Goal: Task Accomplishment & Management: Manage account settings

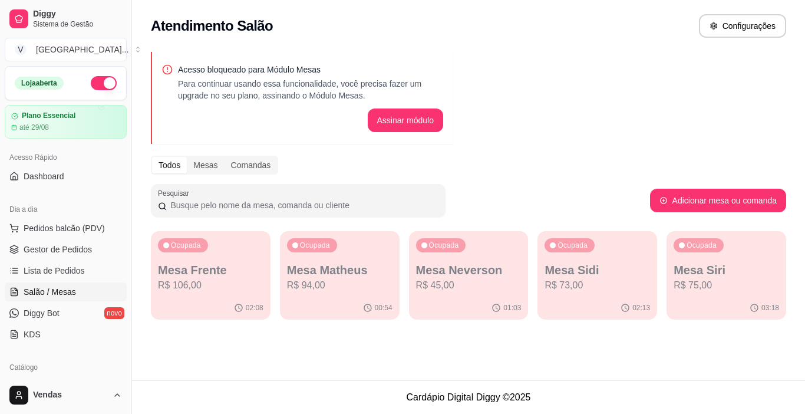
click at [87, 253] on span "Gestor de Pedidos" at bounding box center [58, 249] width 68 height 12
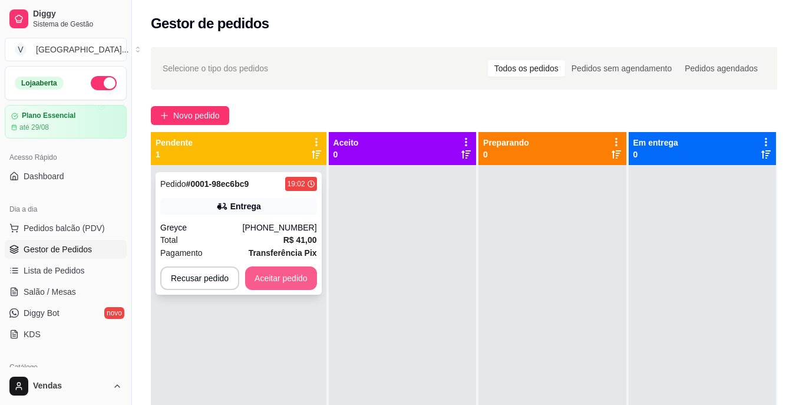
click at [289, 285] on button "Aceitar pedido" at bounding box center [281, 278] width 72 height 24
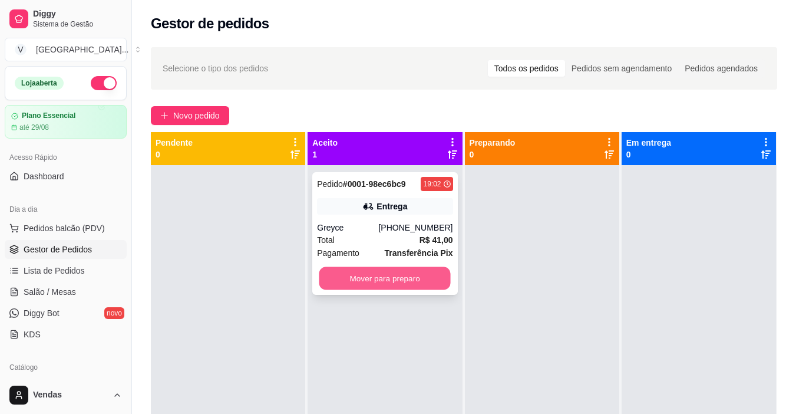
click at [413, 278] on button "Mover para preparo" at bounding box center [385, 278] width 131 height 23
click at [370, 284] on button "Mover para preparo" at bounding box center [385, 278] width 136 height 24
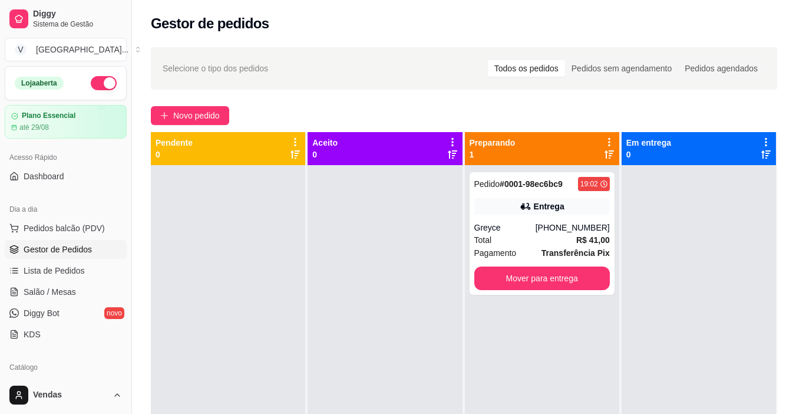
drag, startPoint x: 370, startPoint y: 284, endPoint x: 324, endPoint y: 124, distance: 166.6
click at [354, 223] on div at bounding box center [385, 372] width 154 height 414
click at [206, 124] on button "Novo pedido" at bounding box center [190, 115] width 78 height 19
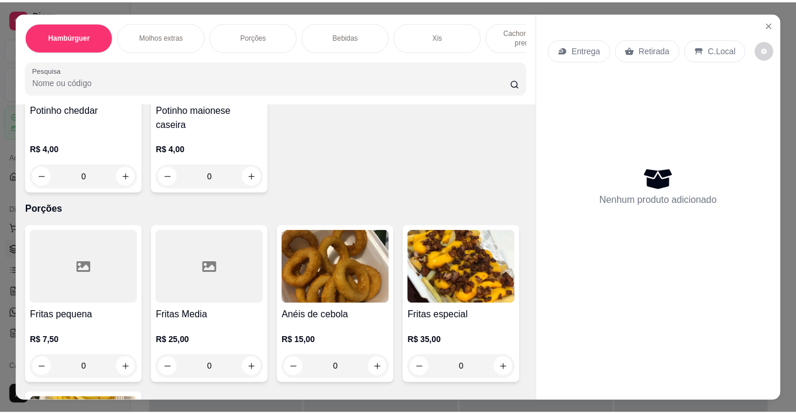
scroll to position [766, 0]
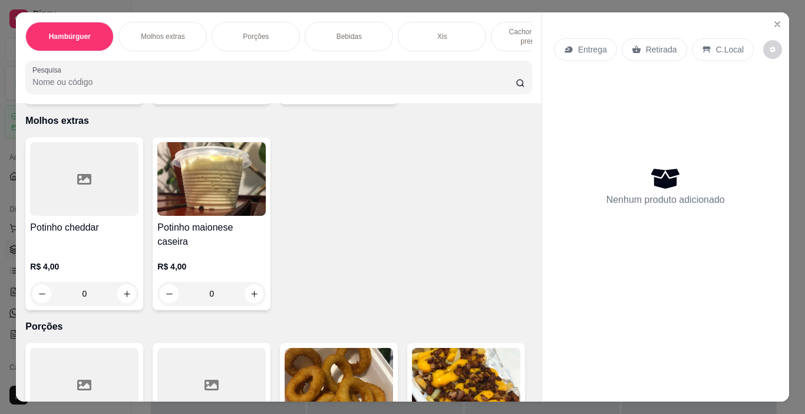
click at [380, 93] on icon "increase-product-quantity" at bounding box center [381, 88] width 9 height 9
type input "1"
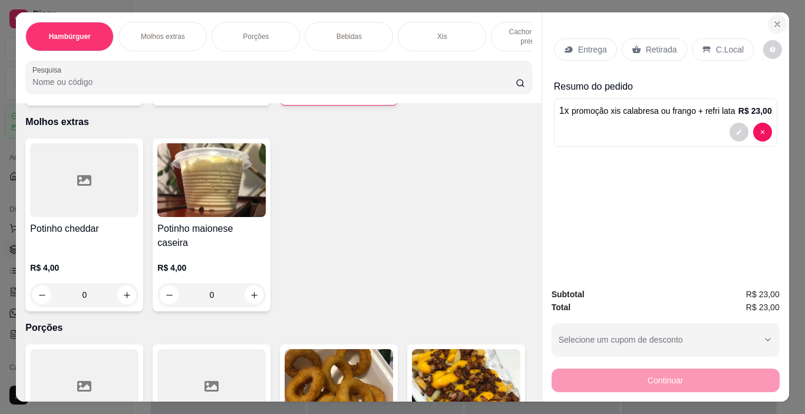
click at [773, 19] on icon "Close" at bounding box center [777, 23] width 9 height 9
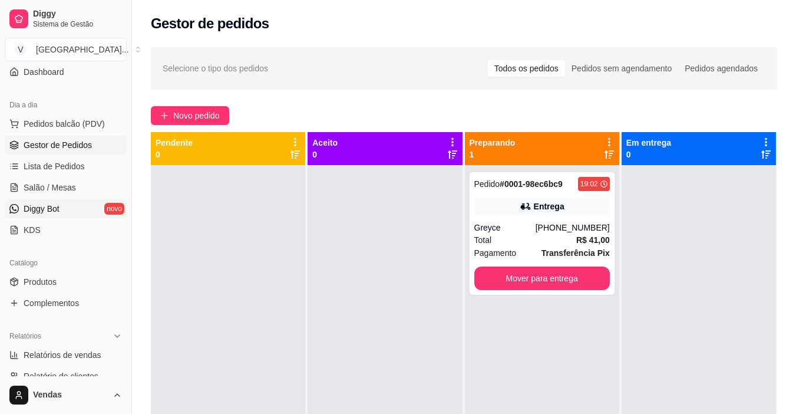
scroll to position [236, 0]
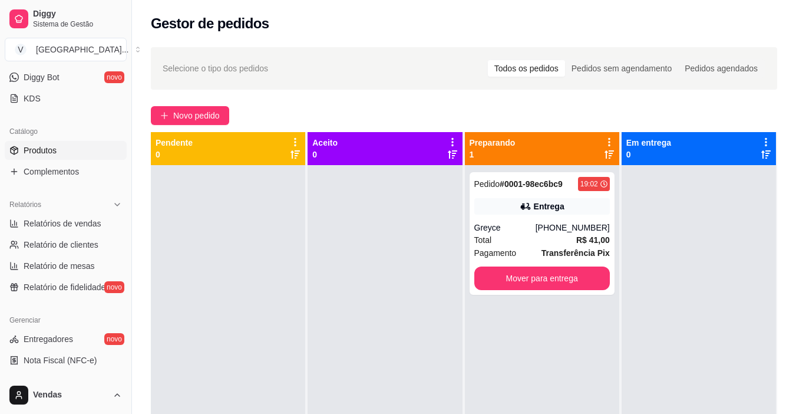
click at [48, 149] on span "Produtos" at bounding box center [40, 150] width 33 height 12
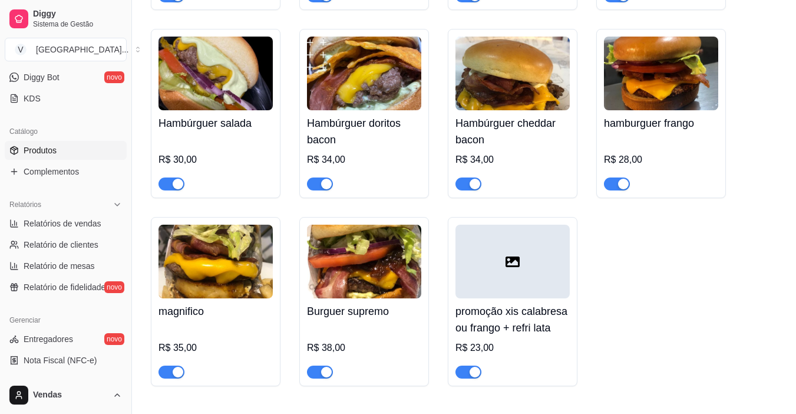
scroll to position [590, 0]
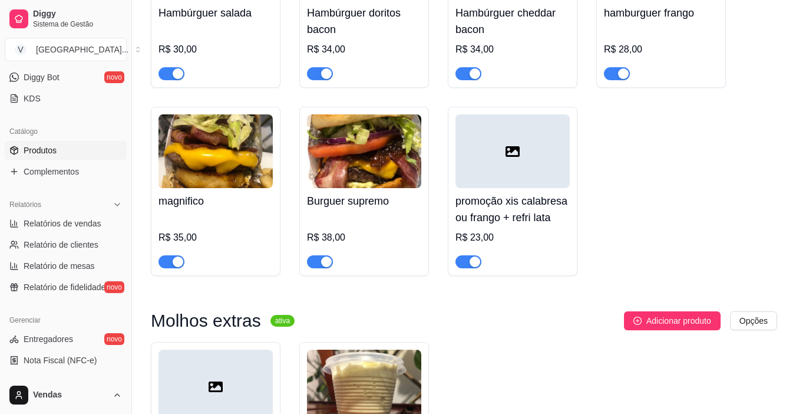
click at [553, 219] on h4 "promoção xis calabresa ou frango + refri lata" at bounding box center [513, 209] width 114 height 33
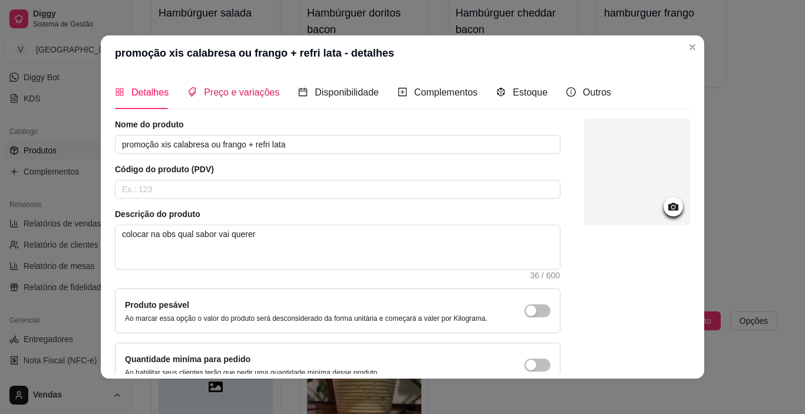
click at [211, 93] on span "Preço e variações" at bounding box center [241, 92] width 75 height 10
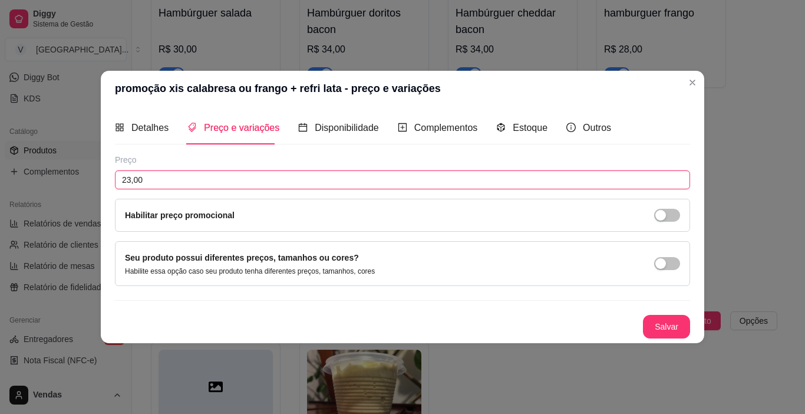
click at [152, 182] on input "23,00" at bounding box center [402, 179] width 575 height 19
type input "23,99"
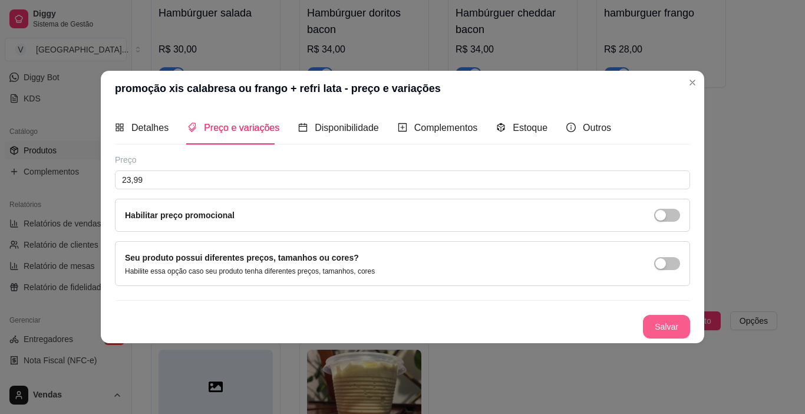
click at [677, 327] on button "Salvar" at bounding box center [666, 327] width 47 height 24
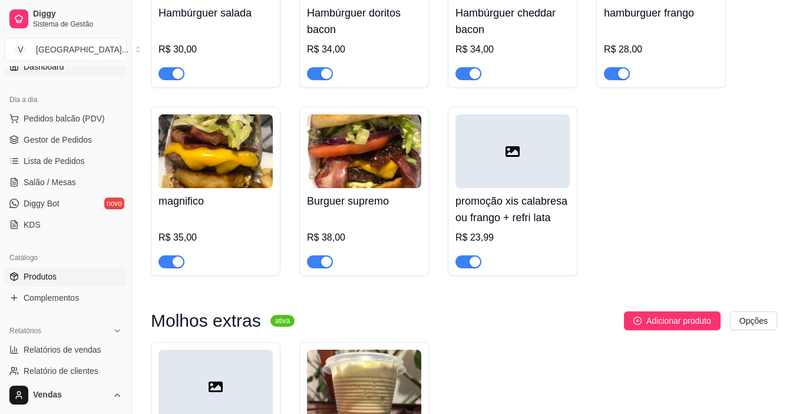
scroll to position [0, 0]
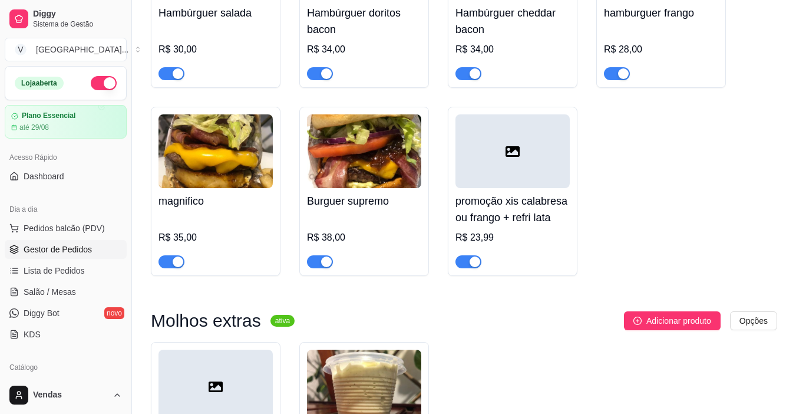
click at [48, 248] on span "Gestor de Pedidos" at bounding box center [58, 249] width 68 height 12
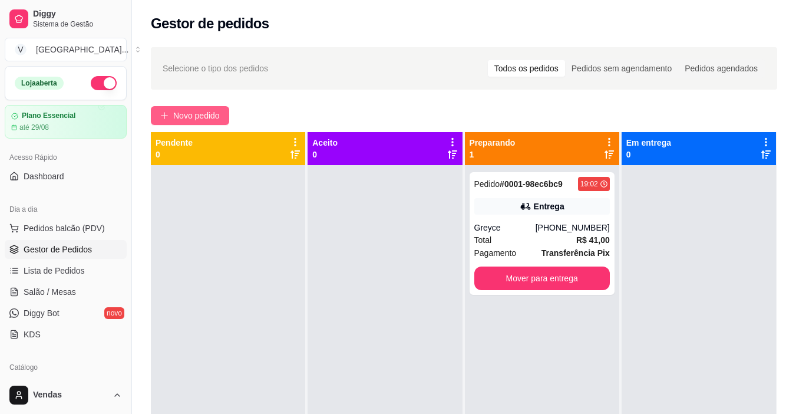
click at [211, 112] on span "Novo pedido" at bounding box center [196, 115] width 47 height 13
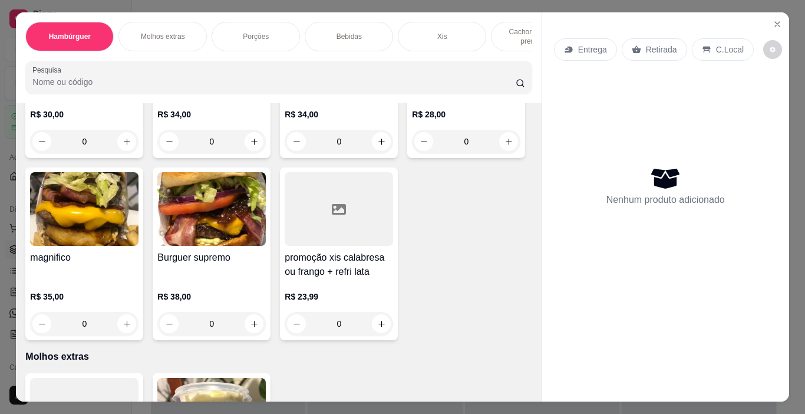
scroll to position [707, 0]
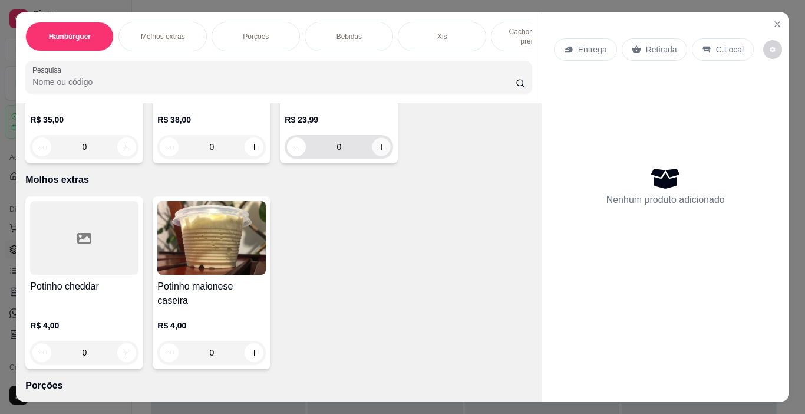
click at [381, 152] on icon "increase-product-quantity" at bounding box center [381, 147] width 9 height 9
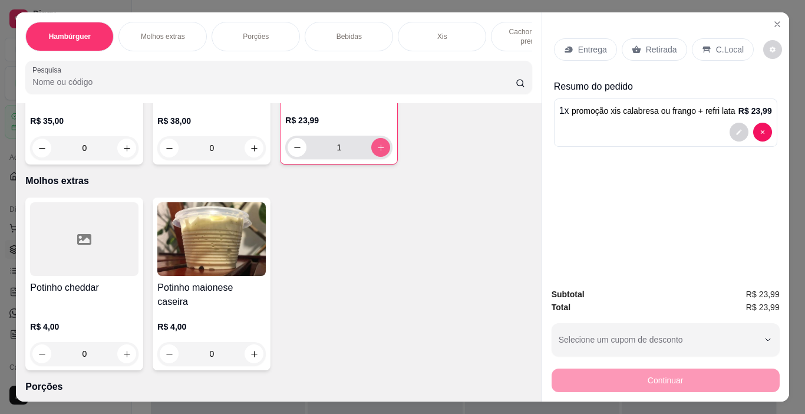
click at [377, 152] on icon "increase-product-quantity" at bounding box center [381, 147] width 9 height 9
type input "2"
click at [735, 123] on button "decrease-product-quantity" at bounding box center [739, 132] width 19 height 19
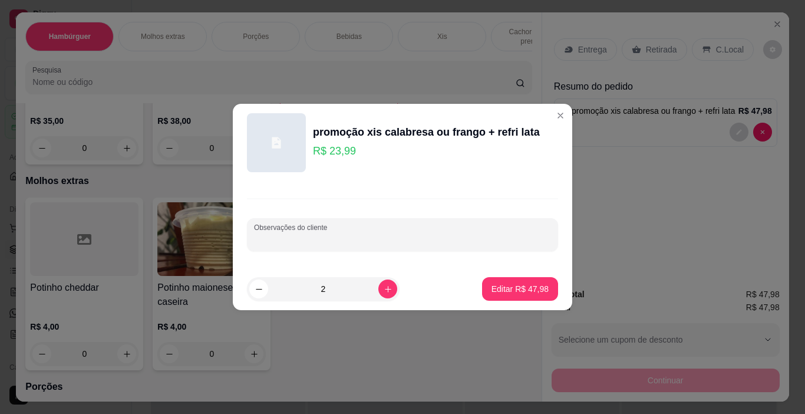
click at [429, 233] on input "Observações do cliente" at bounding box center [402, 239] width 297 height 12
type input "1 calabresa 1 frango"
click at [515, 289] on p "Editar R$ 47,98" at bounding box center [520, 289] width 57 height 12
type input "0"
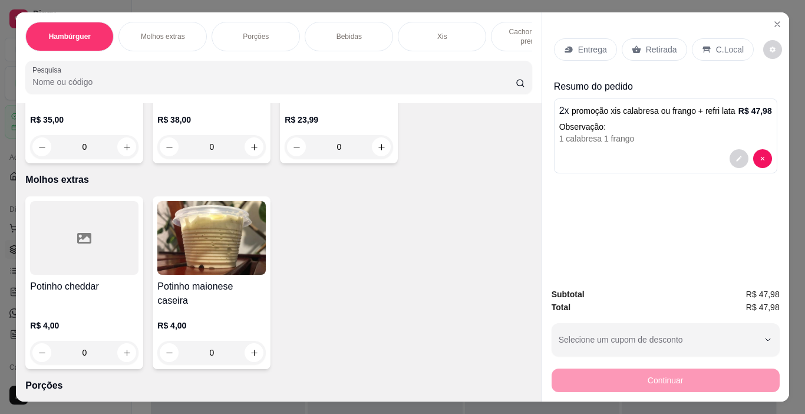
click at [586, 44] on p "Entrega" at bounding box center [592, 50] width 29 height 12
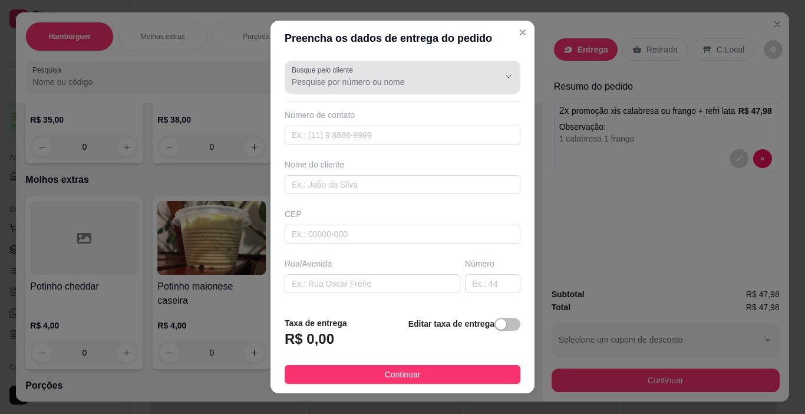
click at [338, 83] on input "Busque pelo cliente" at bounding box center [386, 82] width 189 height 12
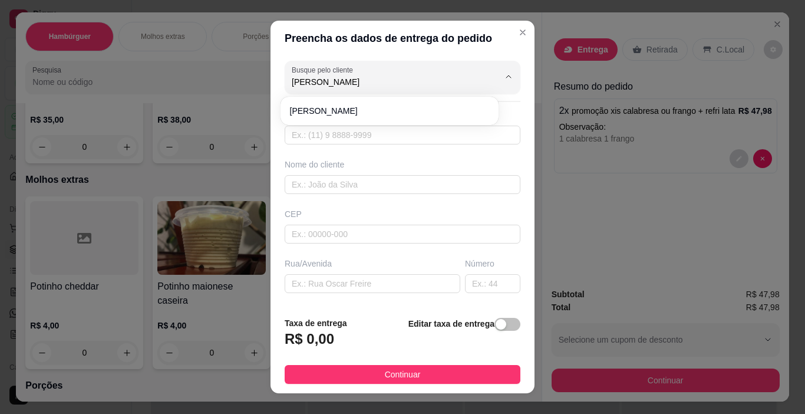
click at [318, 111] on span "[PERSON_NAME]" at bounding box center [383, 111] width 187 height 12
type input "[PERSON_NAME]"
type input "51986136385"
type input "[PERSON_NAME]"
type input "90245000"
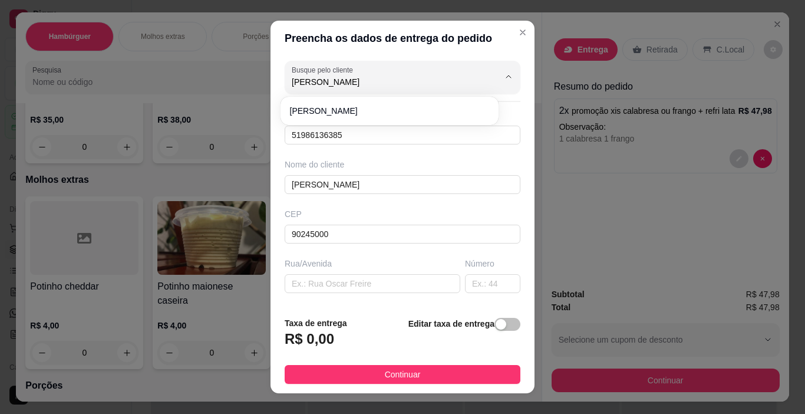
type input "[PERSON_NAME]"
type input "103"
type input "Farrapos"
type input "[GEOGRAPHIC_DATA]"
type input "corujon"
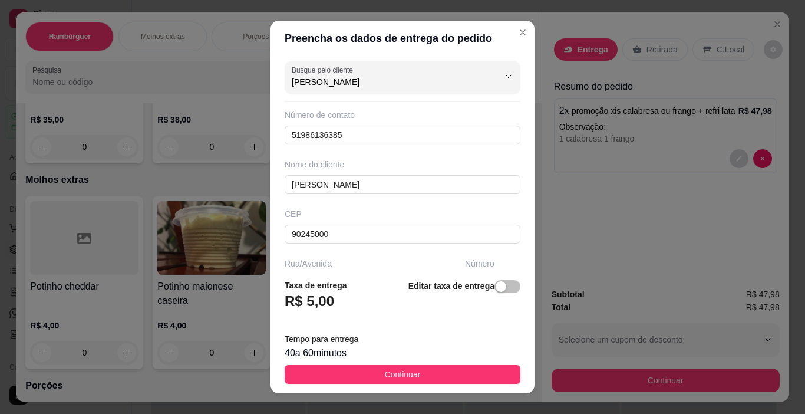
scroll to position [184, 0]
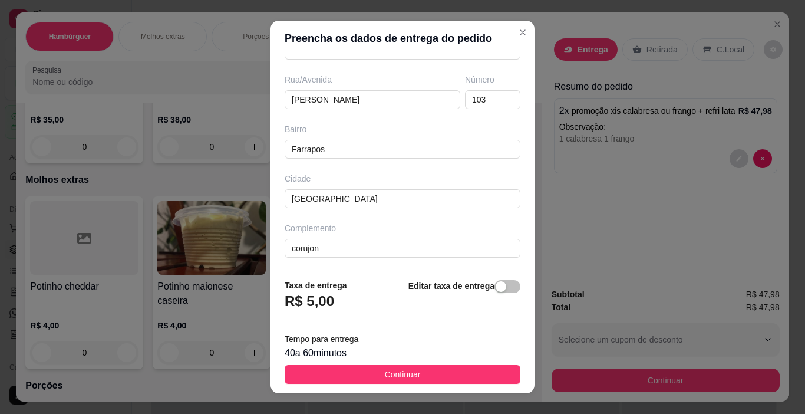
drag, startPoint x: 386, startPoint y: 378, endPoint x: 391, endPoint y: 354, distance: 25.5
click at [386, 378] on span "Continuar" at bounding box center [403, 374] width 36 height 13
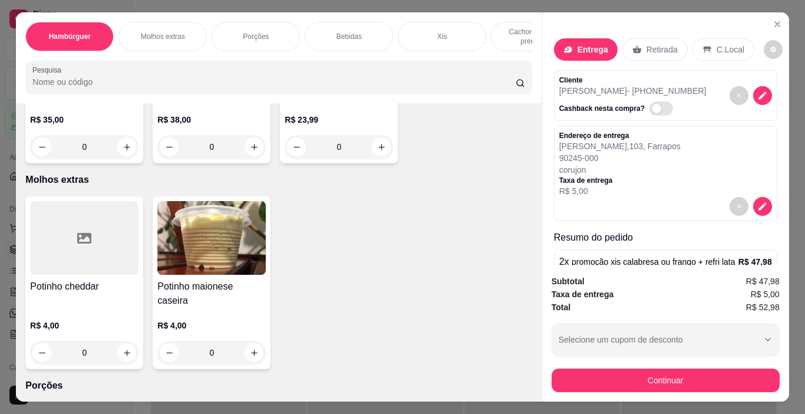
scroll to position [90, 0]
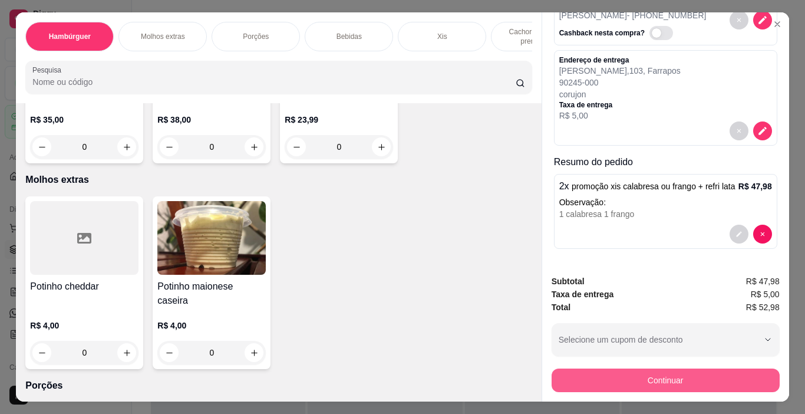
click at [623, 372] on button "Continuar" at bounding box center [666, 380] width 228 height 24
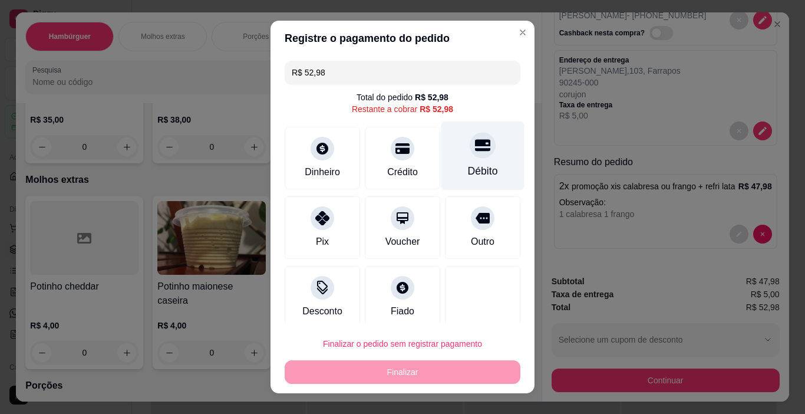
click at [477, 169] on div "Débito" at bounding box center [483, 170] width 30 height 15
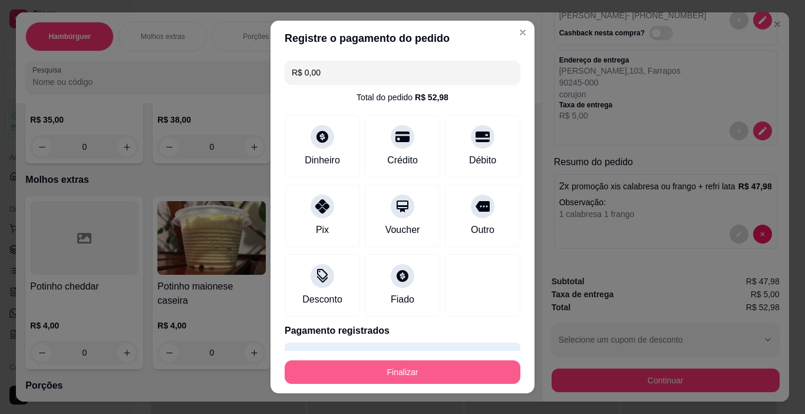
click at [373, 376] on button "Finalizar" at bounding box center [403, 372] width 236 height 24
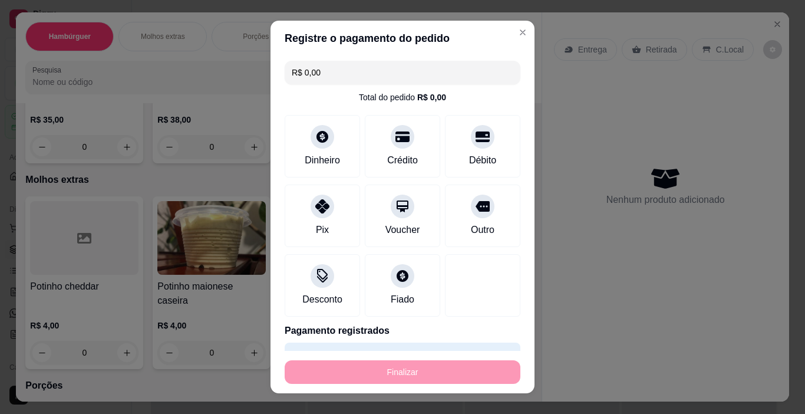
type input "-R$ 52,98"
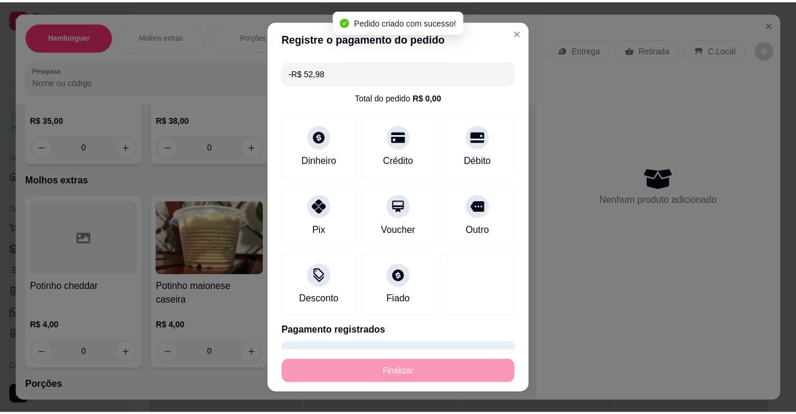
scroll to position [0, 0]
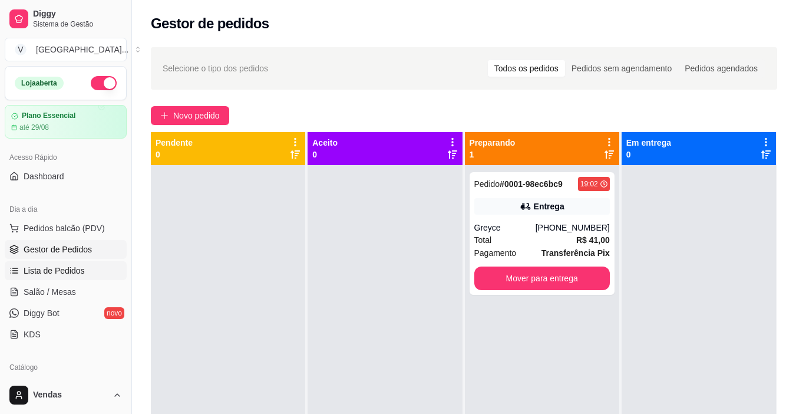
click at [45, 270] on span "Lista de Pedidos" at bounding box center [54, 271] width 61 height 12
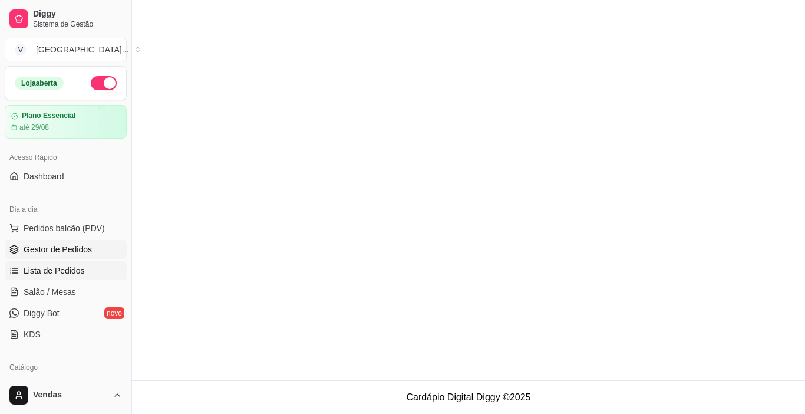
click at [62, 244] on span "Gestor de Pedidos" at bounding box center [58, 249] width 68 height 12
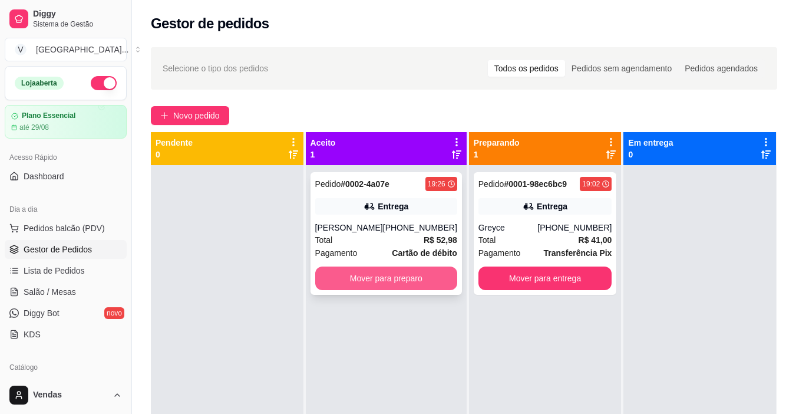
click at [369, 283] on button "Mover para preparo" at bounding box center [386, 278] width 142 height 24
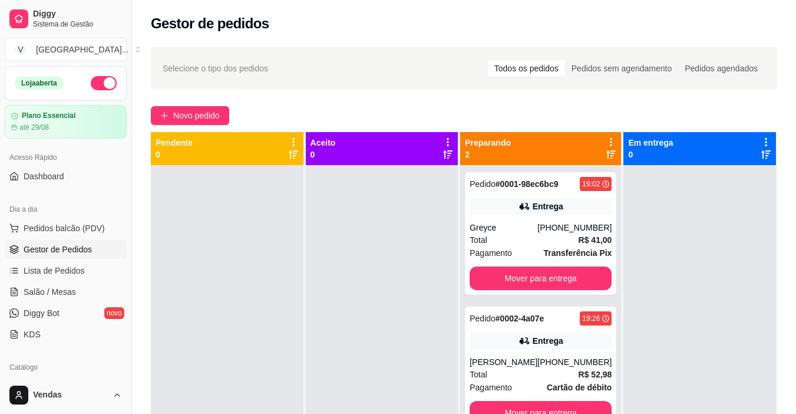
click at [795, 282] on div "Selecione o tipo dos pedidos Todos os pedidos Pedidos sem agendamento Pedidos a…" at bounding box center [464, 300] width 664 height 520
click at [526, 282] on button "Mover para entrega" at bounding box center [541, 278] width 142 height 24
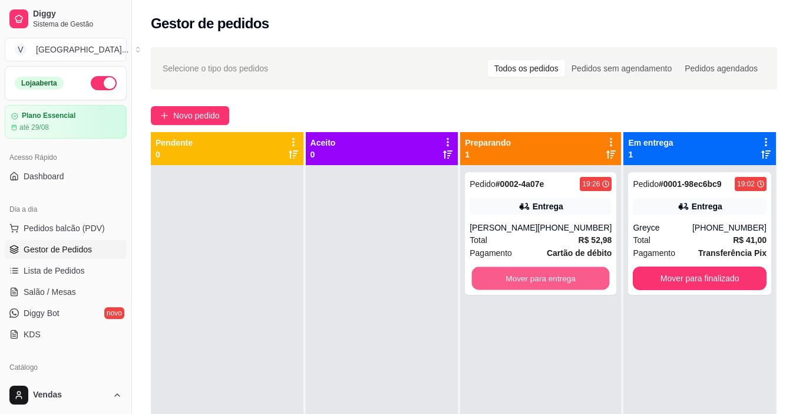
click at [526, 280] on button "Mover para entrega" at bounding box center [541, 278] width 138 height 23
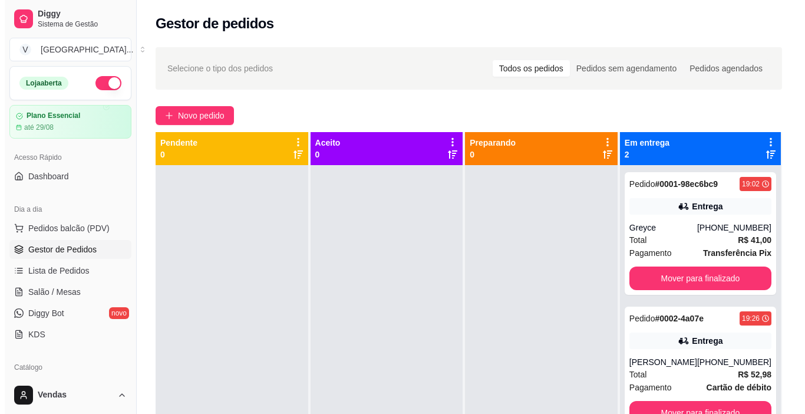
scroll to position [33, 0]
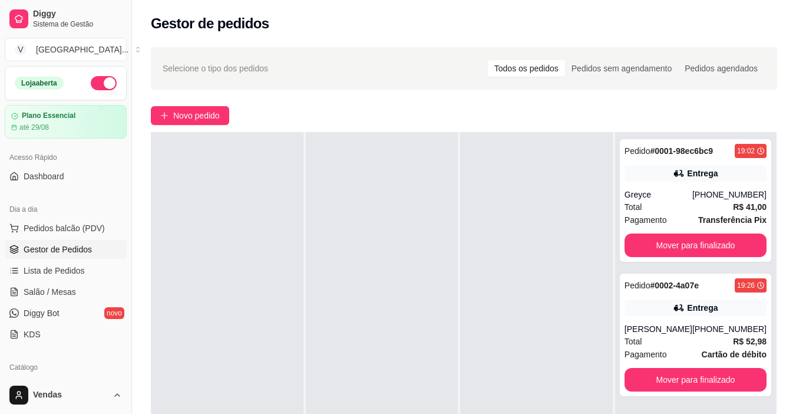
click at [566, 250] on div at bounding box center [536, 339] width 153 height 414
click at [547, 259] on div at bounding box center [536, 339] width 153 height 414
click at [679, 244] on button "Mover para finalizado" at bounding box center [696, 245] width 138 height 23
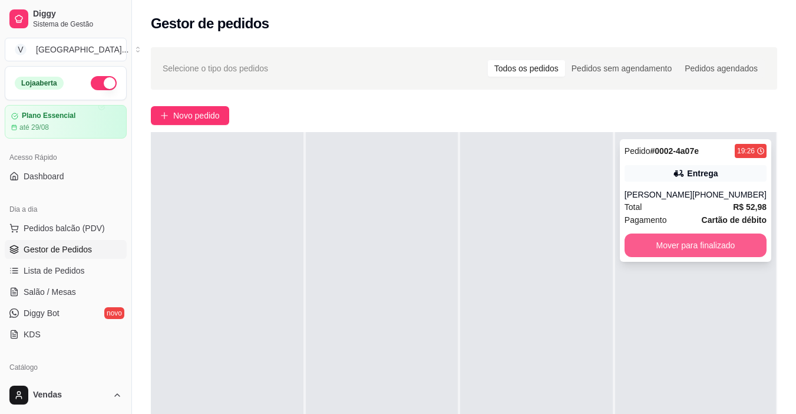
click at [679, 245] on button "Mover para finalizado" at bounding box center [696, 245] width 142 height 24
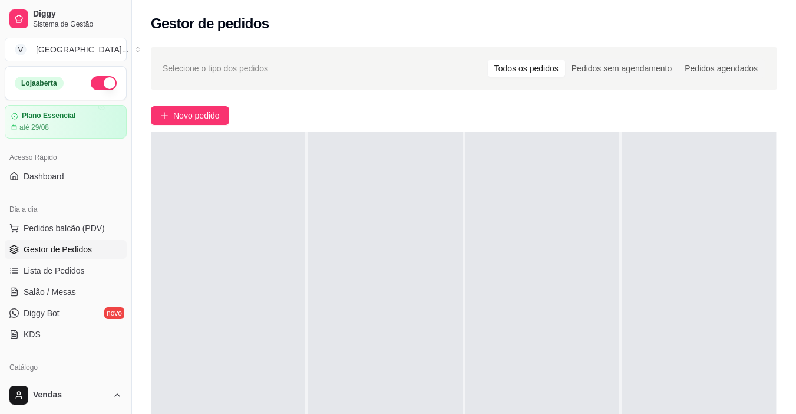
click at [485, 278] on div at bounding box center [542, 339] width 154 height 414
click at [203, 113] on span "Novo pedido" at bounding box center [196, 115] width 47 height 13
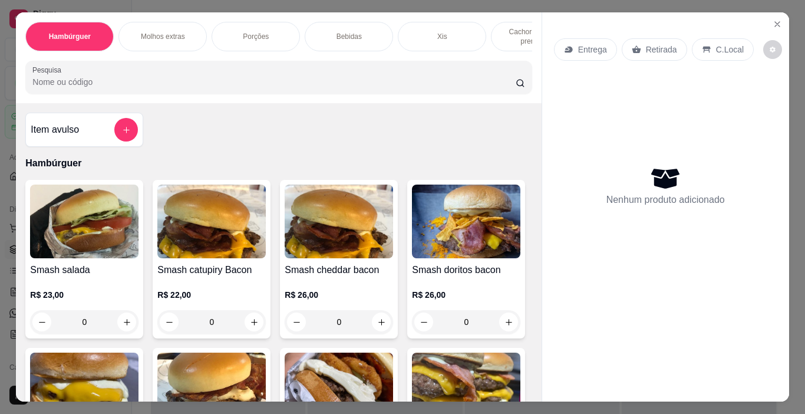
click at [587, 51] on p "Entrega" at bounding box center [592, 50] width 29 height 12
click at [778, 22] on icon "Close" at bounding box center [777, 23] width 9 height 9
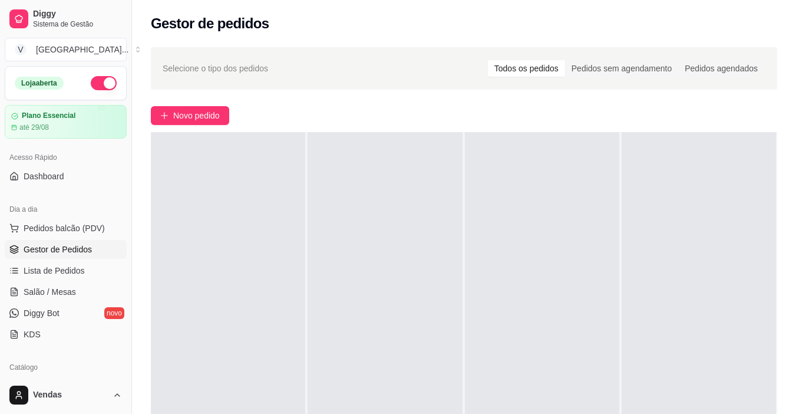
click at [433, 113] on div "Novo pedido" at bounding box center [464, 115] width 627 height 19
click at [203, 111] on span "Novo pedido" at bounding box center [196, 115] width 47 height 13
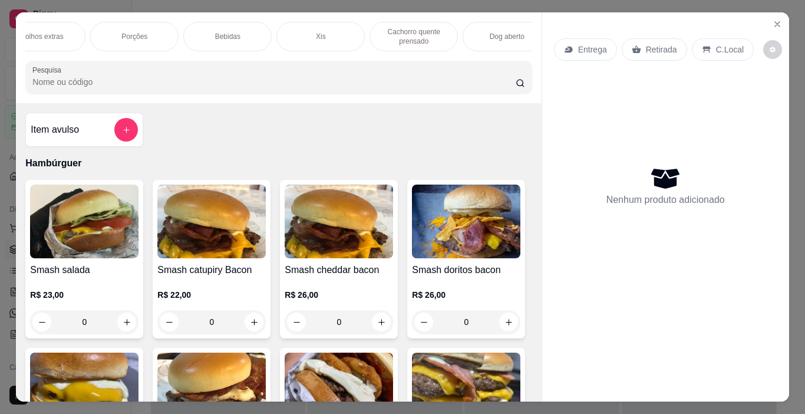
scroll to position [0, 234]
click at [379, 36] on p "Dog aberto" at bounding box center [394, 36] width 35 height 9
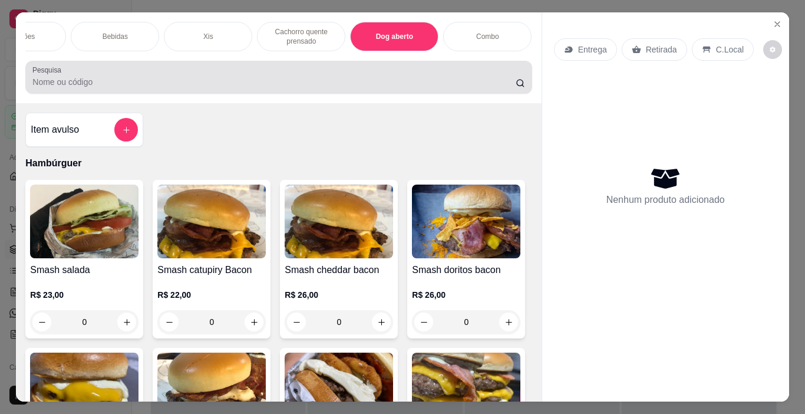
scroll to position [29, 0]
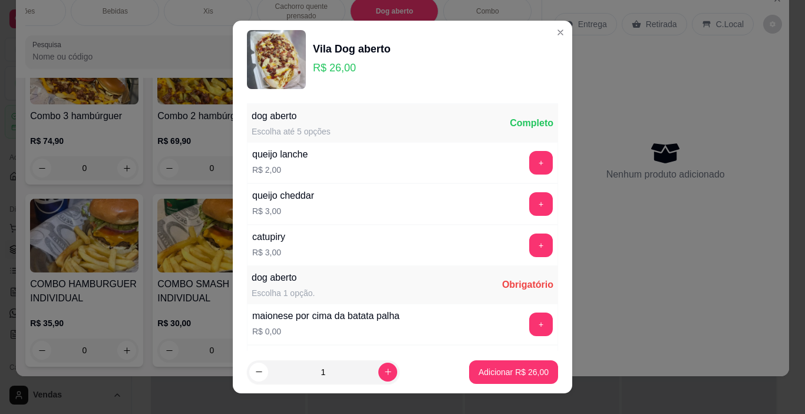
scroll to position [124, 0]
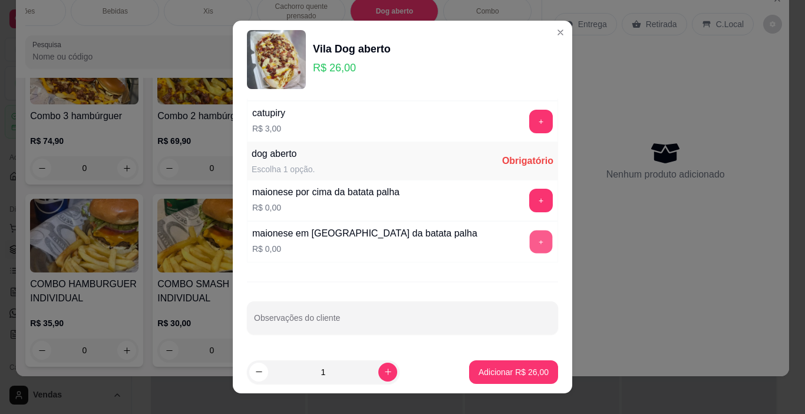
click at [530, 241] on button "+" at bounding box center [541, 241] width 23 height 23
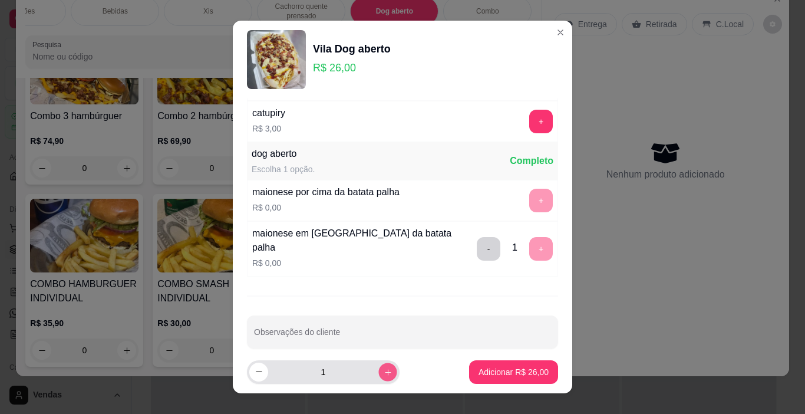
click at [385, 372] on icon "increase-product-quantity" at bounding box center [388, 372] width 6 height 6
type input "4"
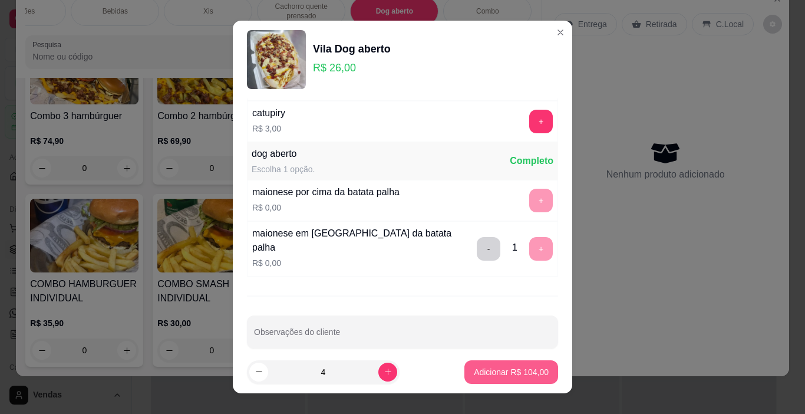
click at [503, 376] on p "Adicionar R$ 104,00" at bounding box center [511, 372] width 75 height 12
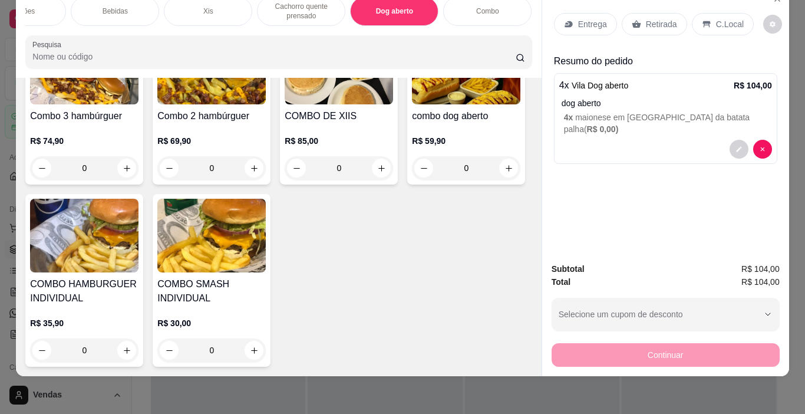
click at [307, 6] on p "Cachorro quente prensado" at bounding box center [301, 11] width 68 height 19
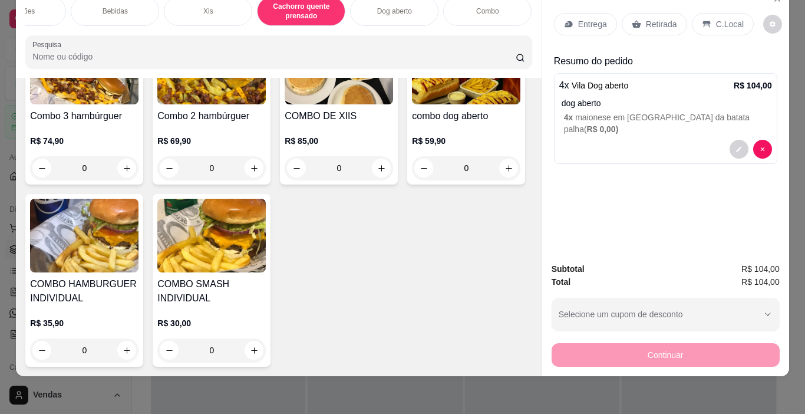
scroll to position [2215, 0]
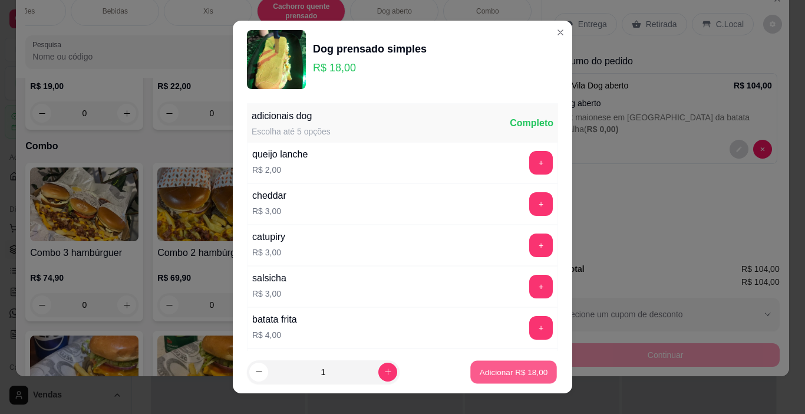
click at [489, 373] on p "Adicionar R$ 18,00" at bounding box center [514, 371] width 68 height 11
type input "1"
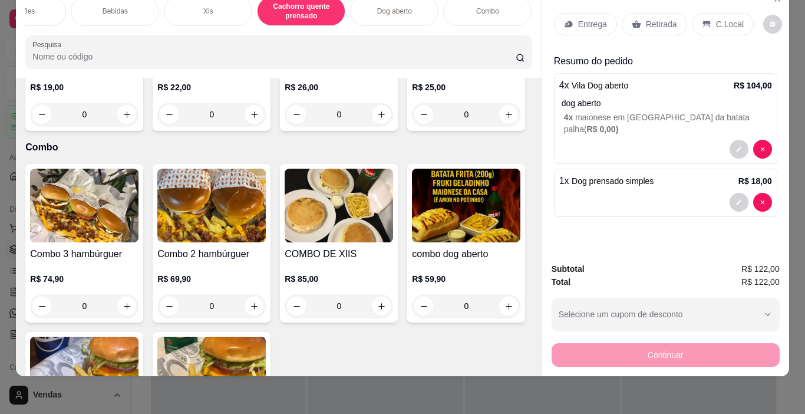
click at [578, 18] on p "Entrega" at bounding box center [592, 24] width 29 height 12
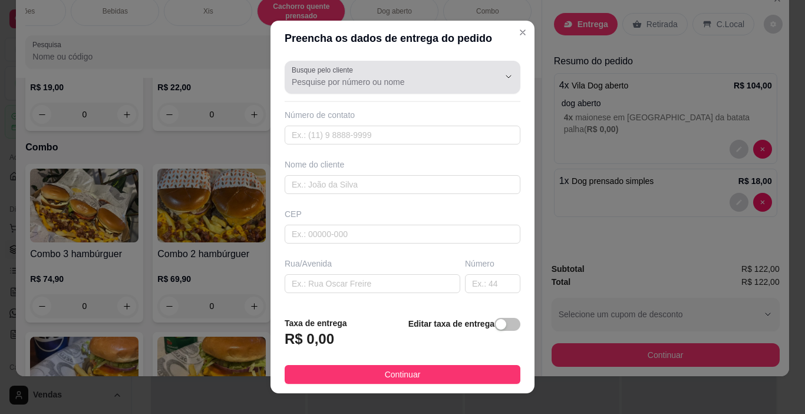
click at [348, 87] on input "Busque pelo cliente" at bounding box center [386, 82] width 189 height 12
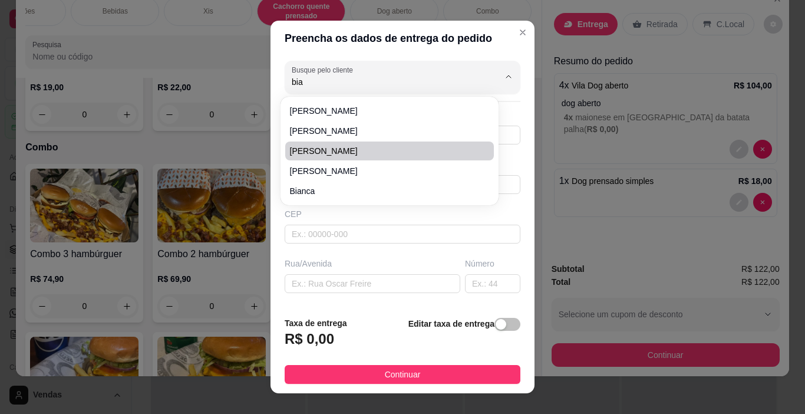
click at [317, 151] on span "[PERSON_NAME]" at bounding box center [383, 151] width 187 height 12
type input "[PERSON_NAME]"
type input "5194058407"
type input "[PERSON_NAME]"
type input "90250060"
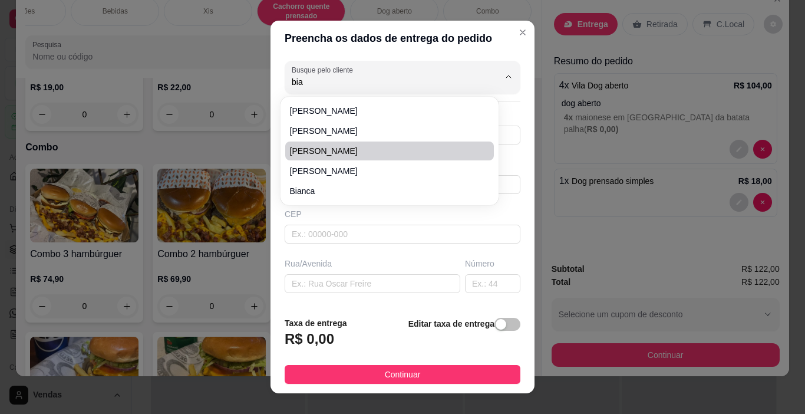
type input "[PERSON_NAME]"
type input "35"
type input "Farrapos"
type input "[GEOGRAPHIC_DATA]"
type input "Bloco a ap 102"
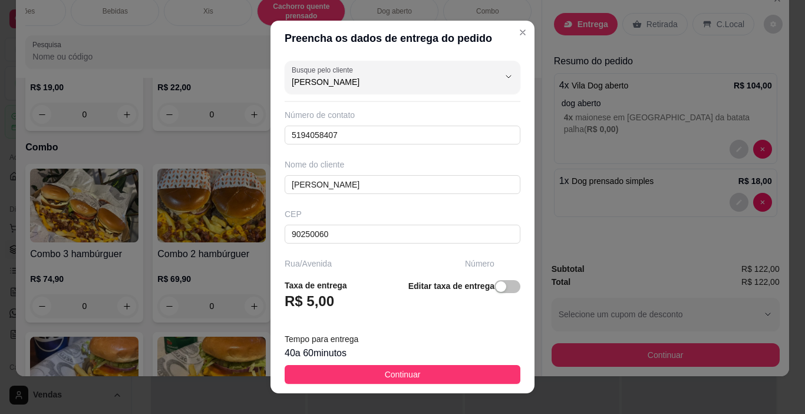
click at [385, 373] on span "Continuar" at bounding box center [403, 374] width 36 height 13
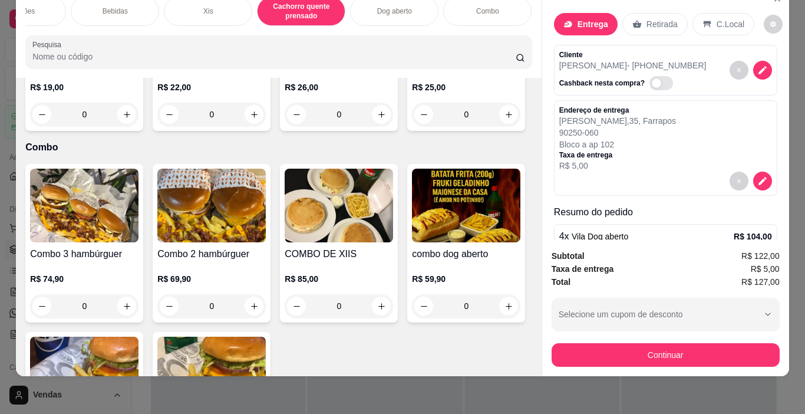
scroll to position [0, 0]
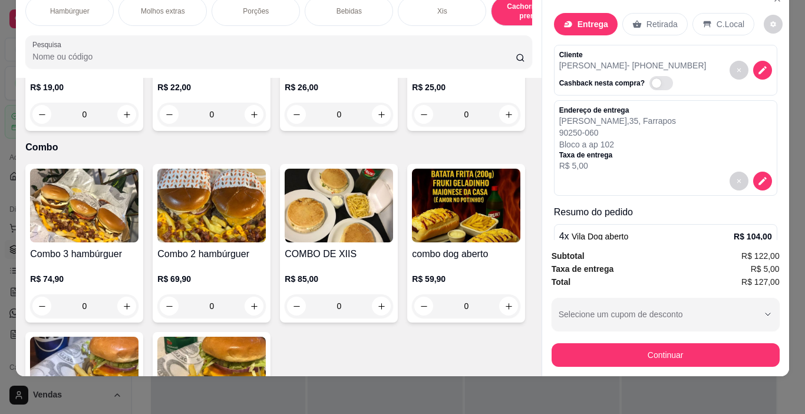
click at [74, 11] on div "Hambúrguer" at bounding box center [69, 10] width 88 height 29
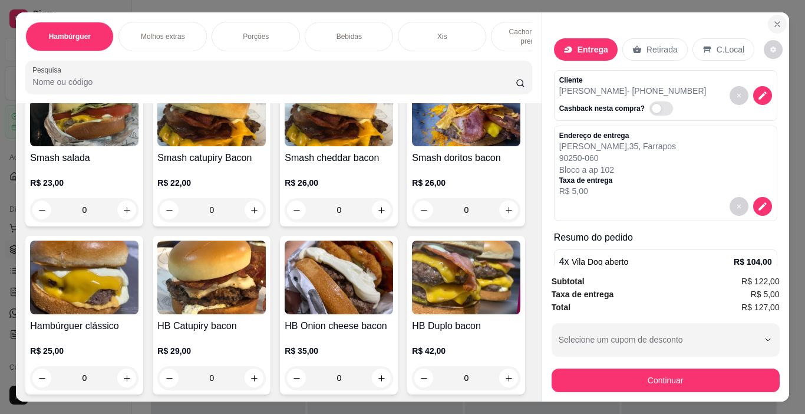
click at [773, 19] on icon "Close" at bounding box center [777, 23] width 9 height 9
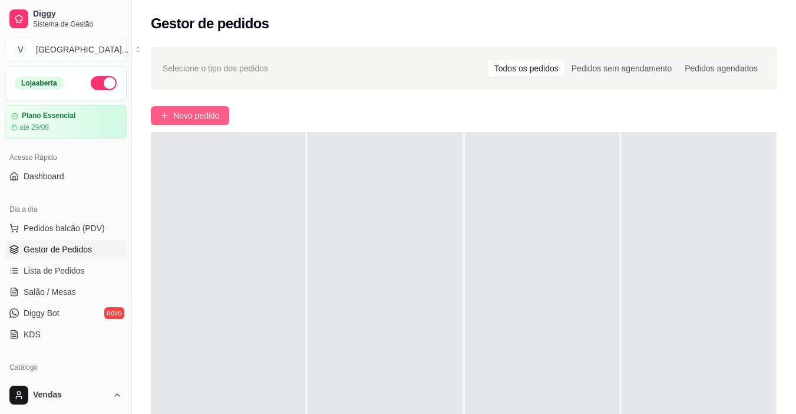
click at [206, 119] on span "Novo pedido" at bounding box center [196, 115] width 47 height 13
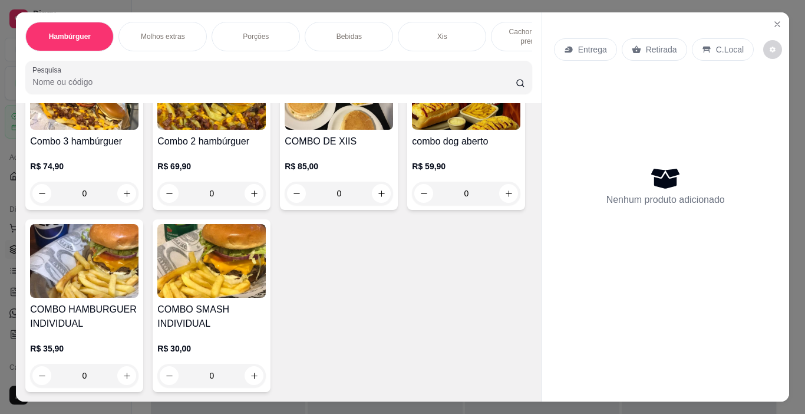
scroll to position [2851, 0]
click at [139, 368] on div "0" at bounding box center [84, 376] width 108 height 24
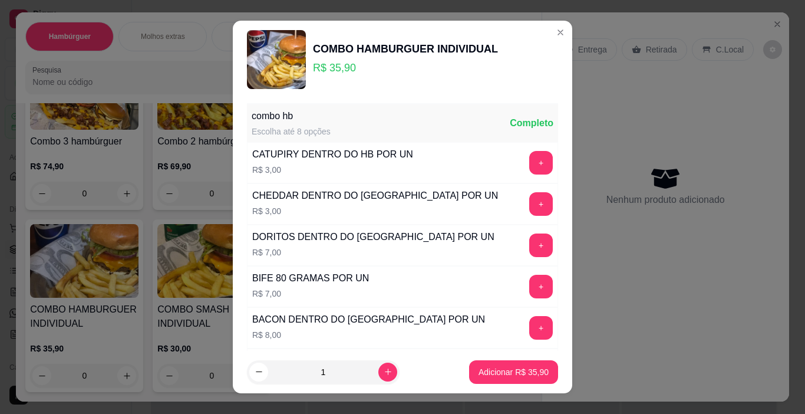
scroll to position [289, 0]
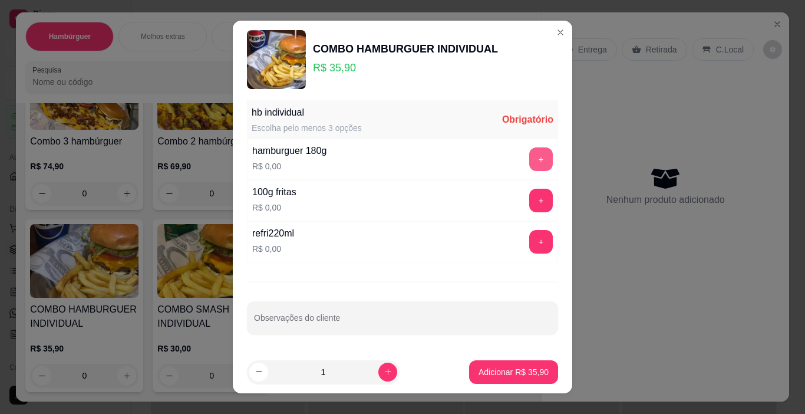
click at [529, 153] on button "+" at bounding box center [541, 159] width 24 height 24
click at [529, 202] on button "+" at bounding box center [541, 201] width 24 height 24
click at [529, 246] on button "+" at bounding box center [541, 242] width 24 height 24
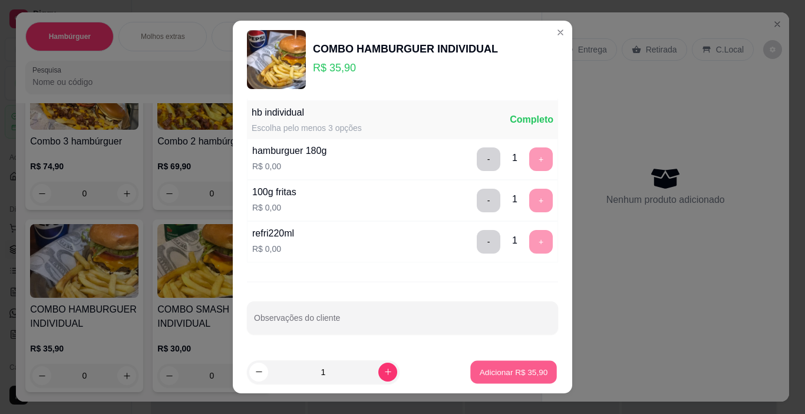
click at [506, 370] on p "Adicionar R$ 35,90" at bounding box center [514, 371] width 68 height 11
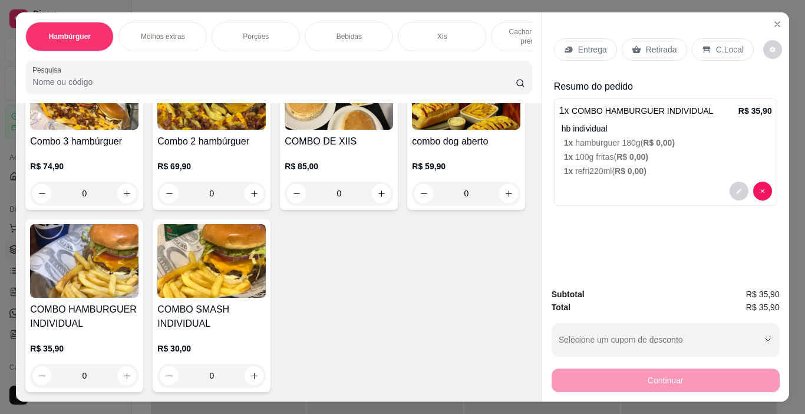
click at [658, 50] on p "Retirada" at bounding box center [661, 50] width 31 height 12
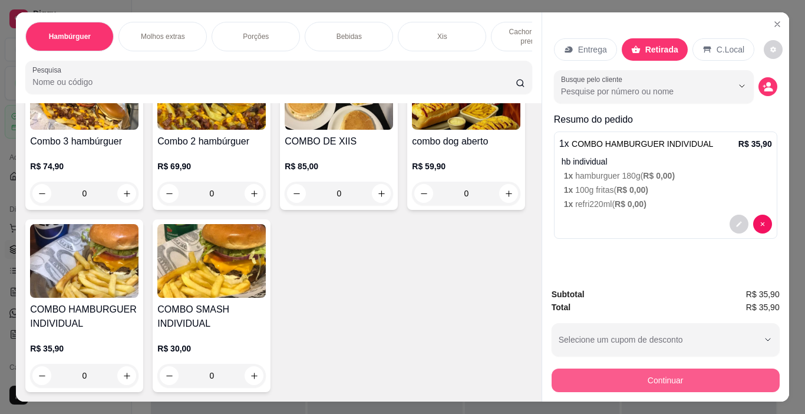
click at [618, 372] on button "Continuar" at bounding box center [666, 380] width 228 height 24
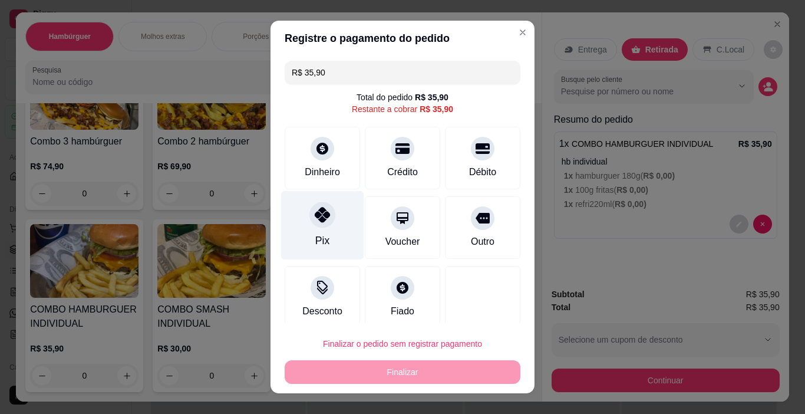
click at [334, 242] on div "Pix" at bounding box center [322, 225] width 83 height 69
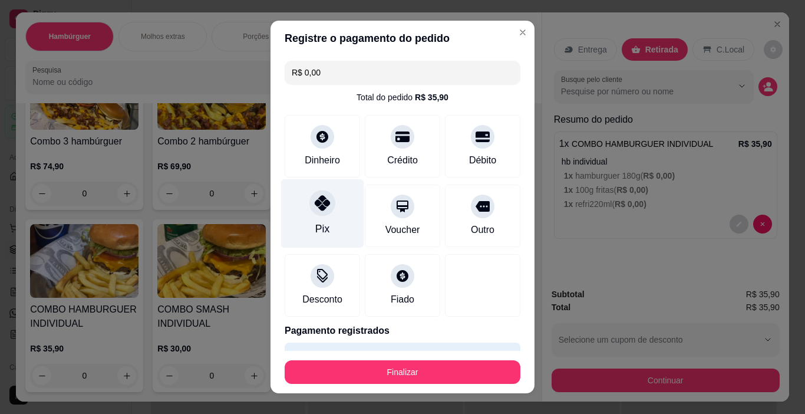
type input "R$ 0,00"
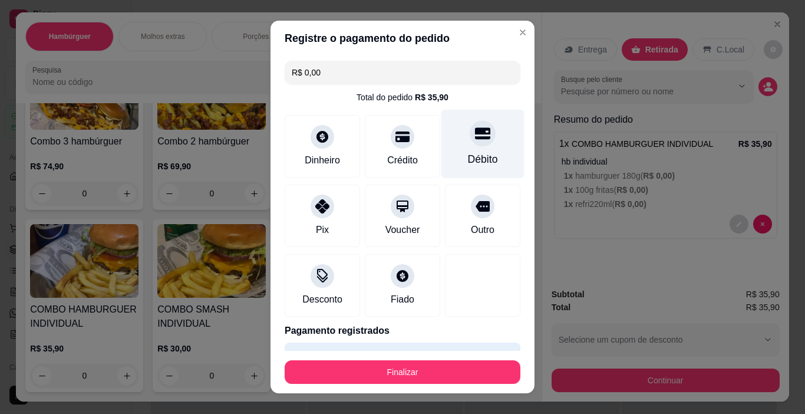
click at [455, 150] on div "Débito" at bounding box center [483, 144] width 83 height 69
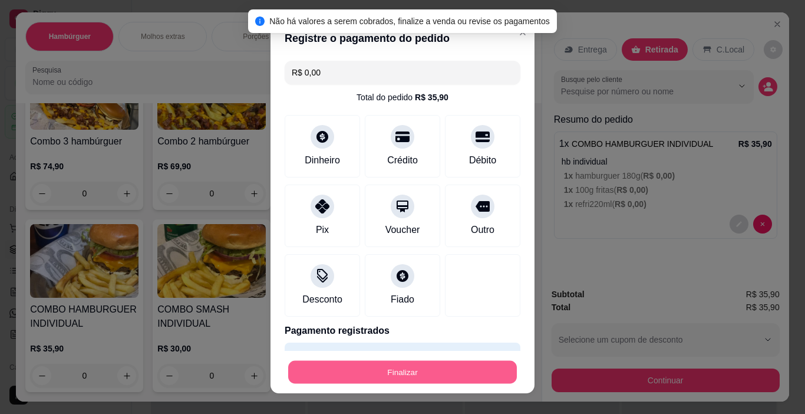
click at [411, 375] on button "Finalizar" at bounding box center [402, 372] width 229 height 23
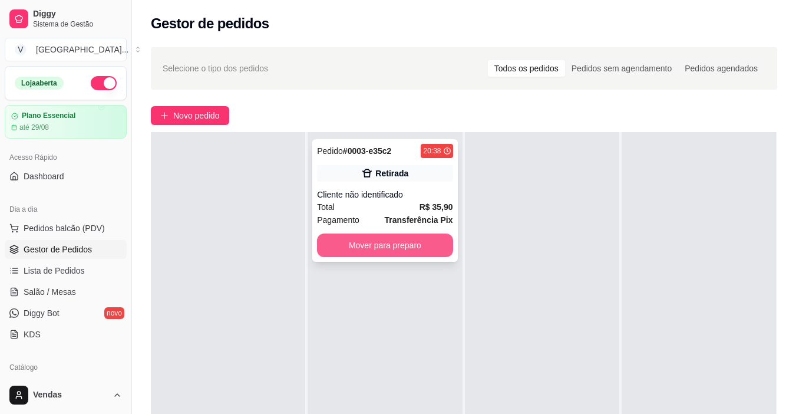
click at [379, 249] on button "Mover para preparo" at bounding box center [385, 245] width 136 height 24
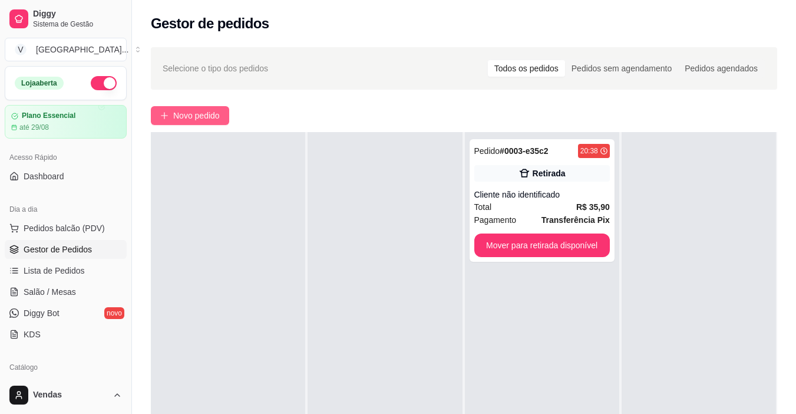
click at [208, 115] on span "Novo pedido" at bounding box center [196, 115] width 47 height 13
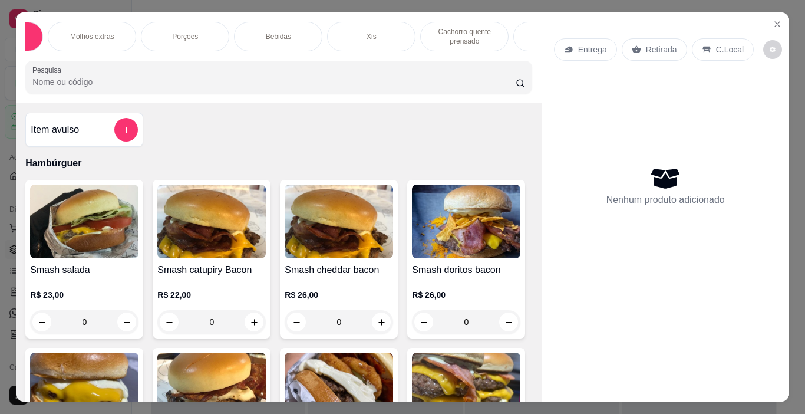
scroll to position [0, 234]
click at [405, 34] on p "Dog aberto" at bounding box center [394, 36] width 35 height 9
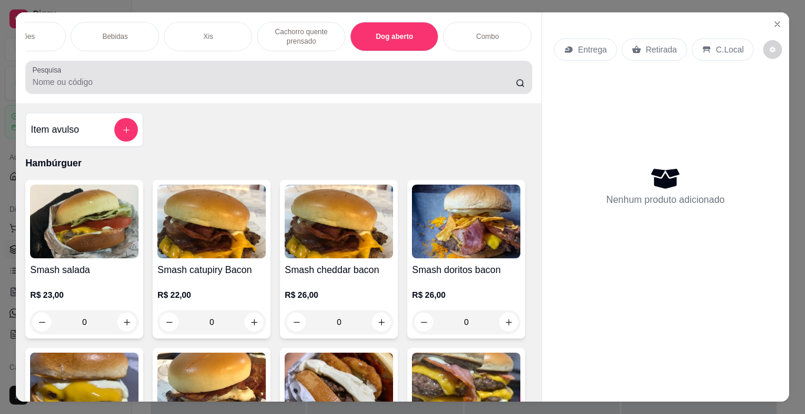
scroll to position [29, 0]
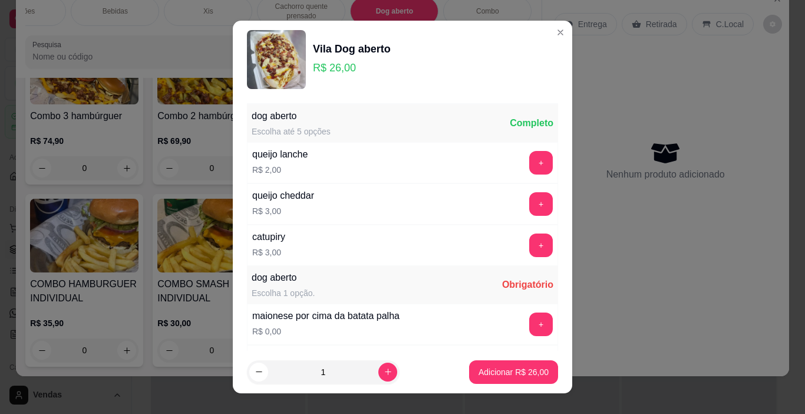
scroll to position [124, 0]
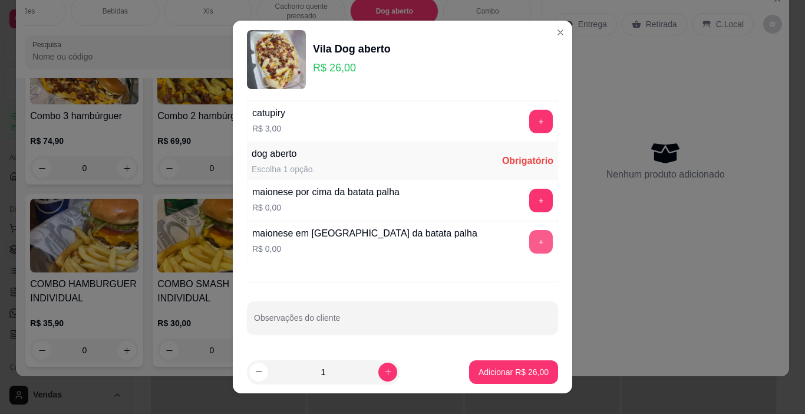
click at [529, 241] on button "+" at bounding box center [541, 242] width 24 height 24
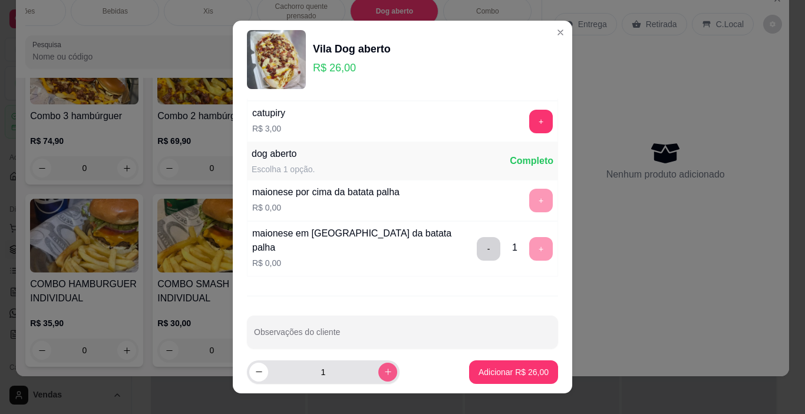
click at [384, 373] on icon "increase-product-quantity" at bounding box center [388, 371] width 9 height 9
click at [384, 373] on icon "increase-product-quantity" at bounding box center [388, 372] width 9 height 9
type input "4"
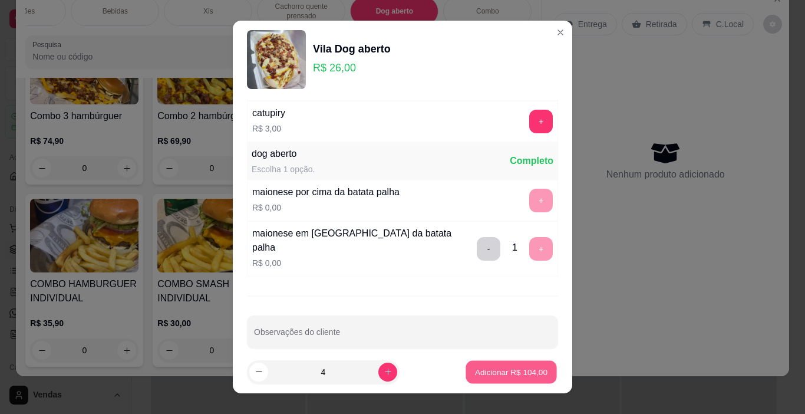
click at [496, 374] on p "Adicionar R$ 104,00" at bounding box center [511, 371] width 73 height 11
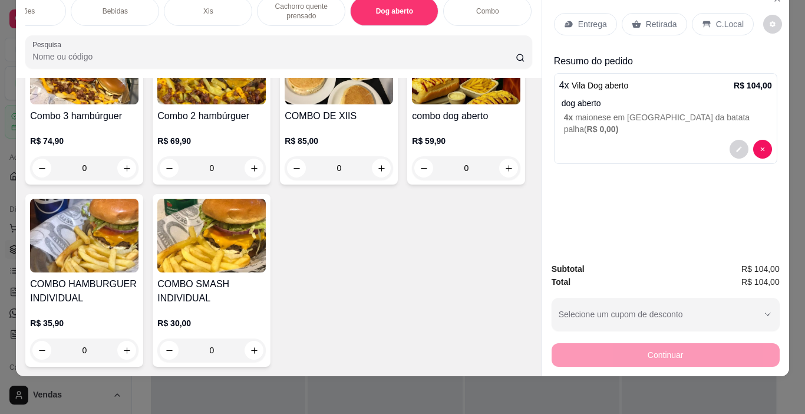
click at [591, 18] on p "Entrega" at bounding box center [592, 24] width 29 height 12
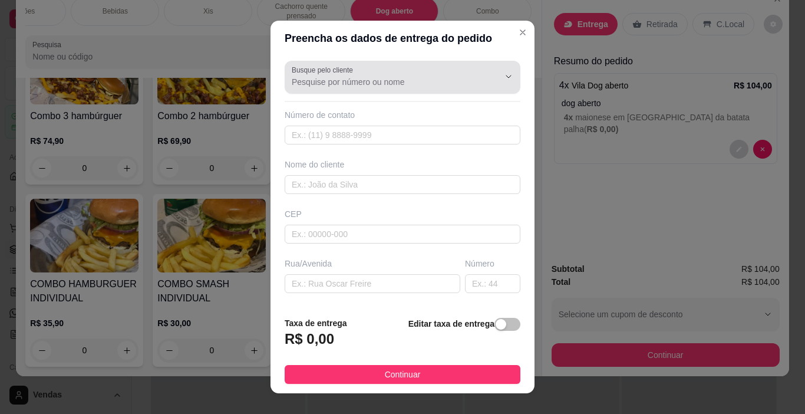
click at [338, 80] on input "Busque pelo cliente" at bounding box center [386, 82] width 189 height 12
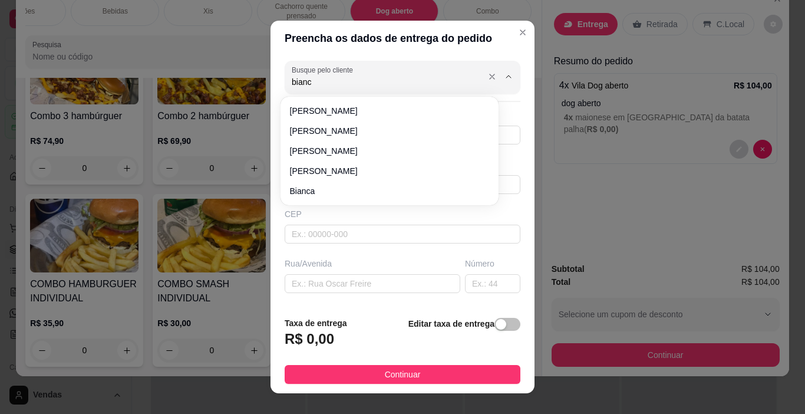
type input "bianca"
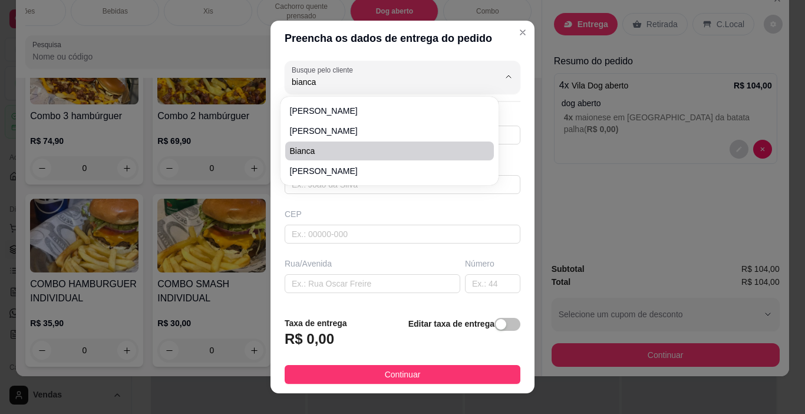
click at [328, 152] on span "bianca" at bounding box center [383, 151] width 187 height 12
type input "51994058407"
type input "bianca"
type input "90250060"
type input "Rua [PERSON_NAME]"
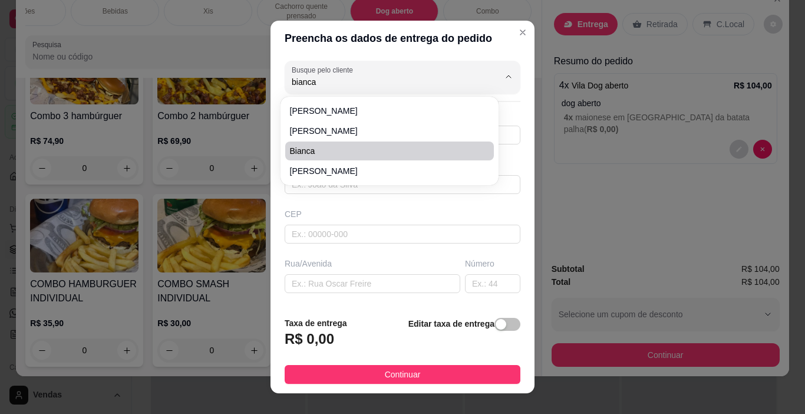
type input "35"
type input "Humaitá"
type input "[GEOGRAPHIC_DATA]"
type input "bloco a ap 102"
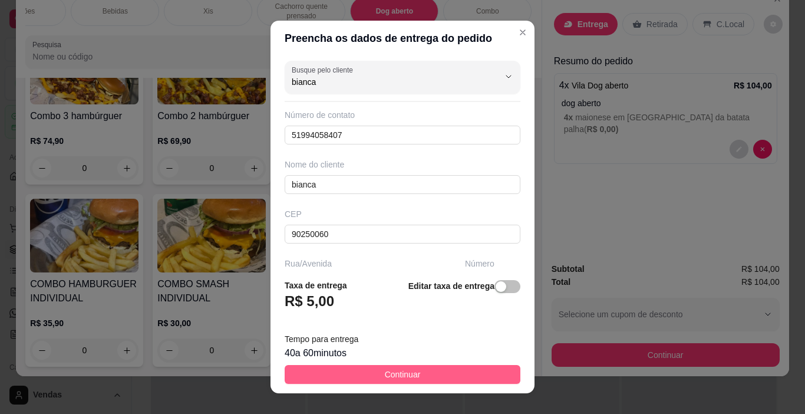
type input "bianca"
click at [418, 381] on button "Continuar" at bounding box center [403, 374] width 236 height 19
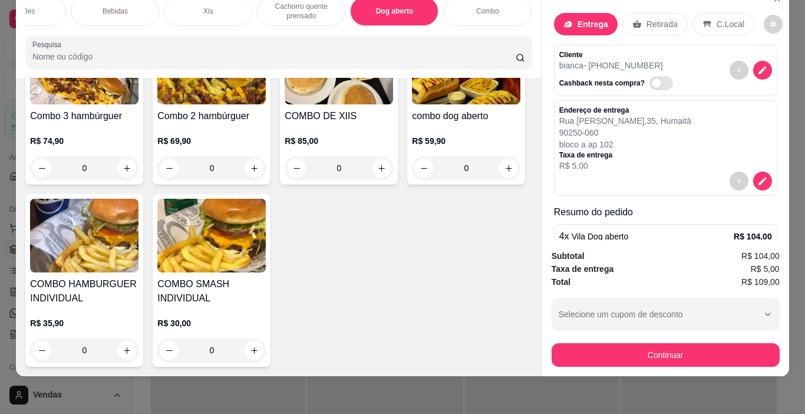
scroll to position [80, 0]
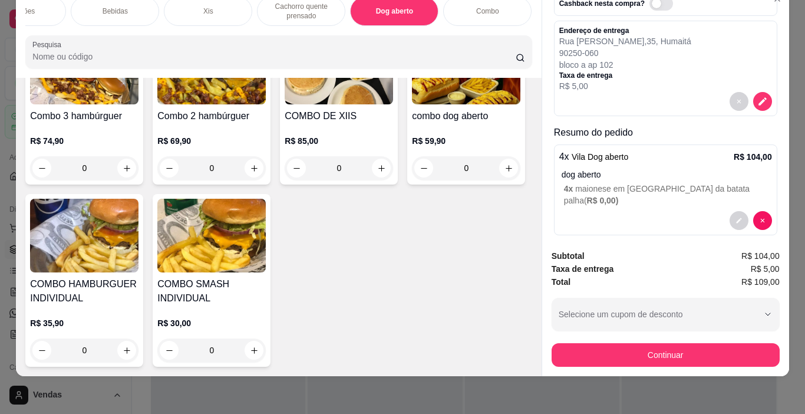
click at [101, 31] on div "Hambúrguer Molhos extras Porções Bebidas Xis Cachorro quente prensado Dog abert…" at bounding box center [278, 32] width 525 height 91
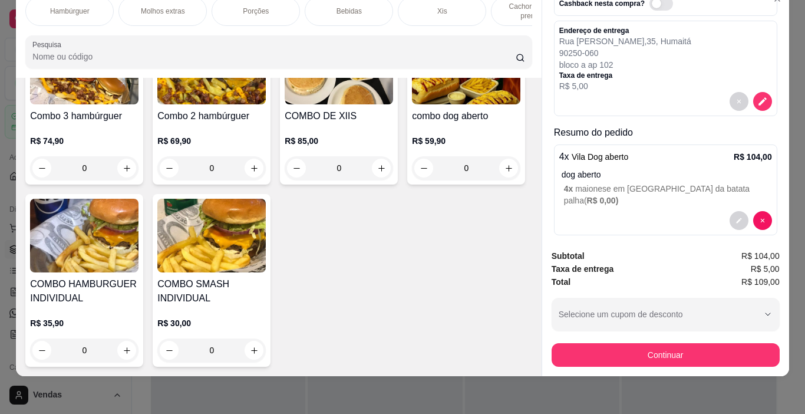
drag, startPoint x: 77, startPoint y: 9, endPoint x: 135, endPoint y: 21, distance: 59.1
click at [77, 9] on div "Hambúrguer" at bounding box center [69, 10] width 88 height 29
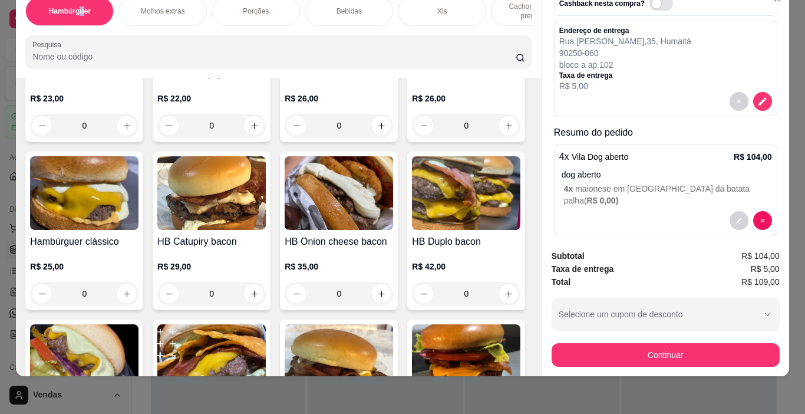
click at [139, 293] on div "0" at bounding box center [84, 294] width 108 height 24
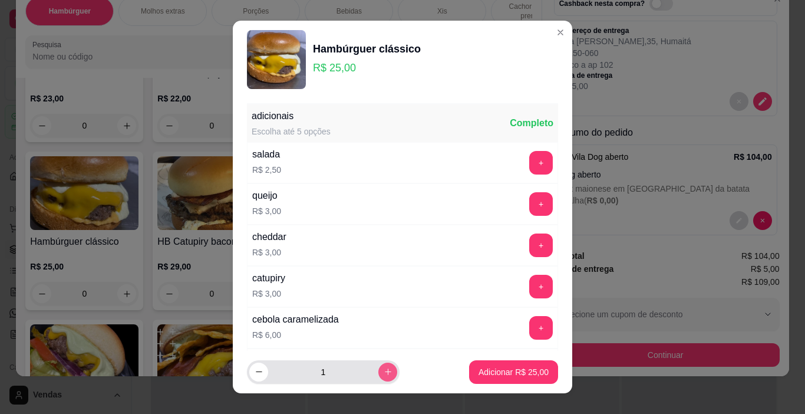
click at [384, 373] on icon "increase-product-quantity" at bounding box center [388, 371] width 9 height 9
type input "2"
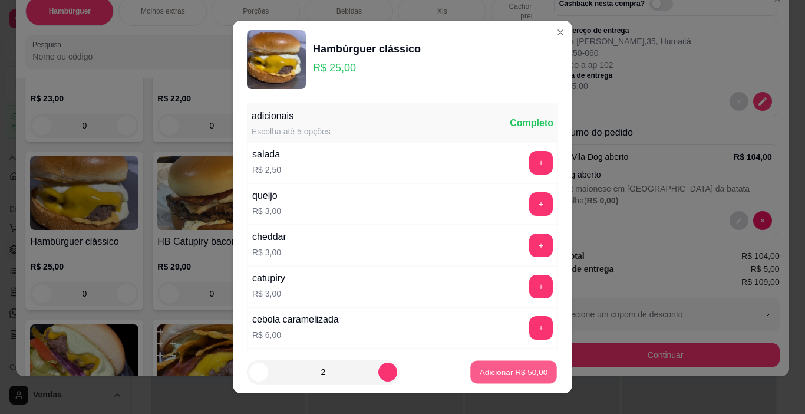
click at [480, 372] on p "Adicionar R$ 50,00" at bounding box center [514, 371] width 68 height 11
type input "2"
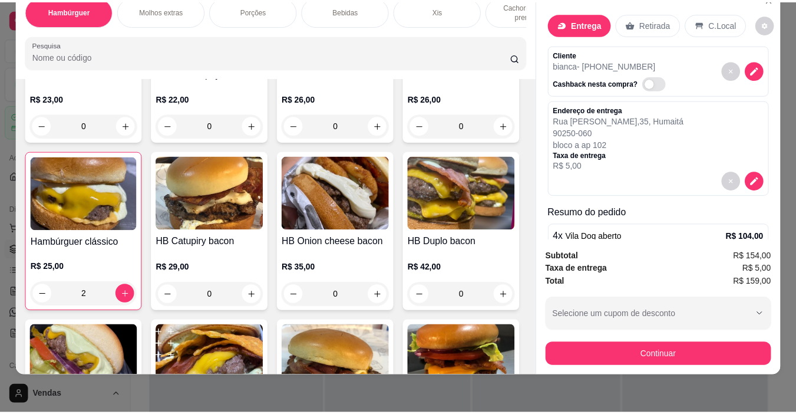
scroll to position [0, 0]
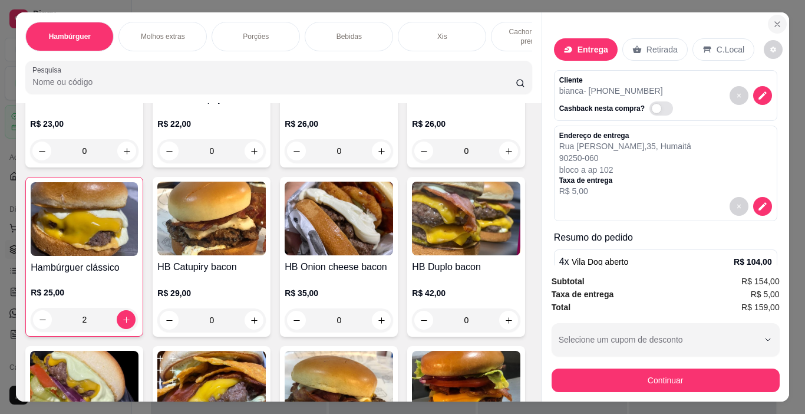
click at [778, 17] on button "Close" at bounding box center [777, 24] width 19 height 19
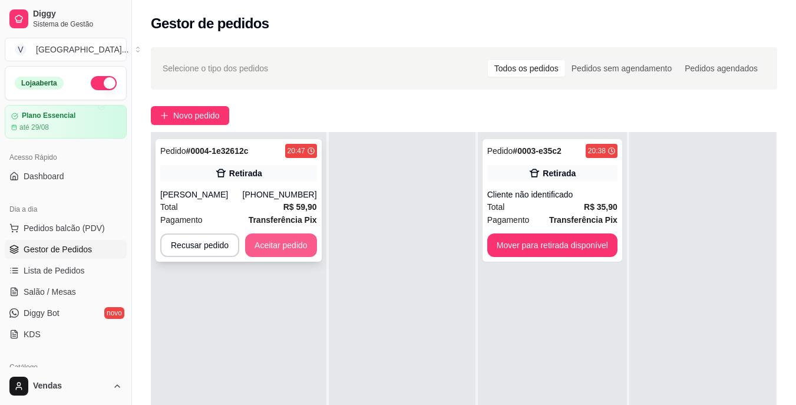
click at [291, 248] on button "Aceitar pedido" at bounding box center [281, 245] width 72 height 24
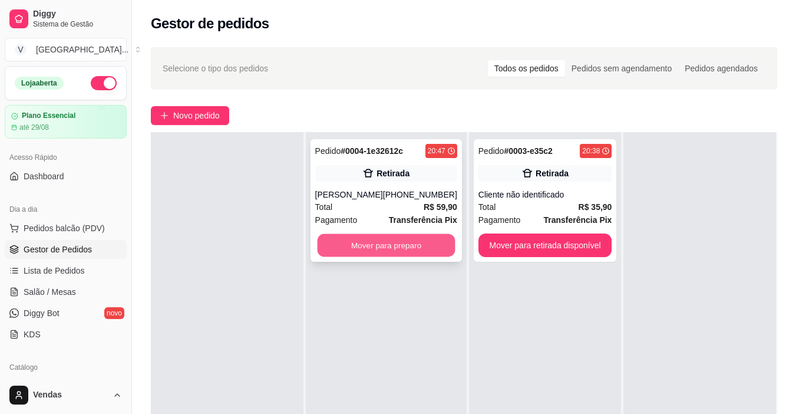
click at [386, 250] on button "Mover para preparo" at bounding box center [386, 245] width 138 height 23
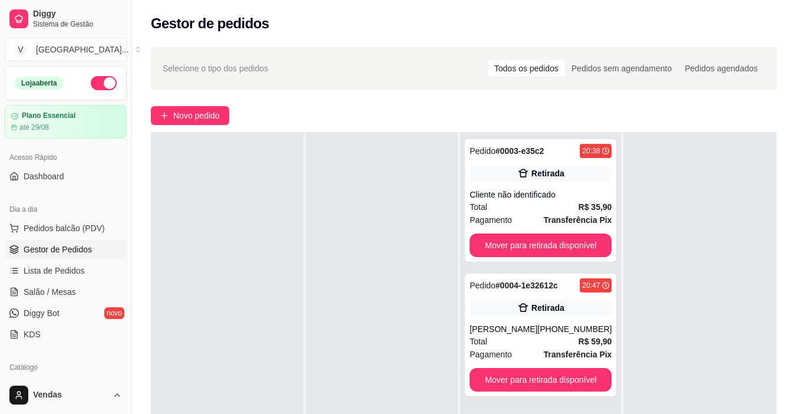
click at [376, 235] on div at bounding box center [382, 339] width 153 height 414
click at [539, 251] on button "Mover para retirada disponível" at bounding box center [541, 245] width 138 height 23
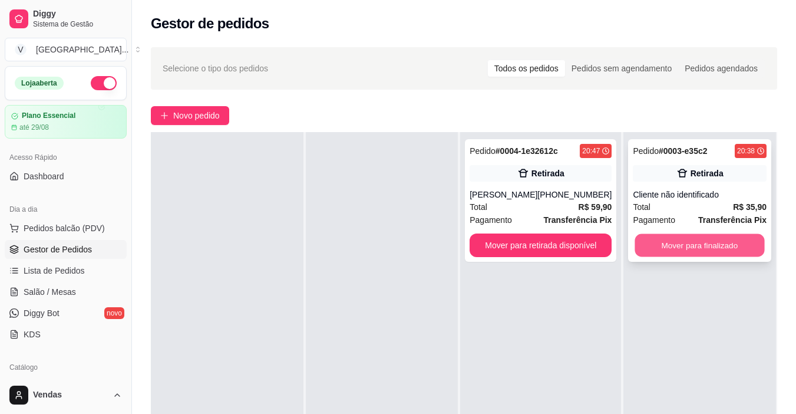
click at [666, 247] on button "Mover para finalizado" at bounding box center [700, 245] width 130 height 23
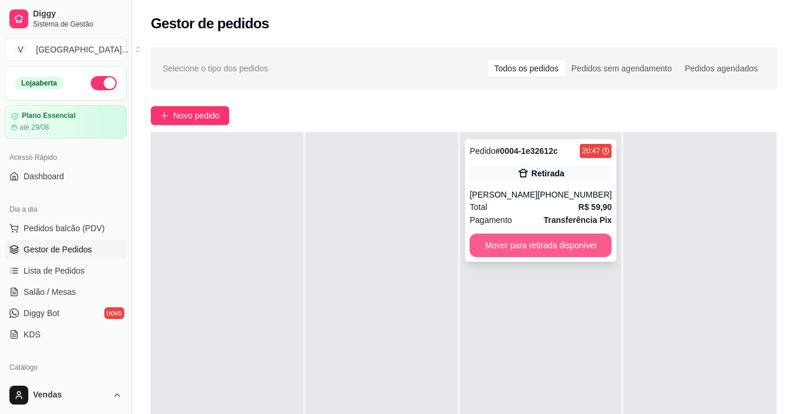
click at [558, 245] on button "Mover para retirada disponível" at bounding box center [541, 245] width 142 height 24
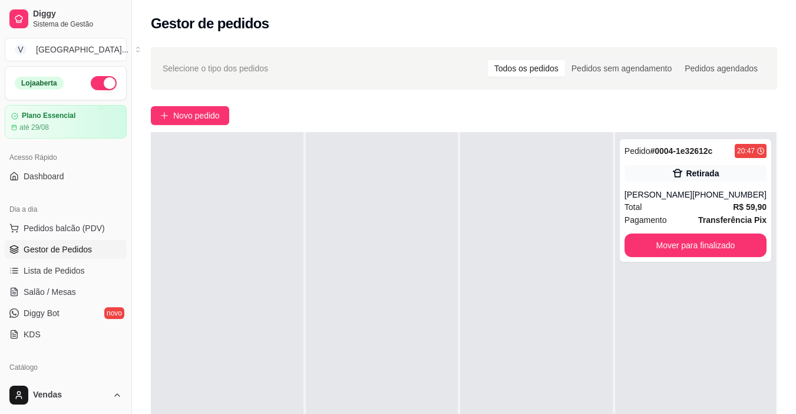
click at [552, 243] on div at bounding box center [536, 339] width 153 height 414
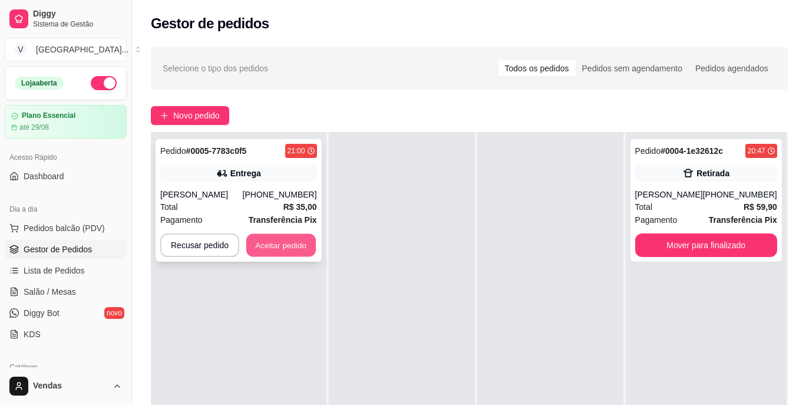
click at [271, 249] on button "Aceitar pedido" at bounding box center [281, 245] width 70 height 23
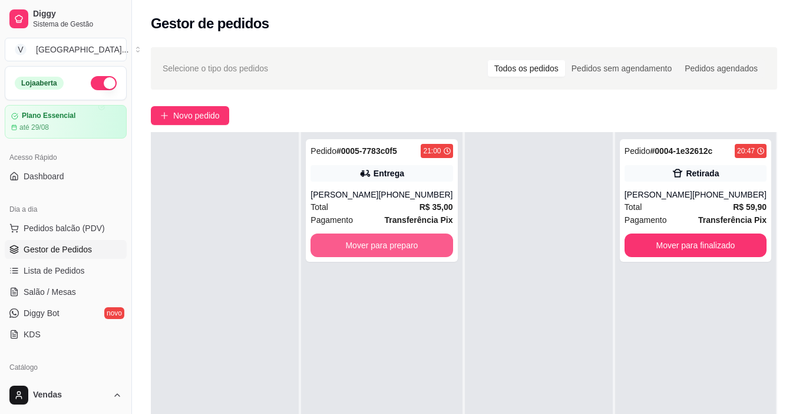
click at [368, 249] on button "Mover para preparo" at bounding box center [382, 245] width 142 height 24
click at [368, 249] on button "Mover para preparo" at bounding box center [382, 245] width 138 height 23
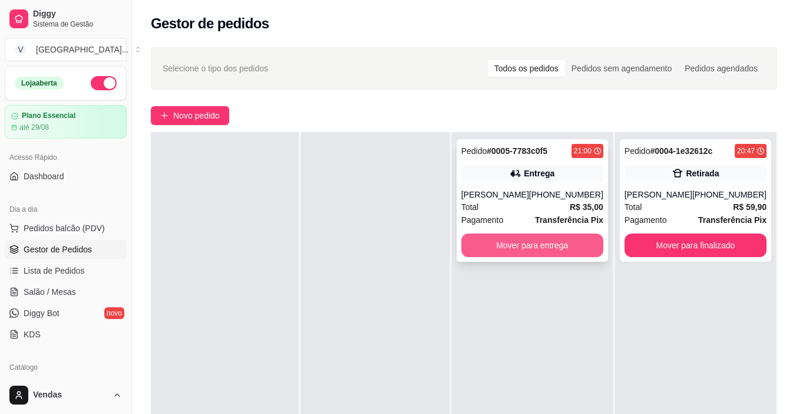
click at [505, 248] on button "Mover para entrega" at bounding box center [533, 245] width 142 height 24
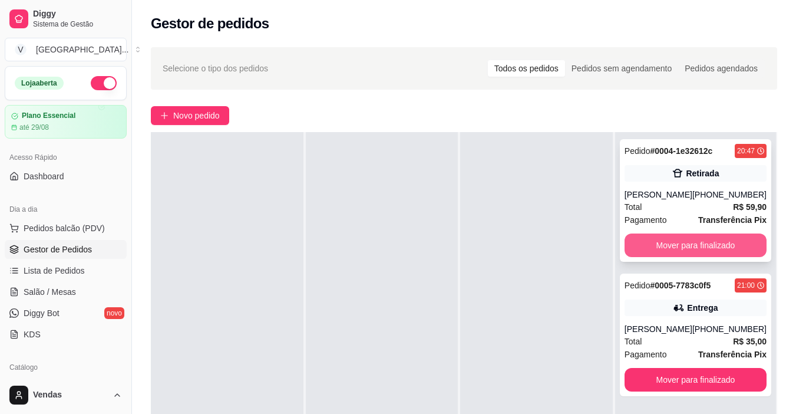
click at [703, 248] on button "Mover para finalizado" at bounding box center [696, 245] width 142 height 24
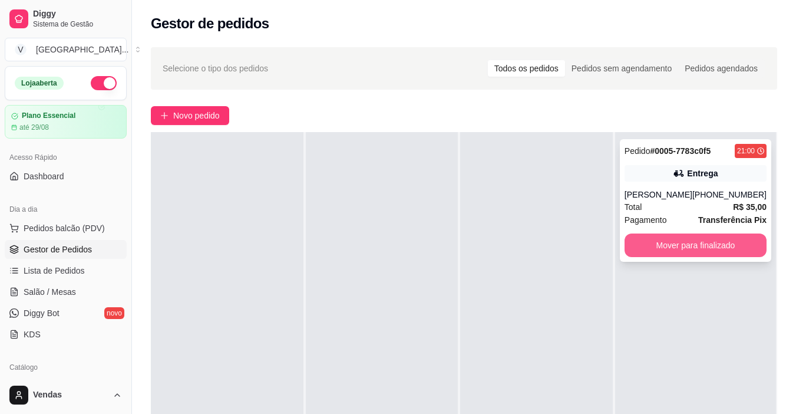
click at [702, 249] on button "Mover para finalizado" at bounding box center [696, 245] width 142 height 24
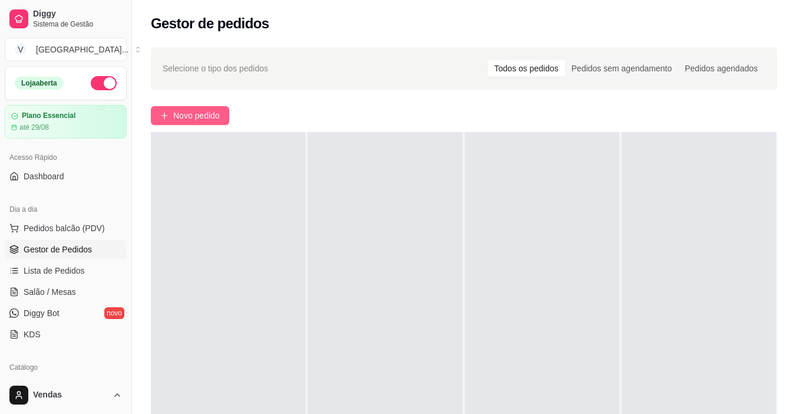
click at [195, 114] on span "Novo pedido" at bounding box center [196, 115] width 47 height 13
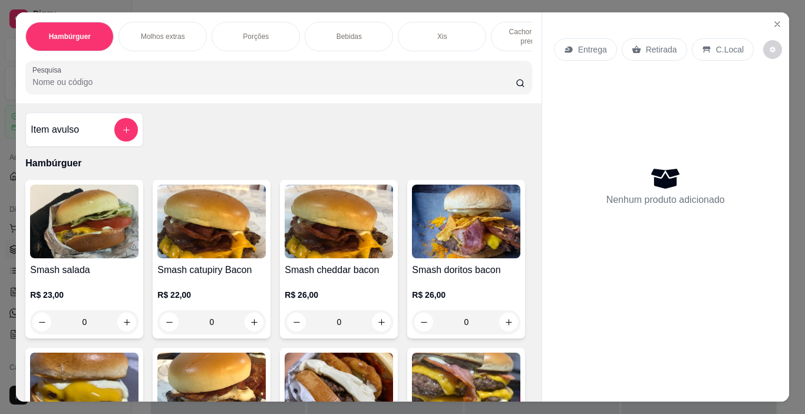
click at [590, 47] on p "Entrega" at bounding box center [592, 50] width 29 height 12
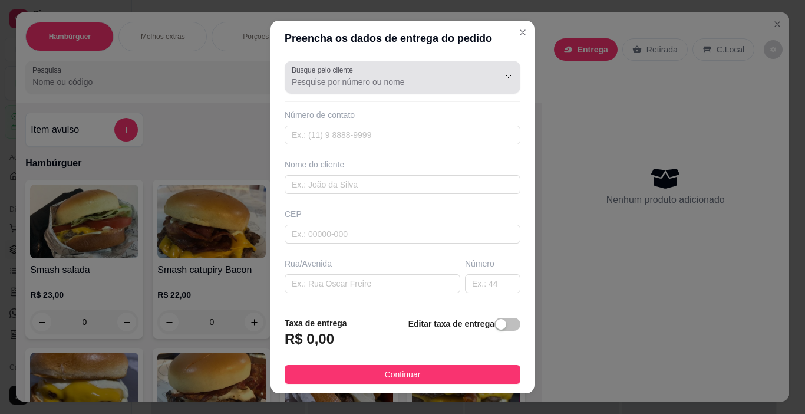
click at [370, 81] on input "Busque pelo cliente" at bounding box center [386, 82] width 189 height 12
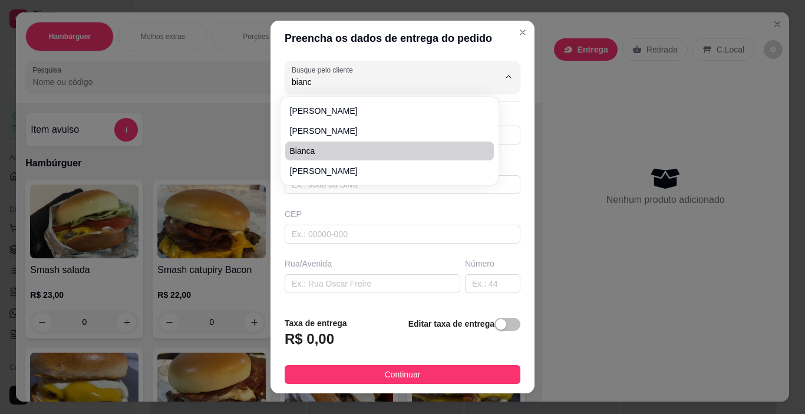
click at [294, 154] on span "bianca" at bounding box center [383, 151] width 187 height 12
type input "bianca"
type input "51994058407"
type input "bianca"
type input "90250060"
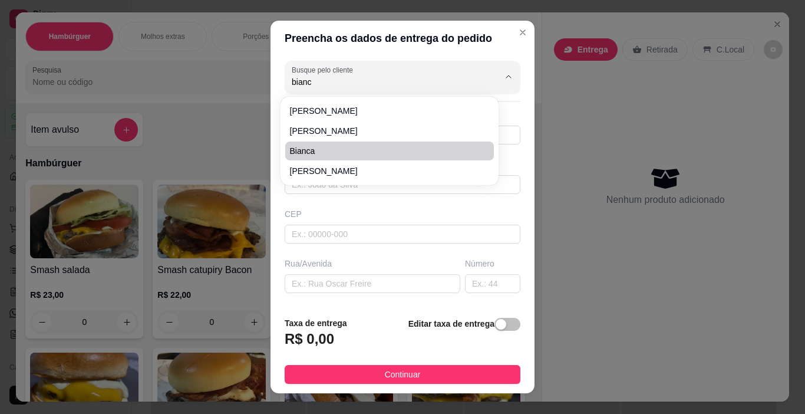
type input "Rua [PERSON_NAME]"
type input "35"
type input "Humaitá"
type input "[GEOGRAPHIC_DATA]"
type input "bloco a ap 102"
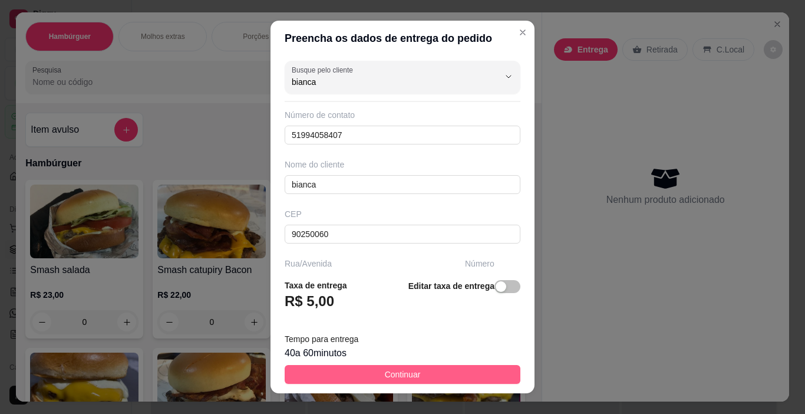
click at [410, 378] on span "Continuar" at bounding box center [403, 374] width 36 height 13
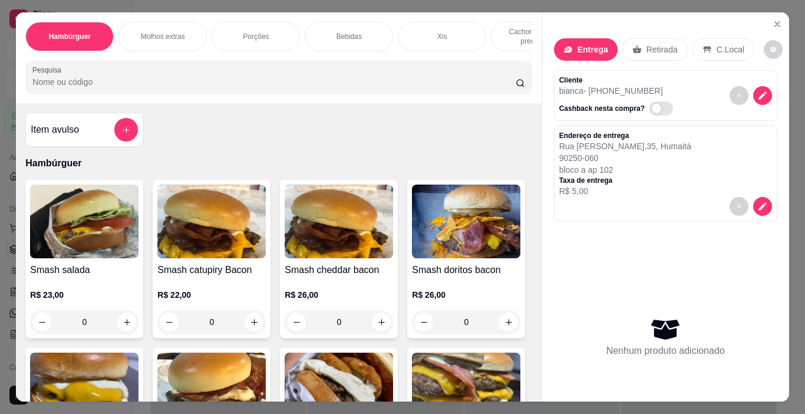
scroll to position [236, 0]
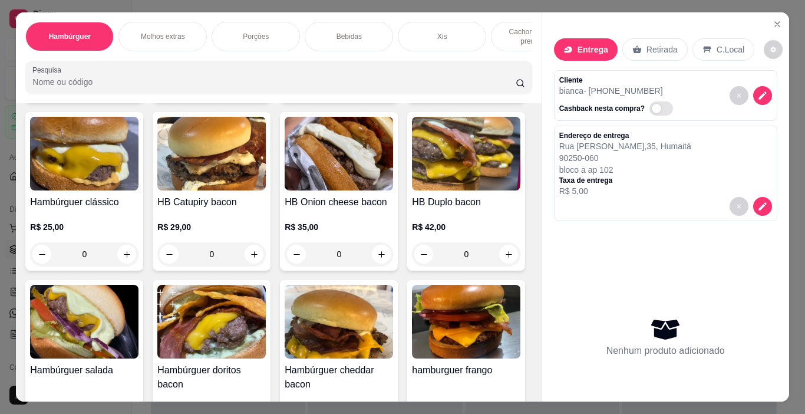
click at [139, 253] on div "0" at bounding box center [84, 254] width 108 height 24
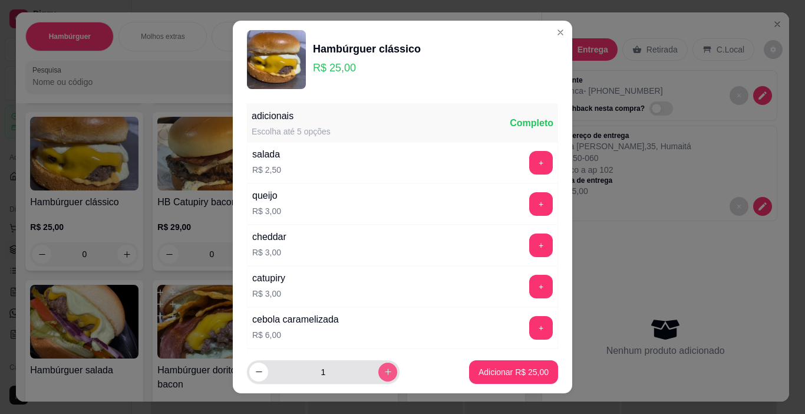
click at [384, 368] on icon "increase-product-quantity" at bounding box center [388, 371] width 9 height 9
type input "2"
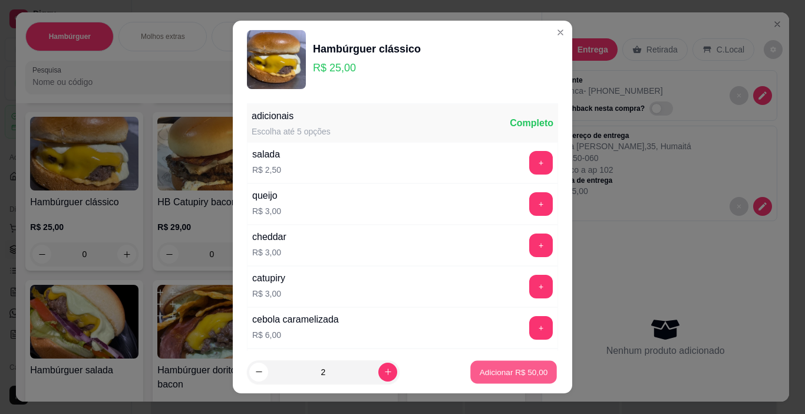
click at [507, 371] on p "Adicionar R$ 50,00" at bounding box center [514, 371] width 68 height 11
type input "2"
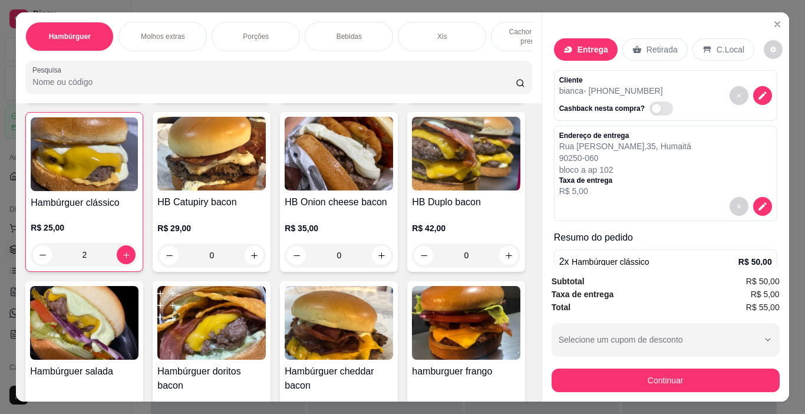
scroll to position [0, 234]
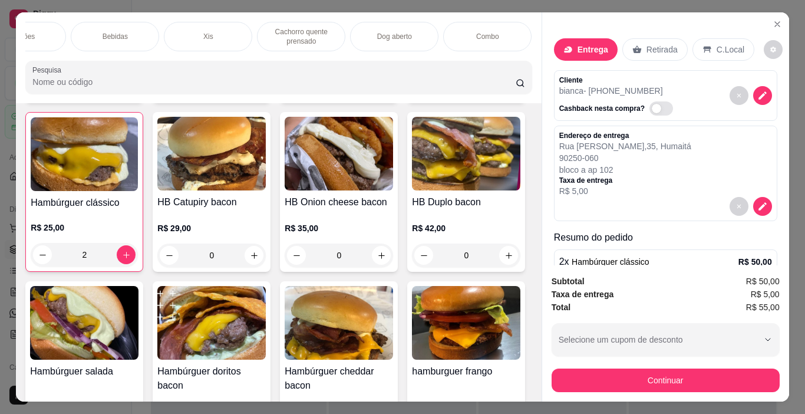
click at [386, 42] on div "Dog aberto" at bounding box center [394, 36] width 88 height 29
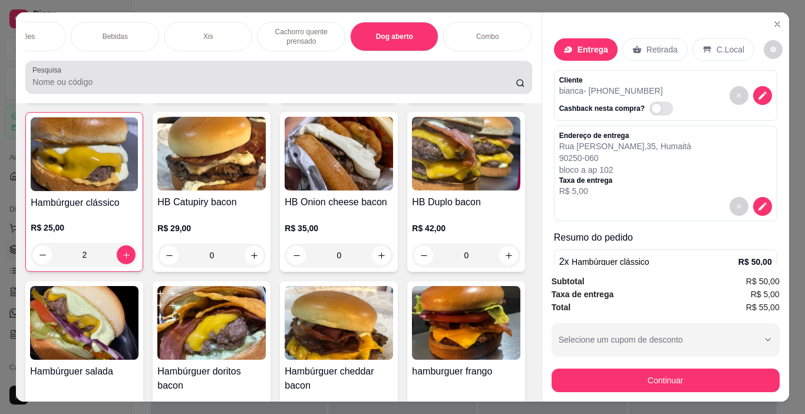
scroll to position [29, 0]
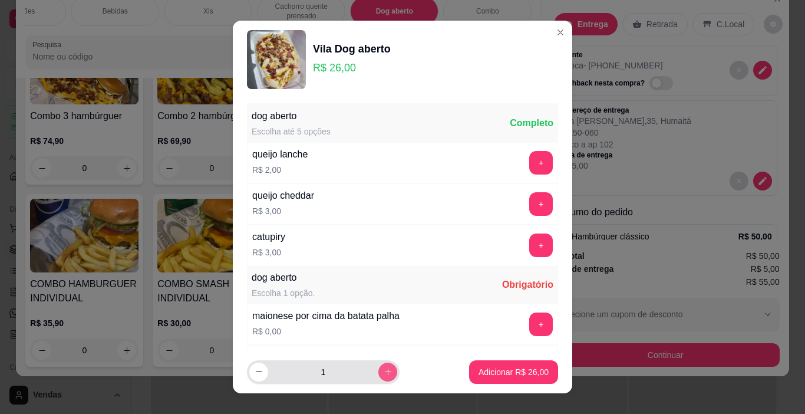
click at [384, 369] on icon "increase-product-quantity" at bounding box center [388, 371] width 9 height 9
type input "4"
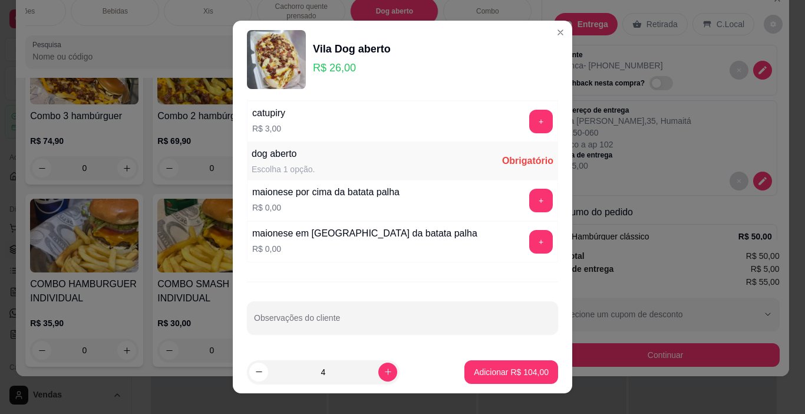
scroll to position [17, 0]
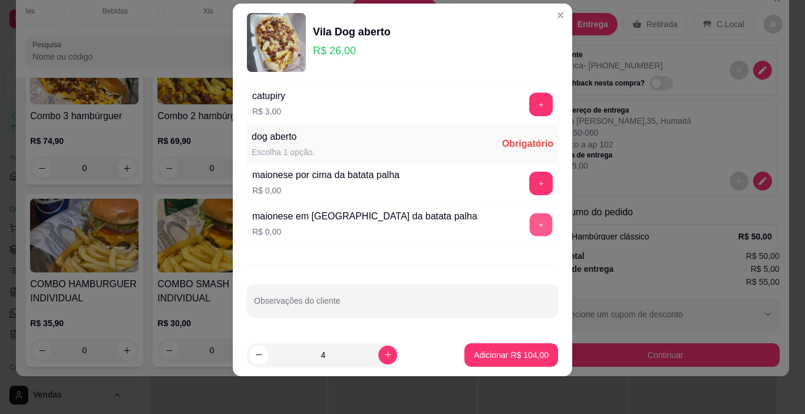
click at [530, 231] on button "+" at bounding box center [541, 224] width 23 height 23
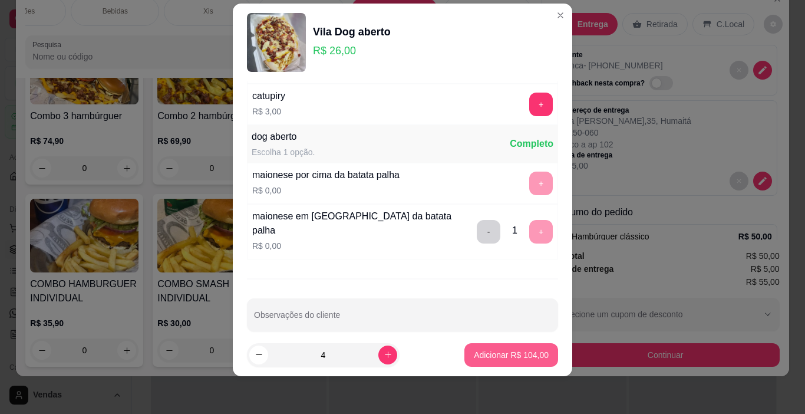
click at [512, 354] on p "Adicionar R$ 104,00" at bounding box center [511, 355] width 75 height 12
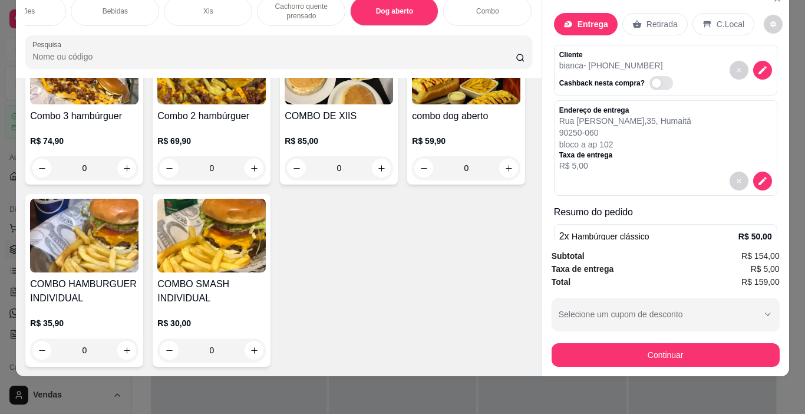
scroll to position [133, 0]
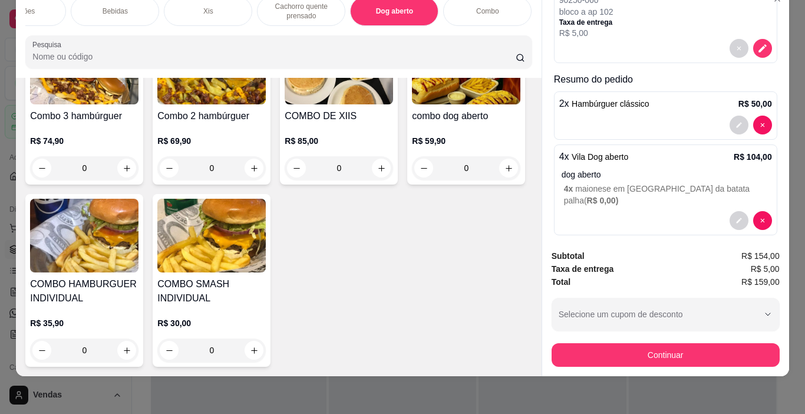
click at [668, 348] on button "Continuar" at bounding box center [666, 355] width 228 height 24
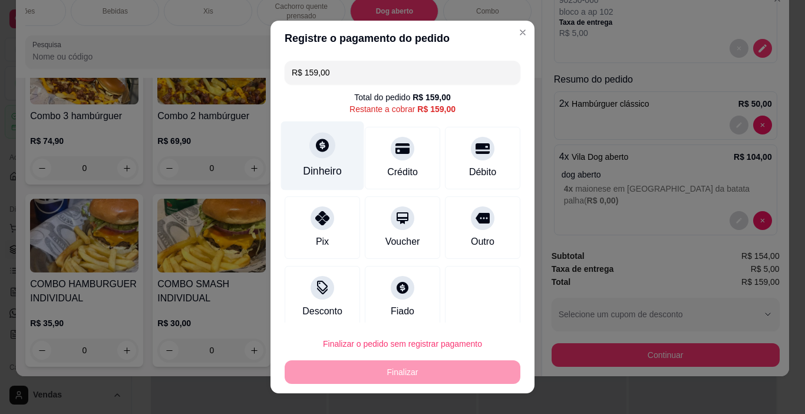
click at [341, 147] on div "Dinheiro" at bounding box center [322, 155] width 83 height 69
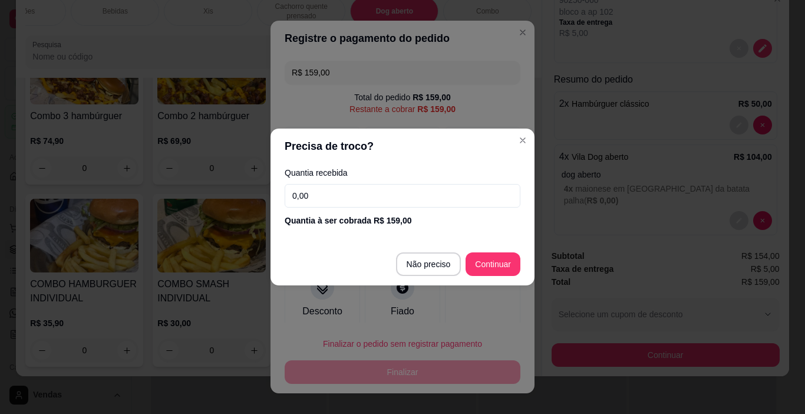
click at [354, 197] on input "0,00" at bounding box center [403, 196] width 236 height 24
type input "170,00"
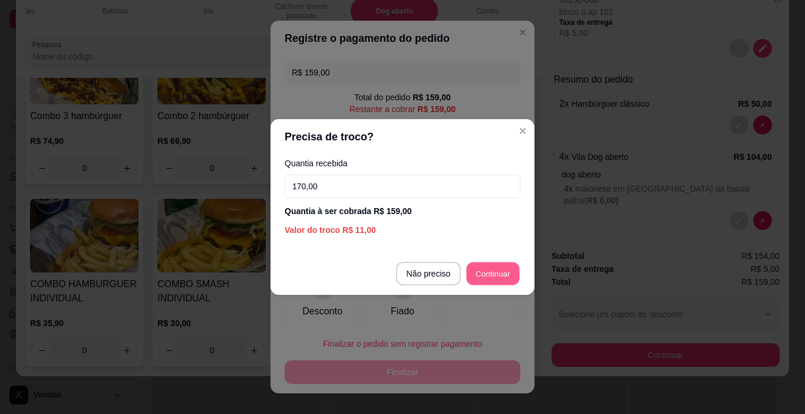
type input "R$ 0,00"
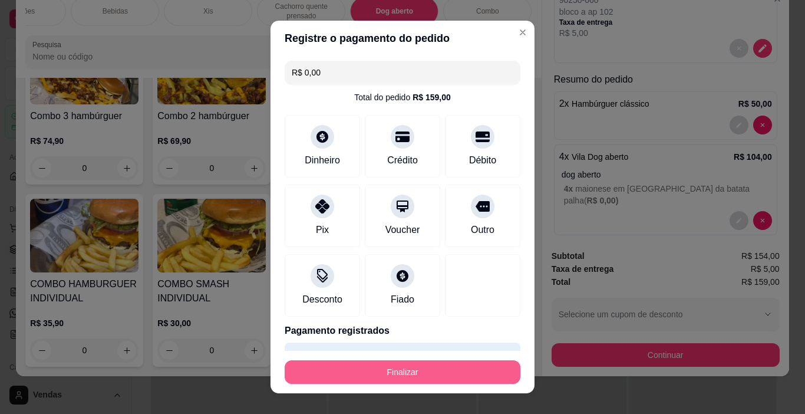
click at [415, 378] on button "Finalizar" at bounding box center [403, 372] width 236 height 24
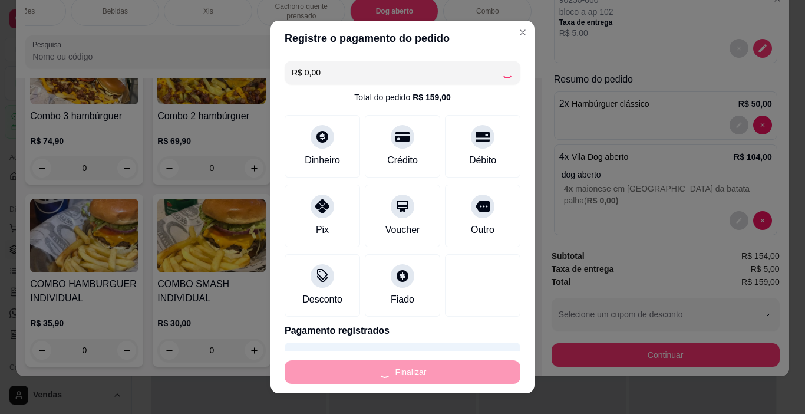
type input "0"
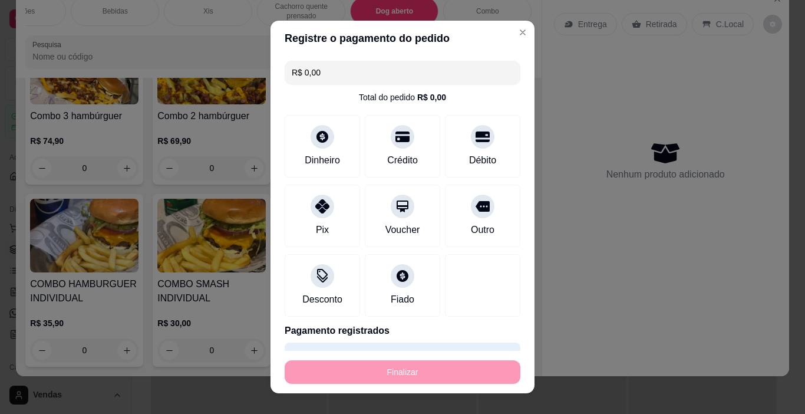
type input "-R$ 159,00"
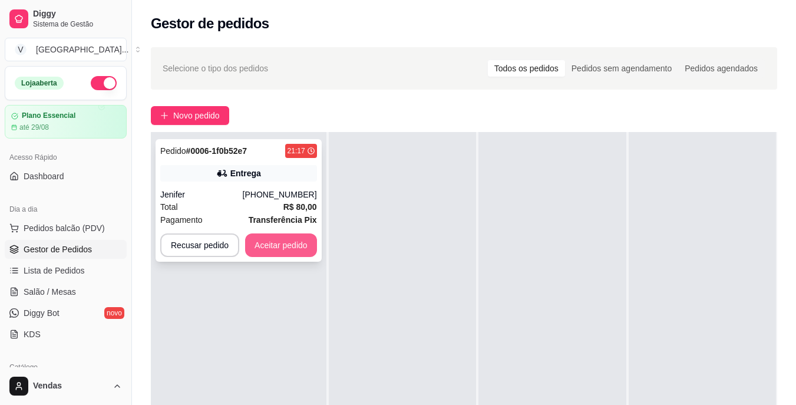
click at [269, 249] on button "Aceitar pedido" at bounding box center [281, 245] width 72 height 24
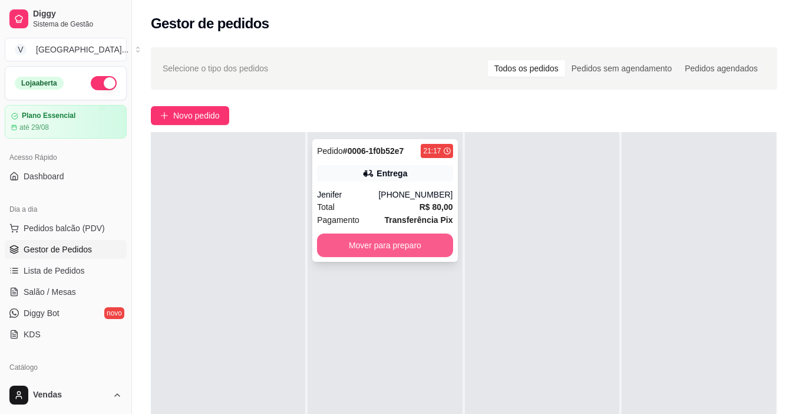
click at [393, 244] on button "Mover para preparo" at bounding box center [385, 245] width 136 height 24
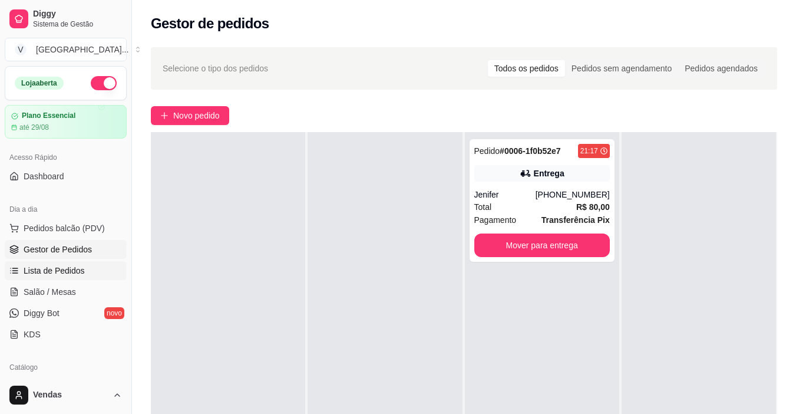
click at [57, 264] on link "Lista de Pedidos" at bounding box center [66, 270] width 122 height 19
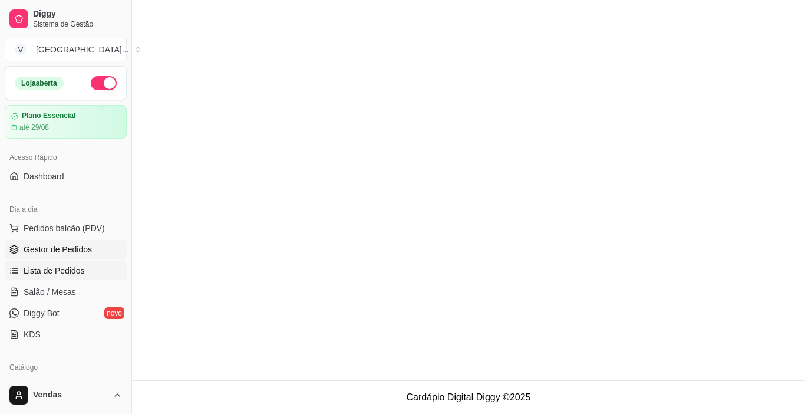
click at [58, 251] on span "Gestor de Pedidos" at bounding box center [58, 249] width 68 height 12
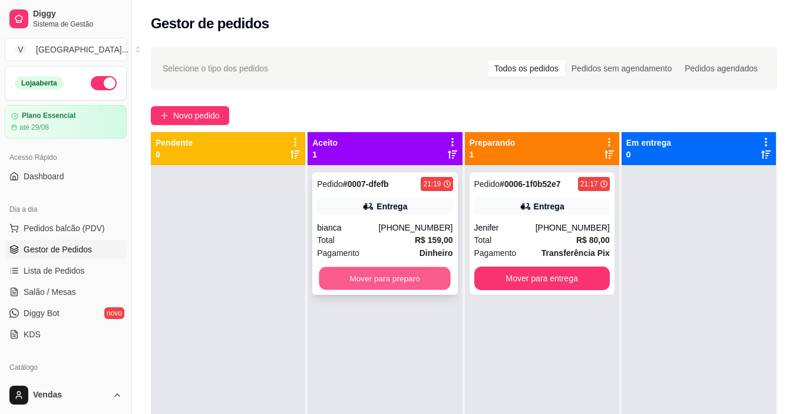
click at [386, 284] on button "Mover para preparo" at bounding box center [385, 278] width 131 height 23
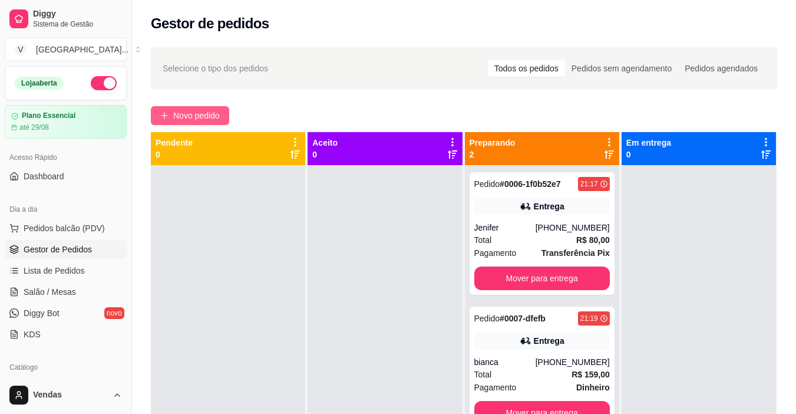
click at [203, 119] on span "Novo pedido" at bounding box center [196, 115] width 47 height 13
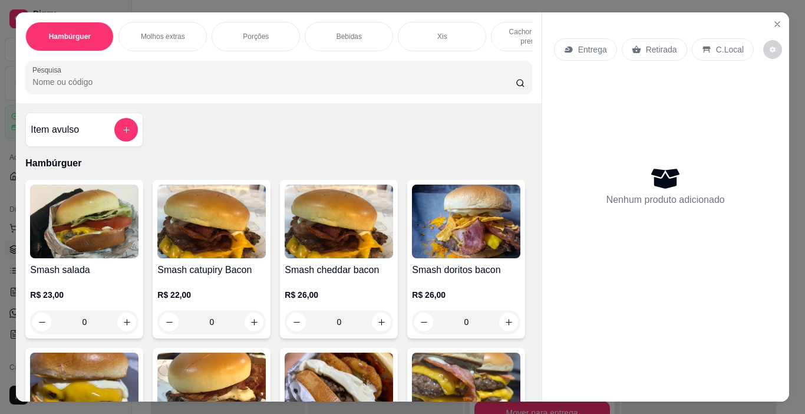
click at [585, 51] on p "Entrega" at bounding box center [592, 50] width 29 height 12
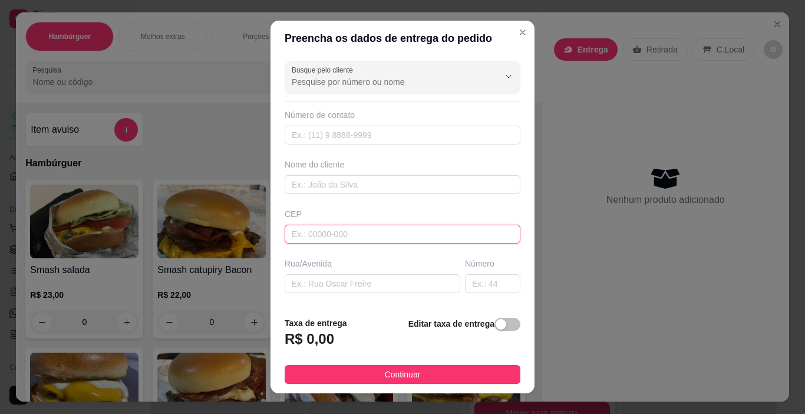
click at [321, 233] on input "text" at bounding box center [403, 234] width 236 height 19
click at [321, 230] on input "text" at bounding box center [403, 234] width 236 height 19
type input "92200240"
type input "Rua [PERSON_NAME]"
type input "Rio Branco"
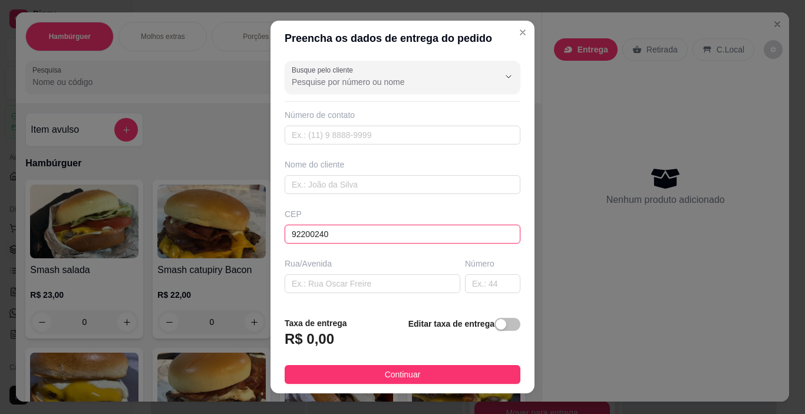
type input "Canoas"
type input "92200240"
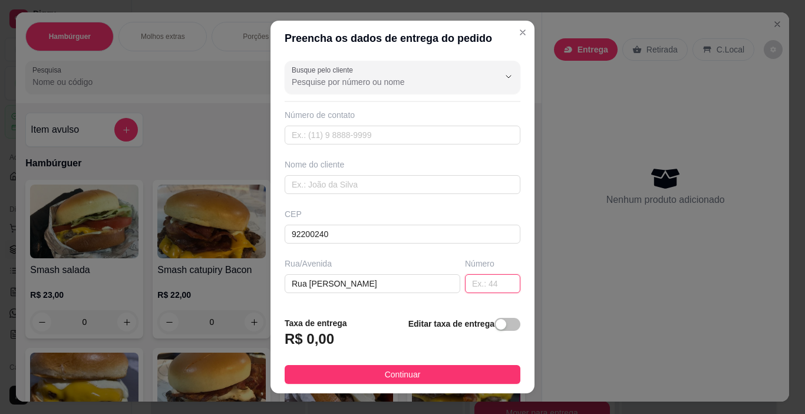
click at [482, 281] on input "text" at bounding box center [492, 283] width 55 height 19
type input "33"
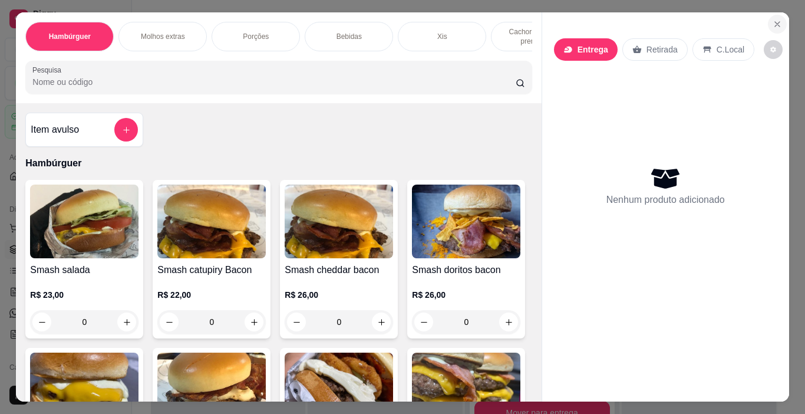
click at [780, 17] on button "Close" at bounding box center [777, 24] width 19 height 19
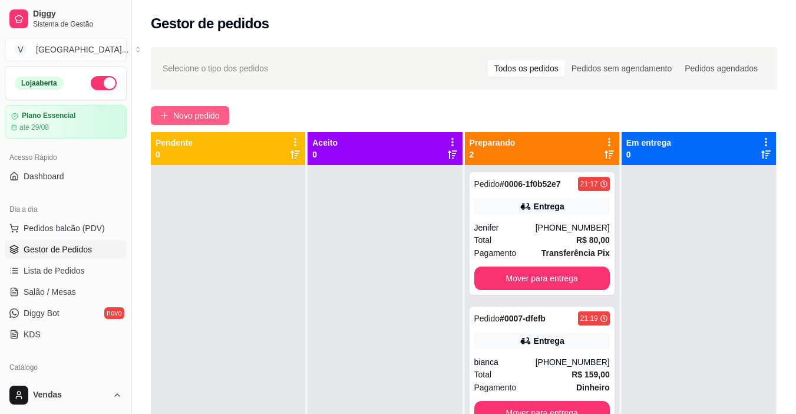
click at [210, 116] on span "Novo pedido" at bounding box center [196, 115] width 47 height 13
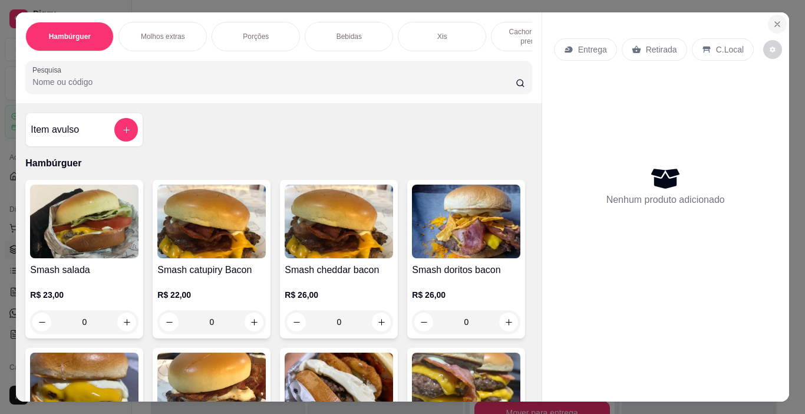
click at [778, 19] on icon "Close" at bounding box center [777, 23] width 9 height 9
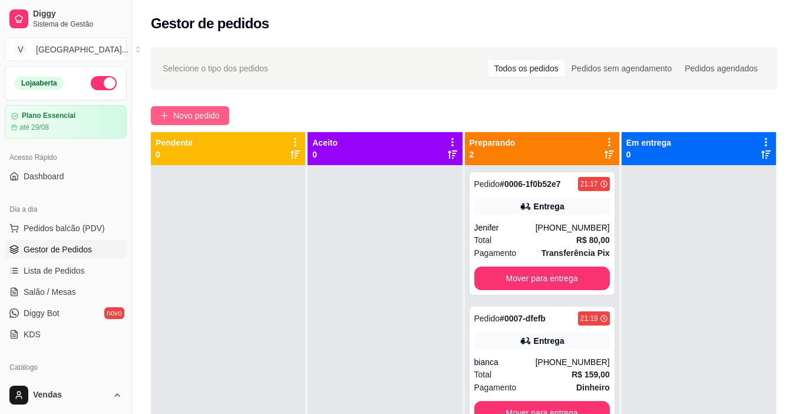
click at [188, 114] on span "Novo pedido" at bounding box center [196, 115] width 47 height 13
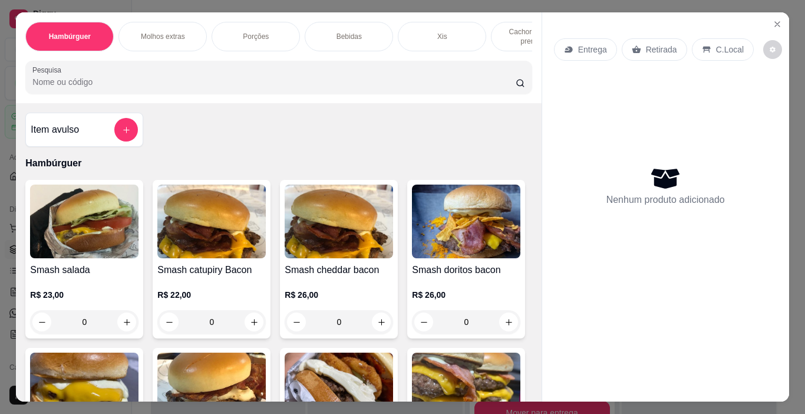
click at [591, 46] on p "Entrega" at bounding box center [592, 50] width 29 height 12
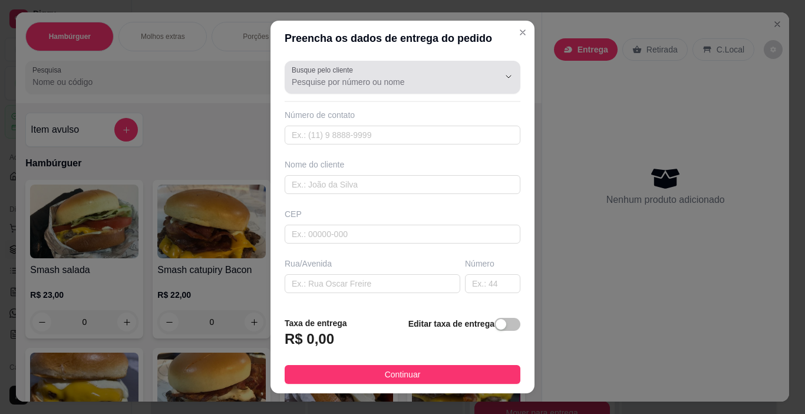
click at [364, 87] on input "Busque pelo cliente" at bounding box center [386, 82] width 189 height 12
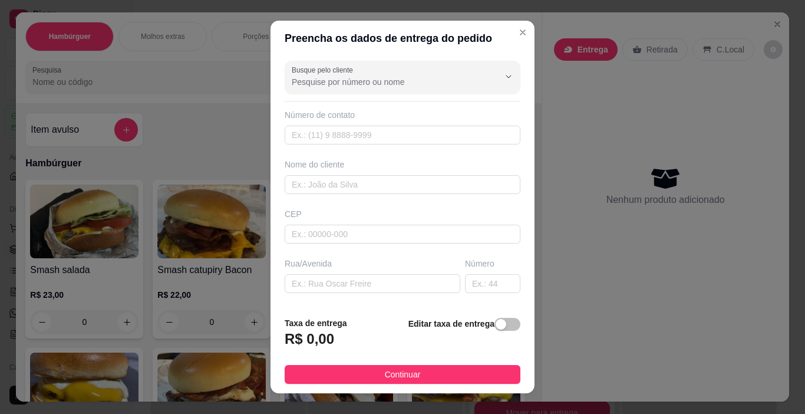
click at [498, 100] on div "Busque pelo cliente Número de contato Nome do cliente CEP Rua/[GEOGRAPHIC_DATA]" at bounding box center [403, 181] width 264 height 251
click at [436, 134] on input "text" at bounding box center [403, 135] width 236 height 19
type input "[PHONE_NUMBER]"
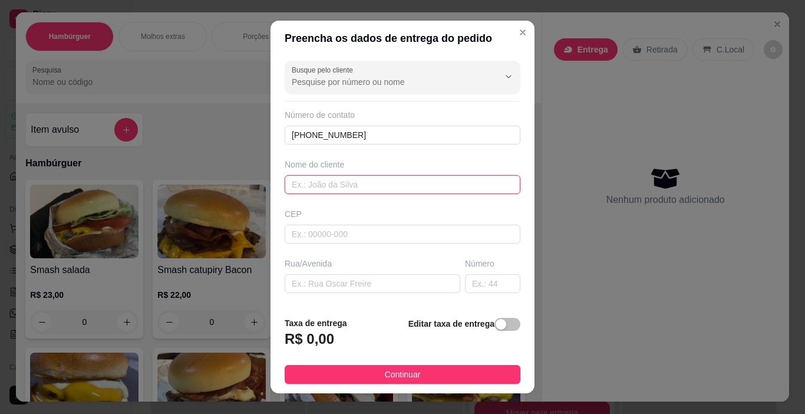
click at [394, 187] on input "text" at bounding box center [403, 184] width 236 height 19
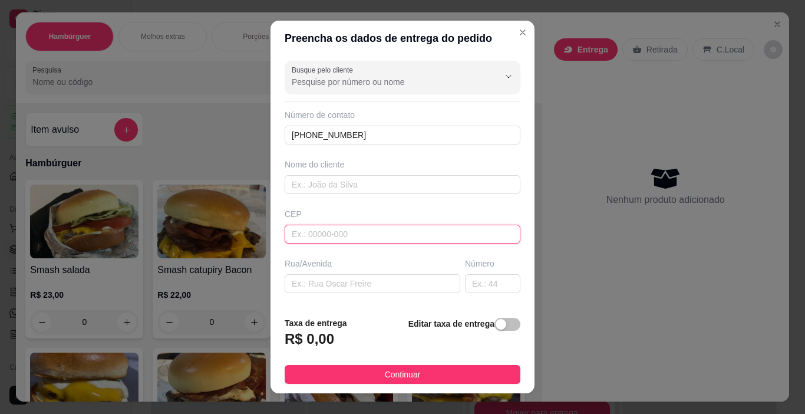
click at [361, 236] on input "text" at bounding box center [403, 234] width 236 height 19
type input "92200240"
type input "Rua [PERSON_NAME]"
type input "Rio Branco"
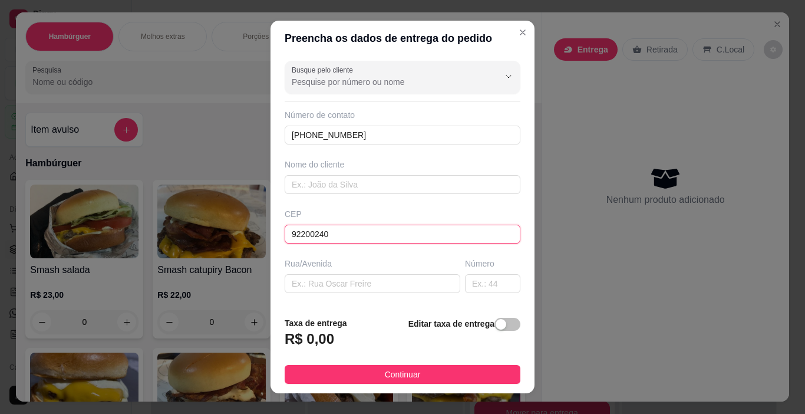
type input "Canoas"
type input "92200240"
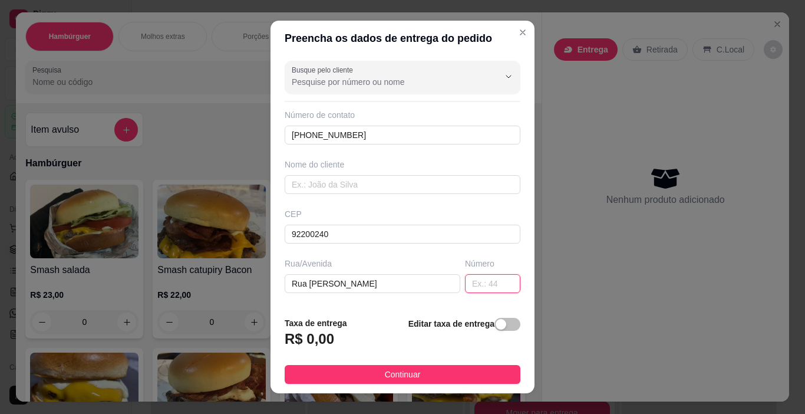
click at [482, 287] on input "text" at bounding box center [492, 283] width 55 height 19
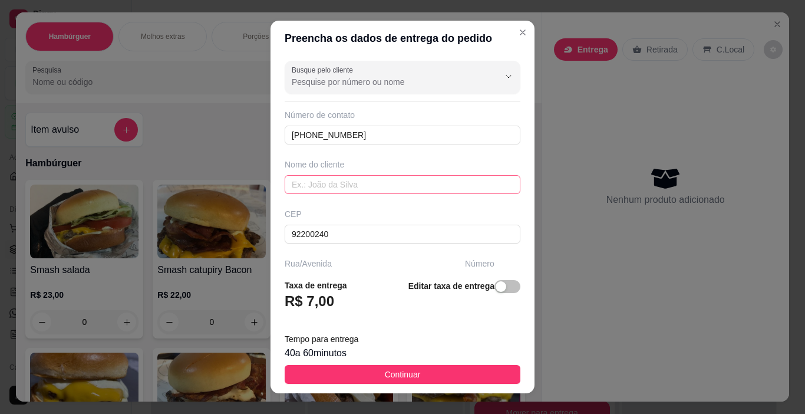
type input "33"
click at [353, 185] on input "text" at bounding box center [403, 184] width 236 height 19
type input "[PERSON_NAME]"
click at [341, 373] on button "Continuar" at bounding box center [403, 374] width 236 height 19
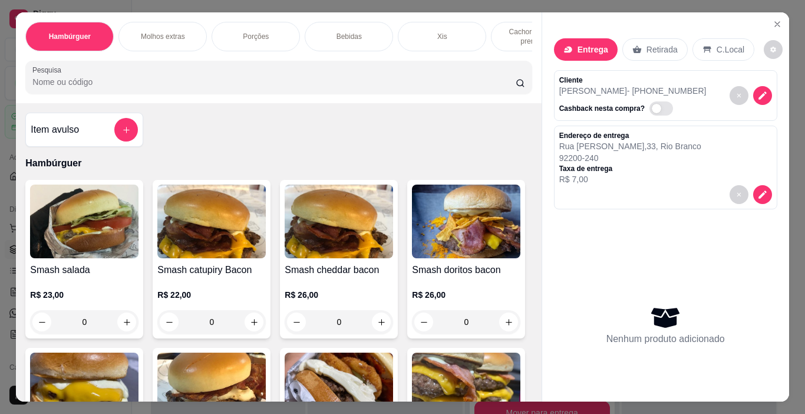
scroll to position [0, 234]
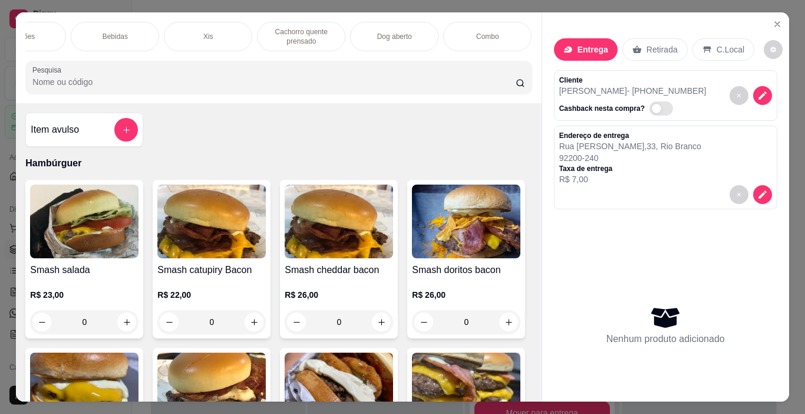
click at [393, 34] on p "Dog aberto" at bounding box center [394, 36] width 35 height 9
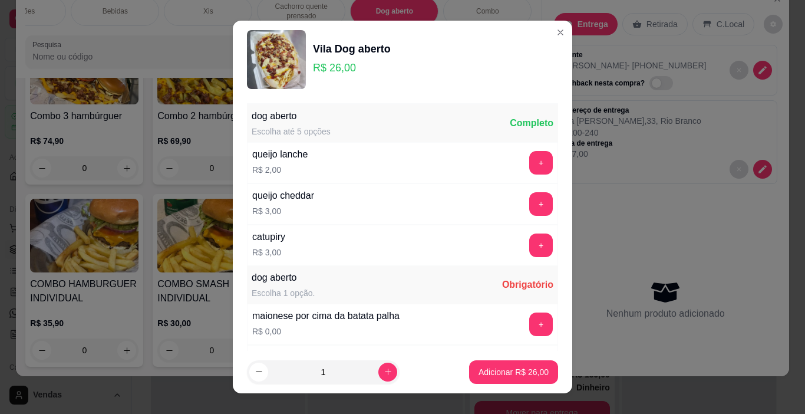
scroll to position [124, 0]
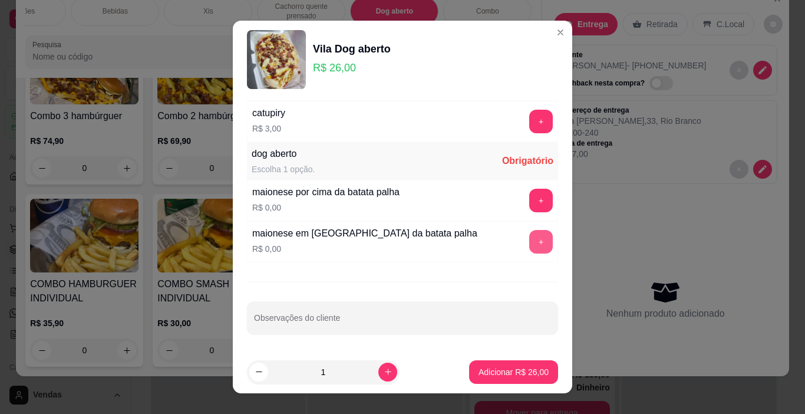
click at [529, 246] on button "+" at bounding box center [541, 242] width 24 height 24
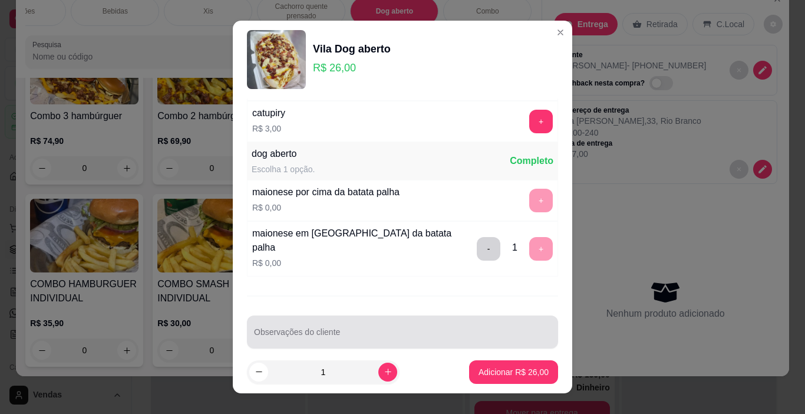
click at [453, 320] on div at bounding box center [402, 332] width 297 height 24
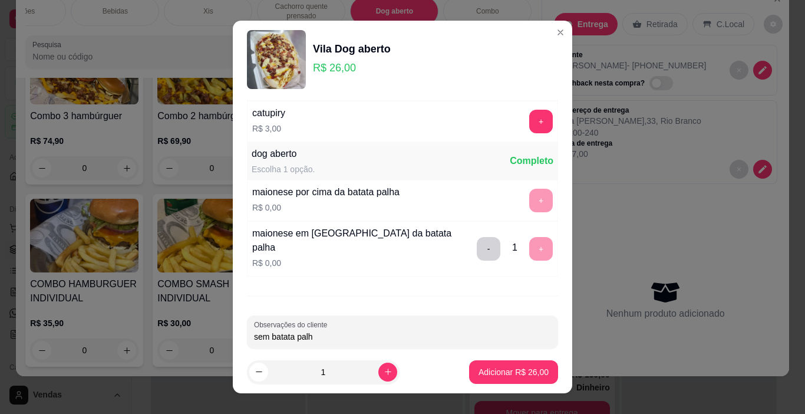
type input "sem batata palha"
click at [523, 376] on p "Adicionar R$ 26,00" at bounding box center [514, 372] width 70 height 12
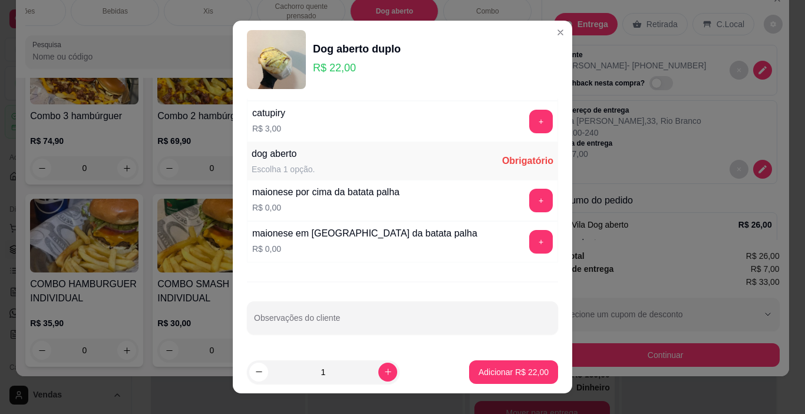
click at [529, 202] on button "+" at bounding box center [541, 201] width 24 height 24
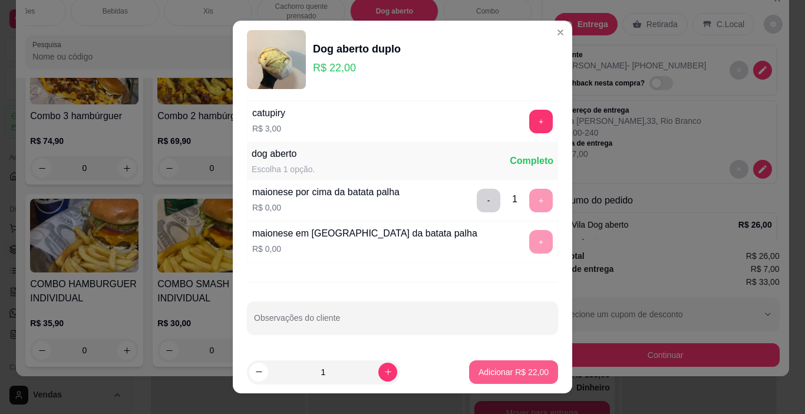
click at [501, 373] on p "Adicionar R$ 22,00" at bounding box center [514, 372] width 70 height 12
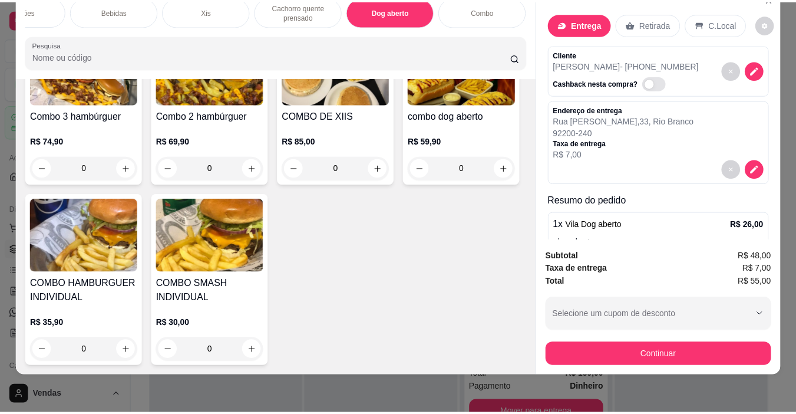
scroll to position [178, 0]
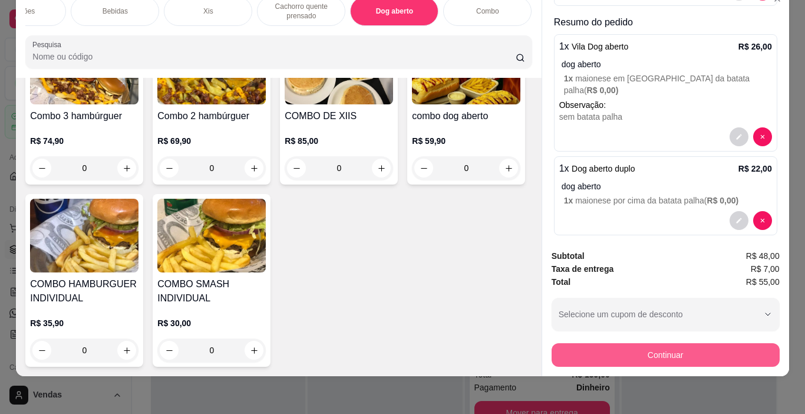
click at [658, 343] on button "Continuar" at bounding box center [666, 355] width 228 height 24
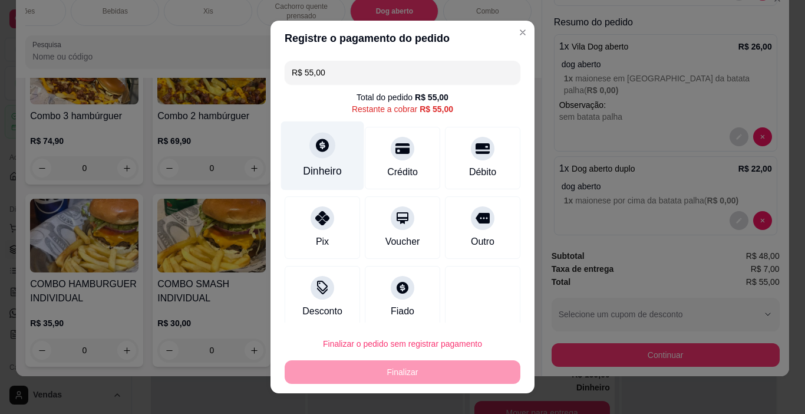
click at [300, 155] on div "Dinheiro" at bounding box center [322, 155] width 83 height 69
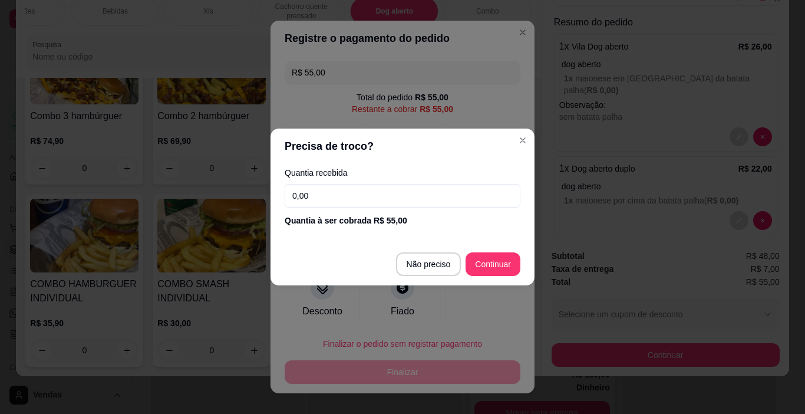
click at [322, 198] on input "0,00" at bounding box center [403, 196] width 236 height 24
type input "100,00"
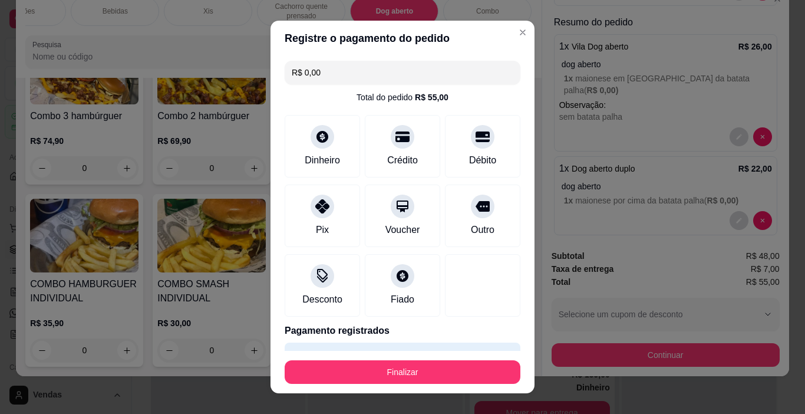
type input "R$ 0,00"
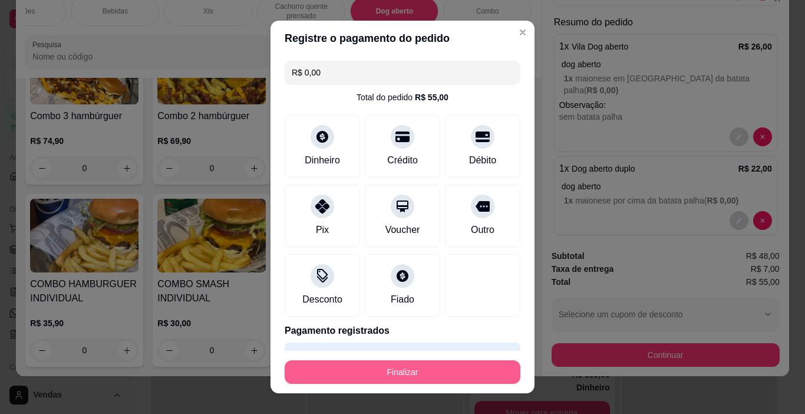
click at [389, 374] on button "Finalizar" at bounding box center [403, 372] width 236 height 24
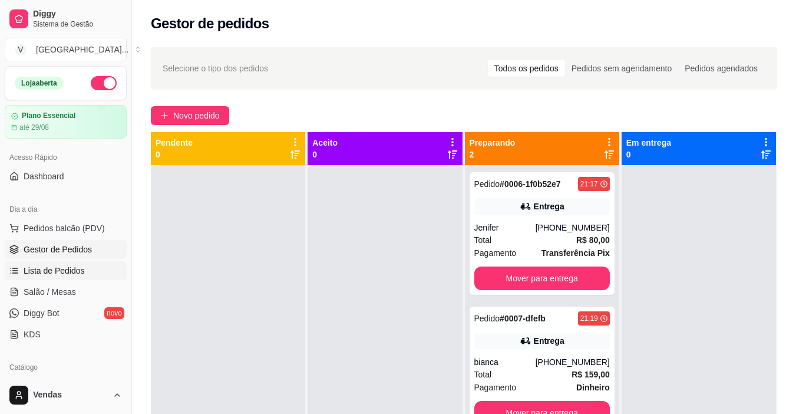
click at [61, 265] on span "Lista de Pedidos" at bounding box center [54, 271] width 61 height 12
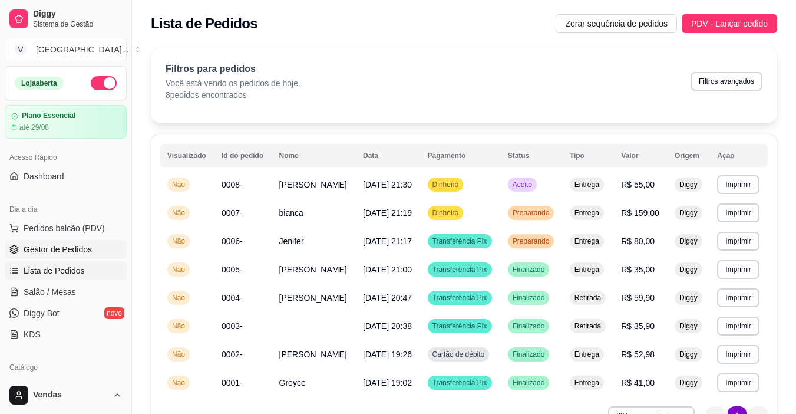
click at [34, 250] on span "Gestor de Pedidos" at bounding box center [58, 249] width 68 height 12
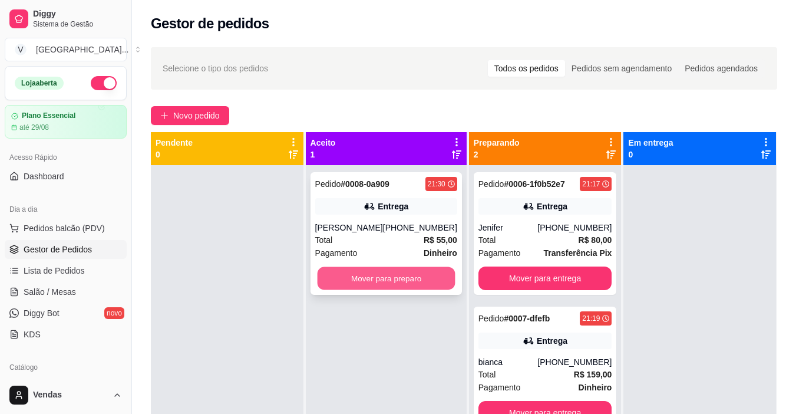
click at [368, 279] on button "Mover para preparo" at bounding box center [386, 278] width 138 height 23
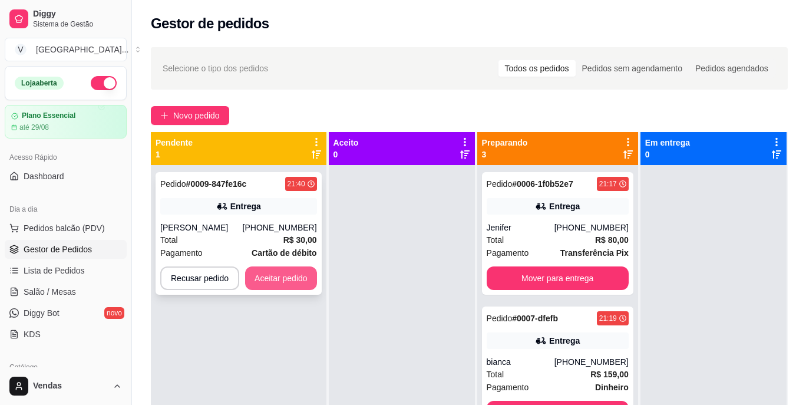
click at [305, 284] on button "Aceitar pedido" at bounding box center [281, 278] width 72 height 24
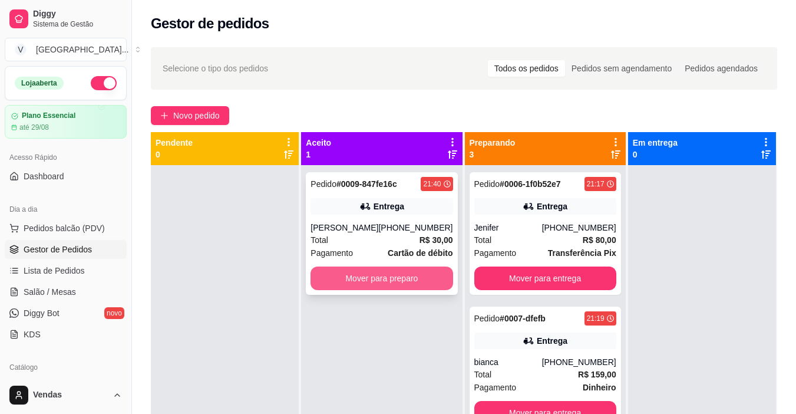
click at [377, 276] on button "Mover para preparo" at bounding box center [382, 278] width 142 height 24
click at [378, 276] on button "Mover para preparo" at bounding box center [382, 278] width 138 height 23
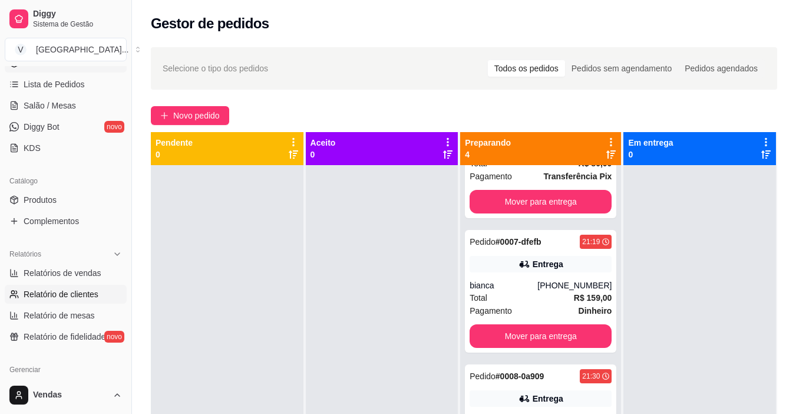
scroll to position [236, 0]
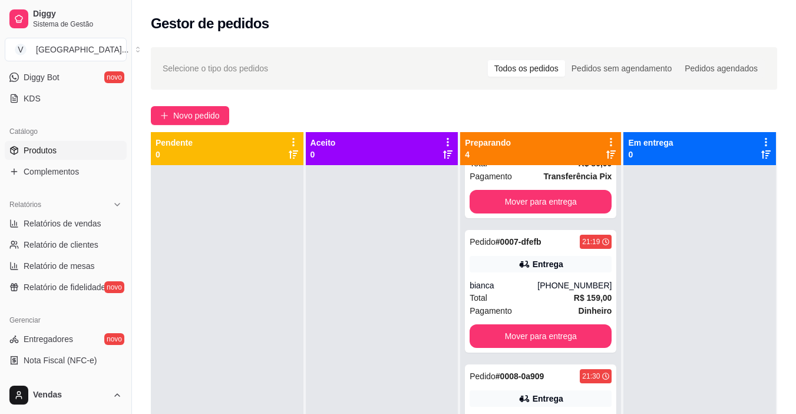
click at [55, 151] on span "Produtos" at bounding box center [40, 150] width 33 height 12
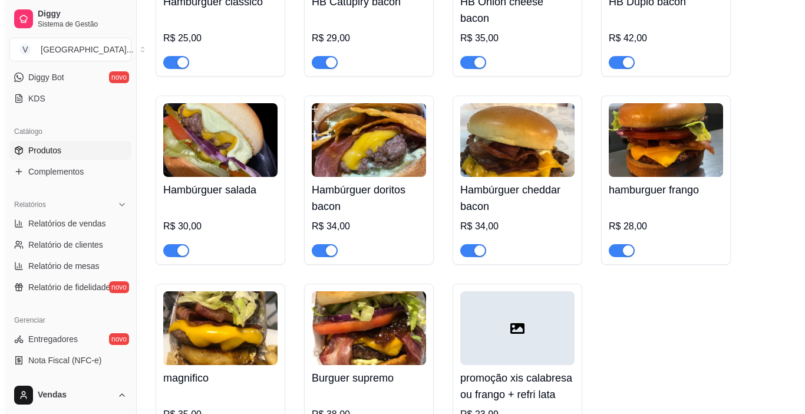
scroll to position [648, 0]
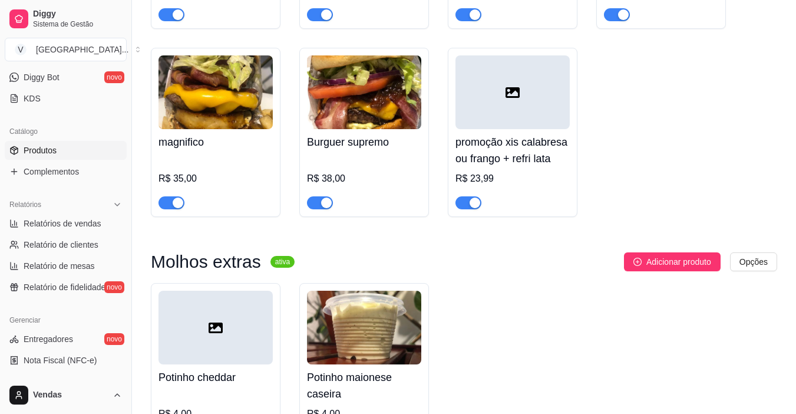
click at [494, 159] on h4 "promoção xis calabresa ou frango + refri lata" at bounding box center [513, 150] width 114 height 33
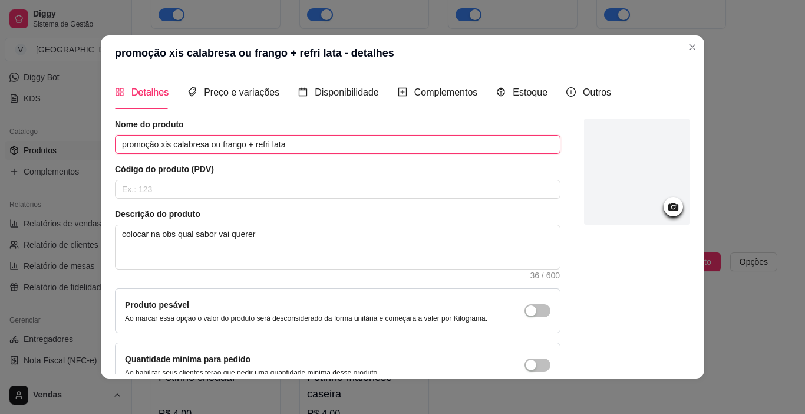
drag, startPoint x: 116, startPoint y: 141, endPoint x: 308, endPoint y: 139, distance: 192.2
click at [308, 139] on input "promoção xis calabresa ou frango + refri lata" at bounding box center [338, 144] width 446 height 19
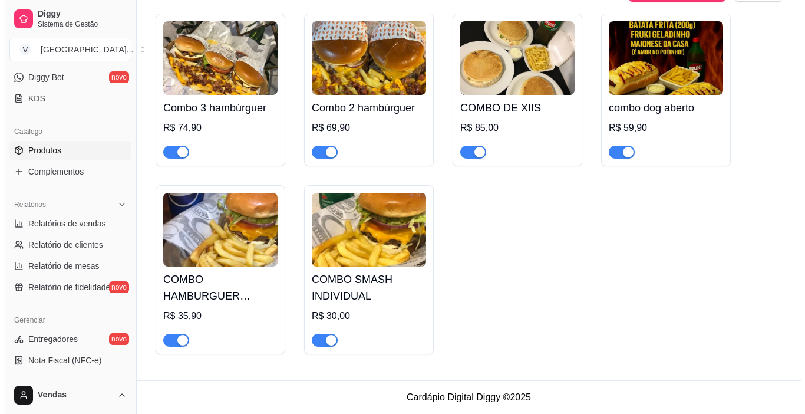
scroll to position [2706, 0]
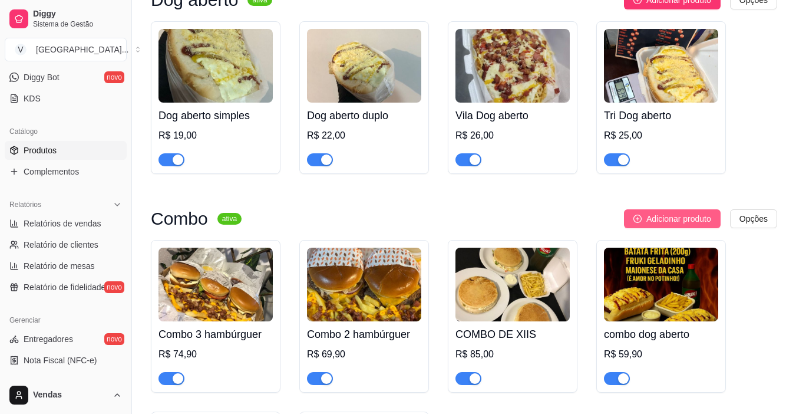
click at [647, 225] on span "Adicionar produto" at bounding box center [679, 218] width 65 height 13
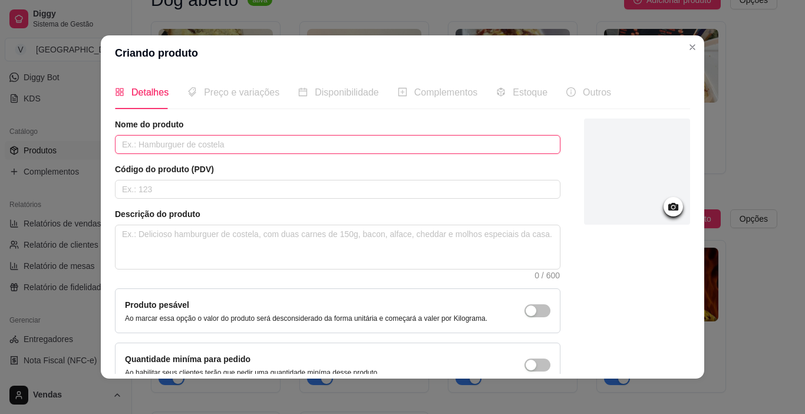
click at [160, 147] on input "text" at bounding box center [338, 144] width 446 height 19
paste input "promoção xis calabresa ou frango + refri lata"
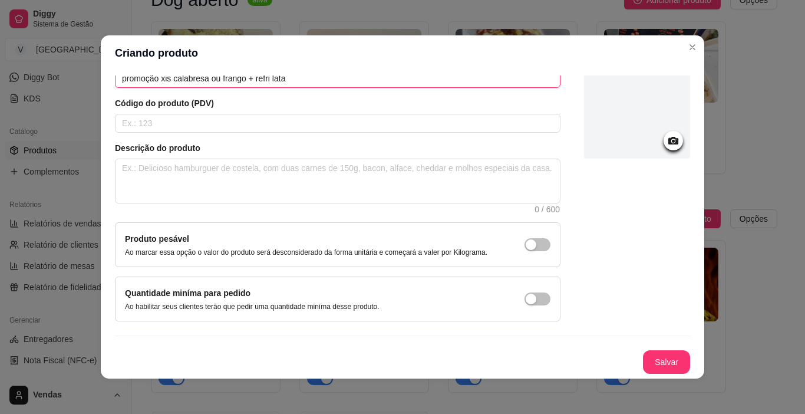
scroll to position [2, 0]
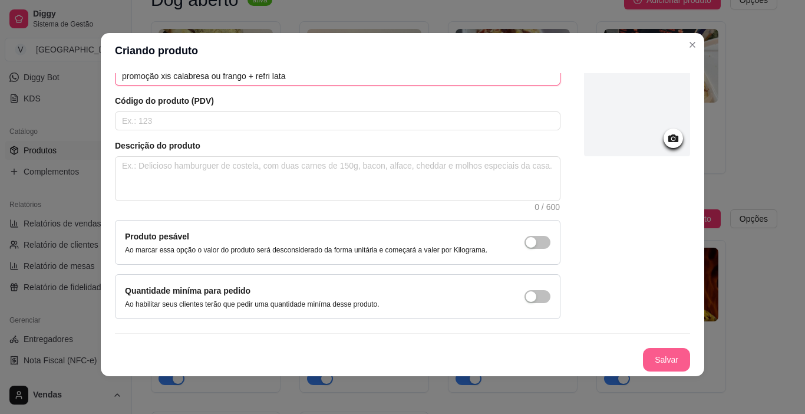
type input "promoção xis calabresa ou frango + refri lata"
click at [659, 362] on button "Salvar" at bounding box center [667, 359] width 46 height 23
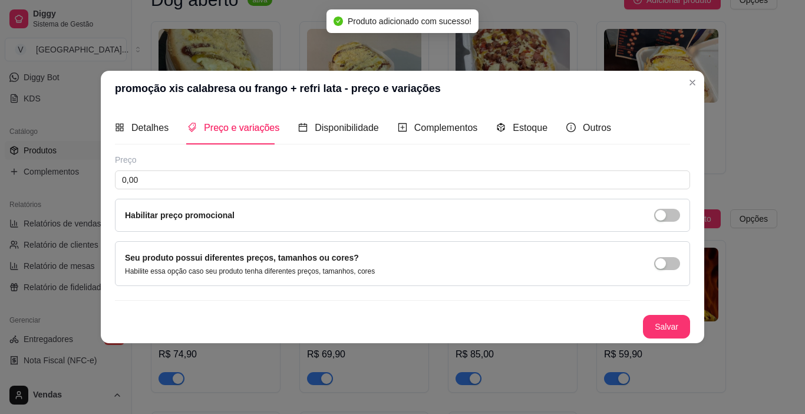
scroll to position [0, 0]
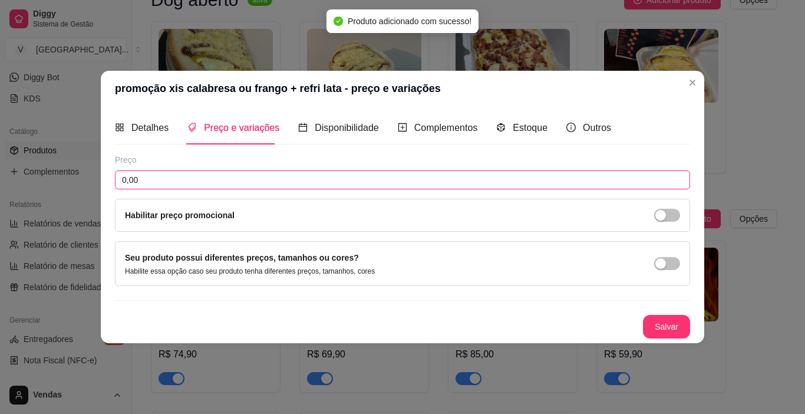
click at [192, 176] on input "0,00" at bounding box center [402, 179] width 575 height 19
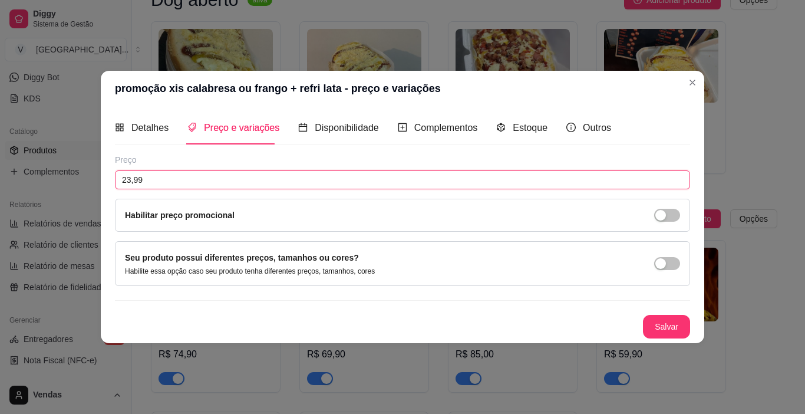
type input "23,99"
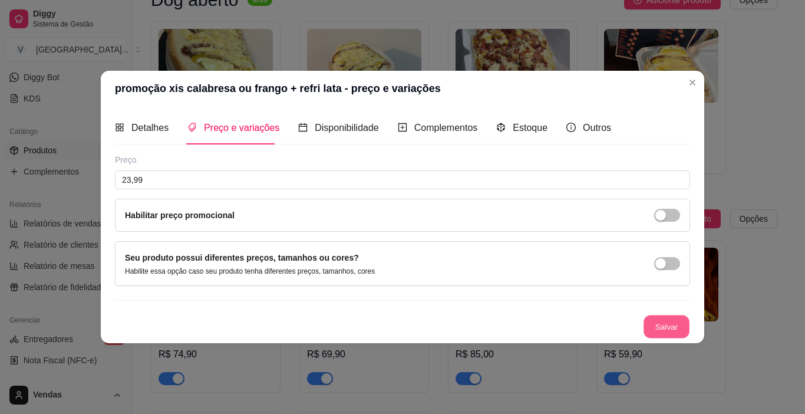
click at [678, 322] on button "Salvar" at bounding box center [667, 326] width 46 height 23
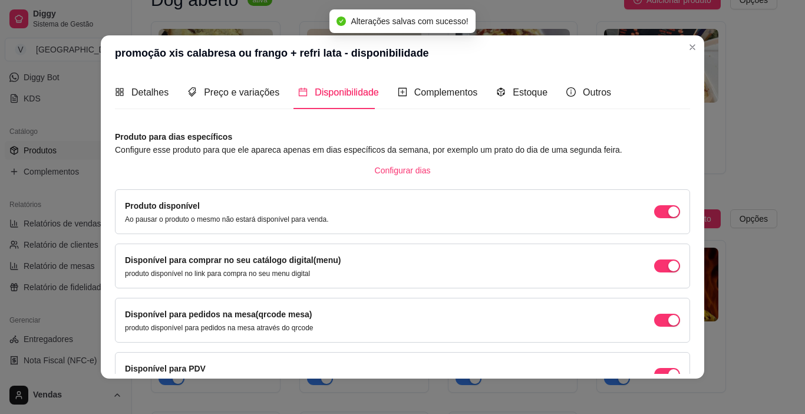
scroll to position [71, 0]
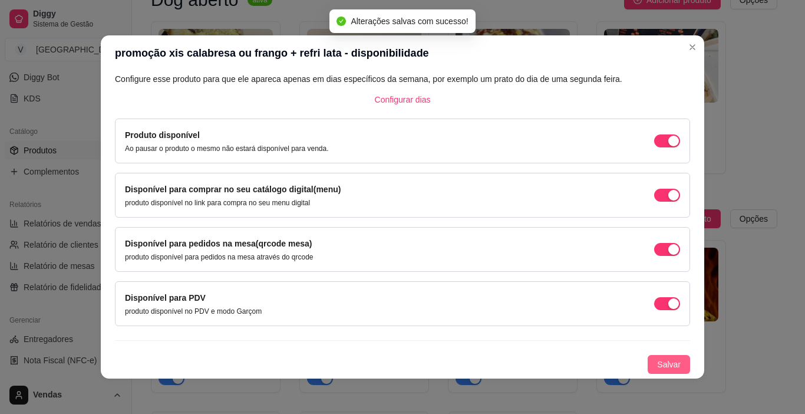
click at [651, 371] on button "Salvar" at bounding box center [669, 364] width 42 height 19
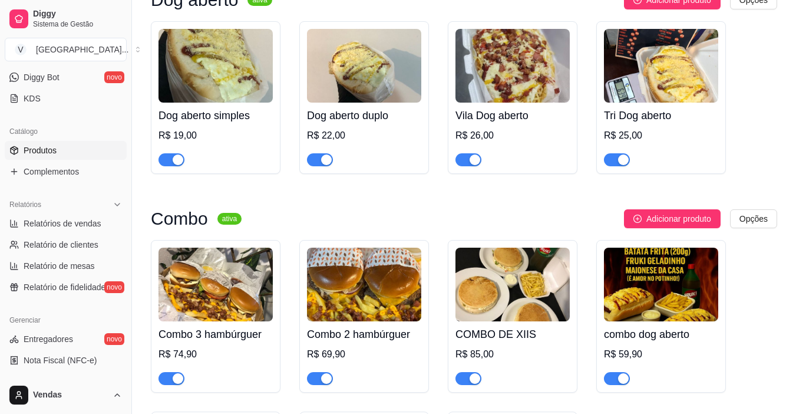
scroll to position [0, 0]
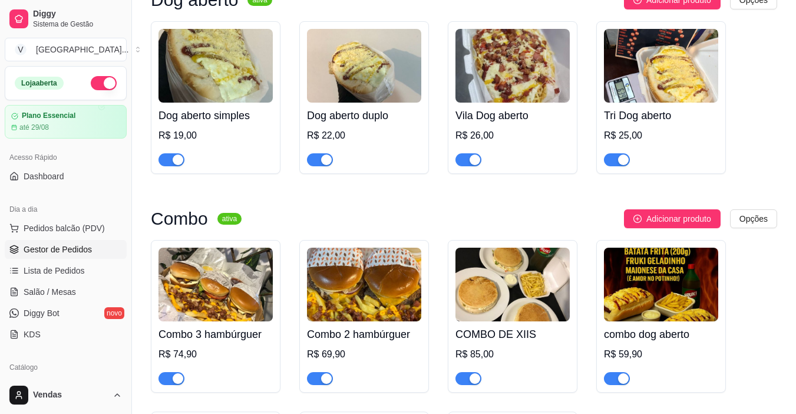
click at [82, 245] on span "Gestor de Pedidos" at bounding box center [58, 249] width 68 height 12
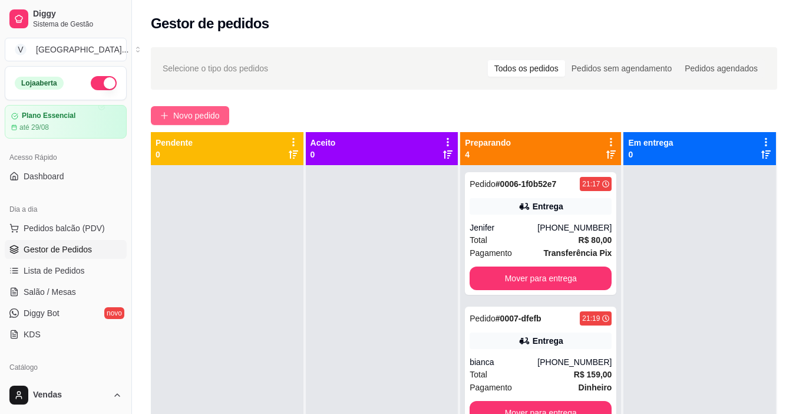
click at [193, 114] on span "Novo pedido" at bounding box center [196, 115] width 47 height 13
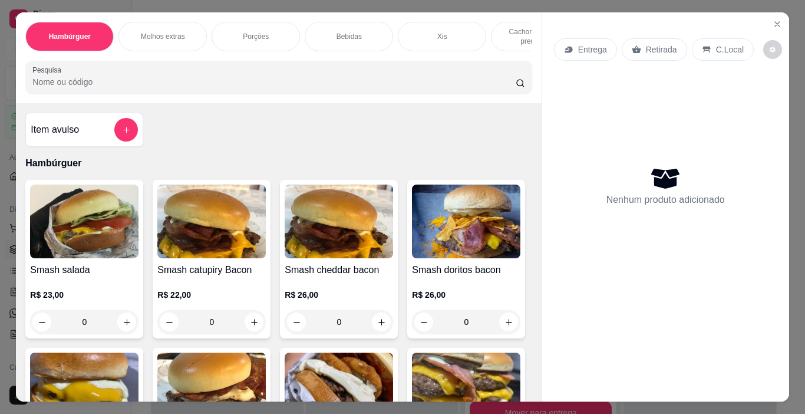
click at [594, 44] on p "Entrega" at bounding box center [592, 50] width 29 height 12
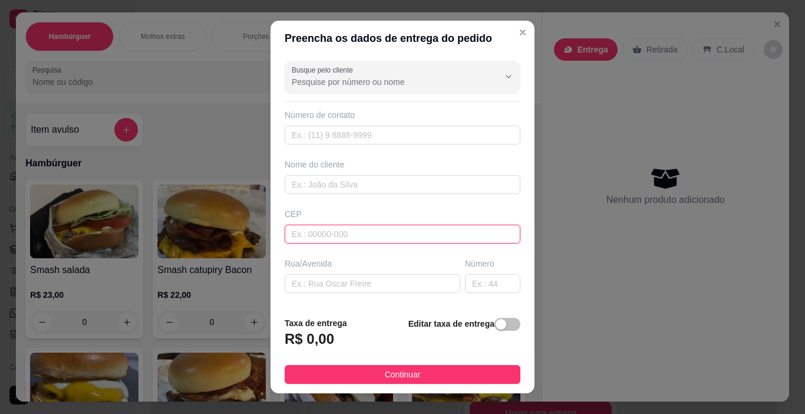
click at [344, 235] on input "text" at bounding box center [403, 234] width 236 height 19
type input "90250240"
type input "Rua [PERSON_NAME]"
type input "Farrapos"
type input "[GEOGRAPHIC_DATA]"
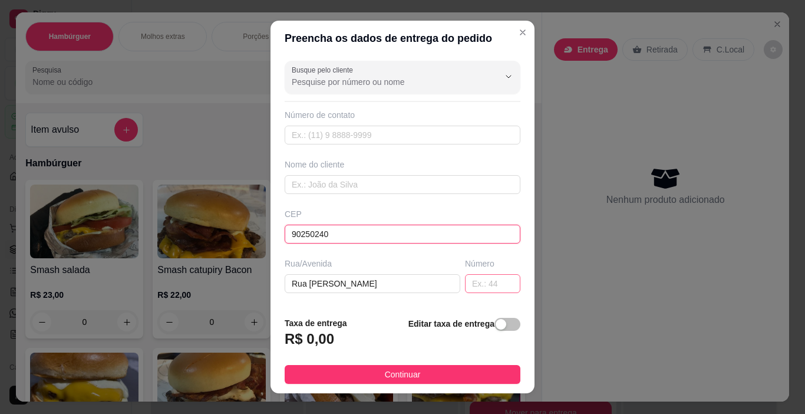
type input "90250240"
click at [475, 279] on input "text" at bounding box center [492, 283] width 55 height 19
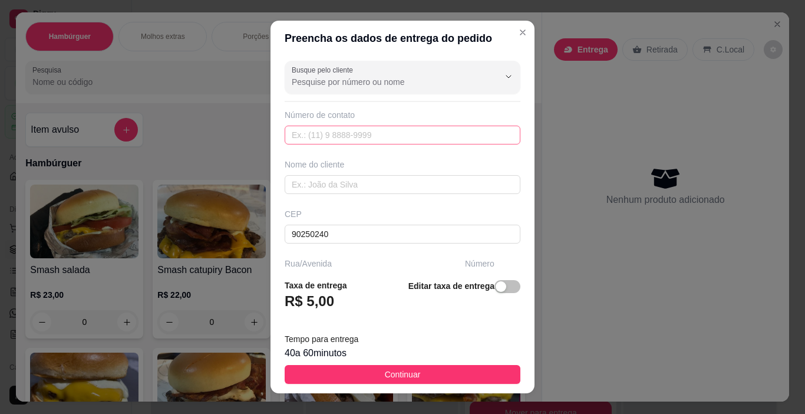
type input "14"
click at [397, 129] on input "text" at bounding box center [403, 135] width 236 height 19
type input "[PHONE_NUMBER]"
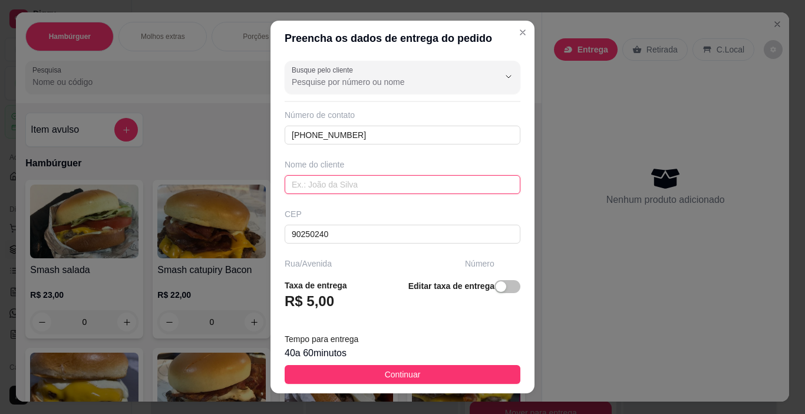
click at [368, 180] on input "text" at bounding box center [403, 184] width 236 height 19
type input "e"
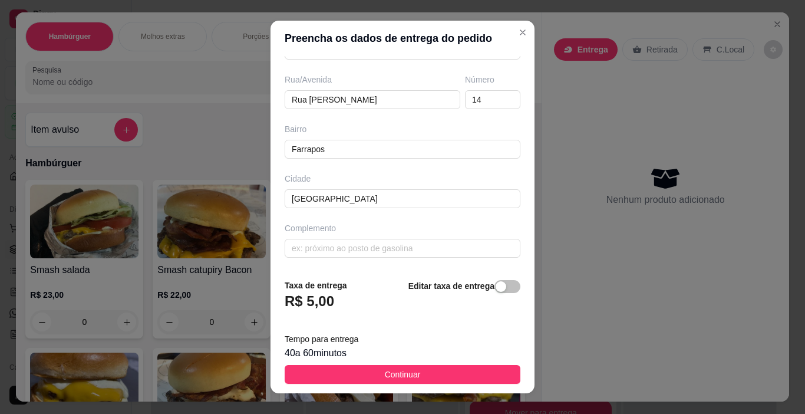
scroll to position [17, 0]
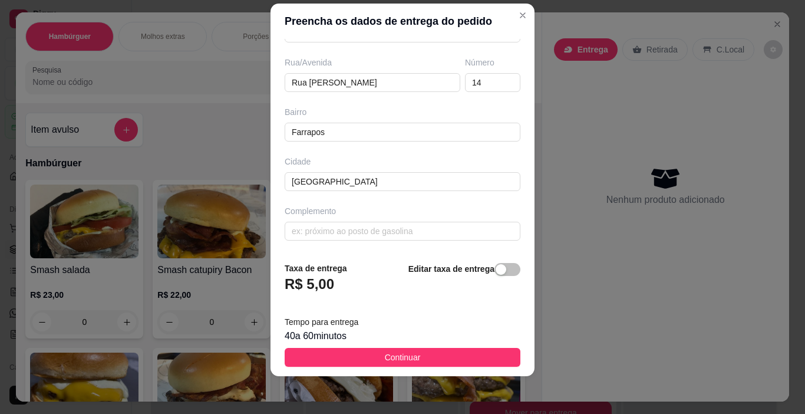
type input "[PERSON_NAME]"
click at [444, 367] on footer "Taxa de entrega R$ 5,00 Editar taxa de entrega Tempo para entrega 40 a 60 minut…" at bounding box center [403, 314] width 264 height 124
click at [441, 354] on button "Continuar" at bounding box center [403, 357] width 236 height 19
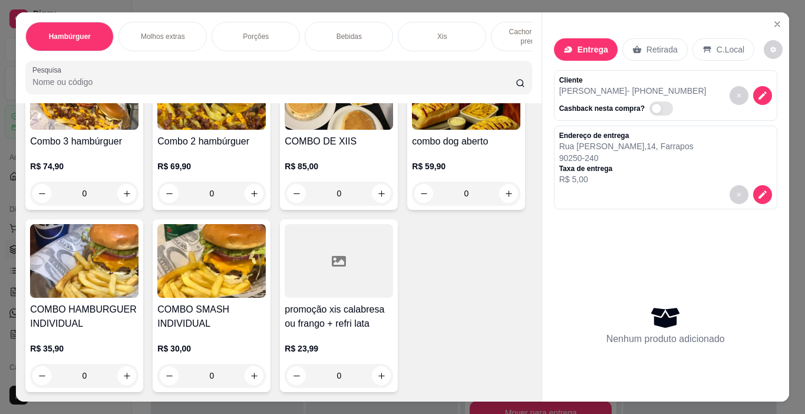
scroll to position [3033, 0]
click at [377, 376] on icon "increase-product-quantity" at bounding box center [381, 375] width 9 height 9
type input "1"
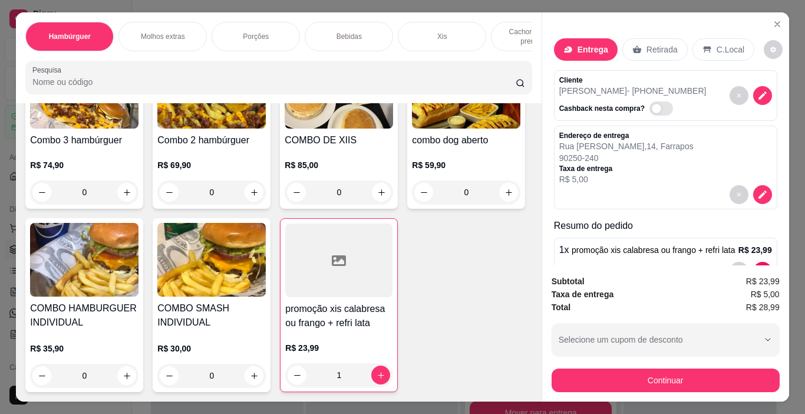
scroll to position [51, 0]
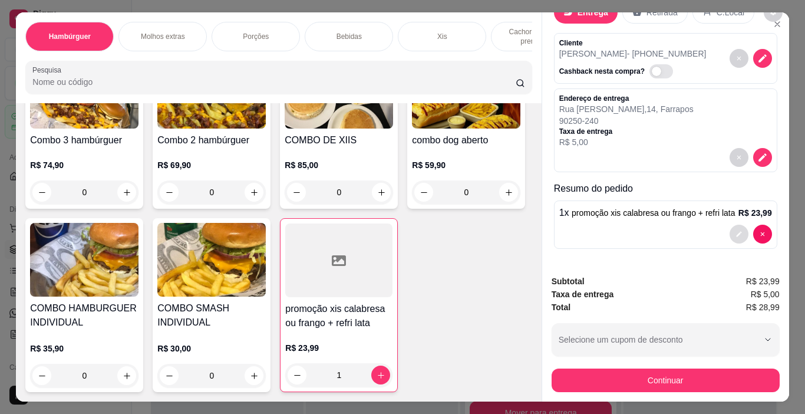
click at [736, 230] on icon "decrease-product-quantity" at bounding box center [739, 233] width 7 height 7
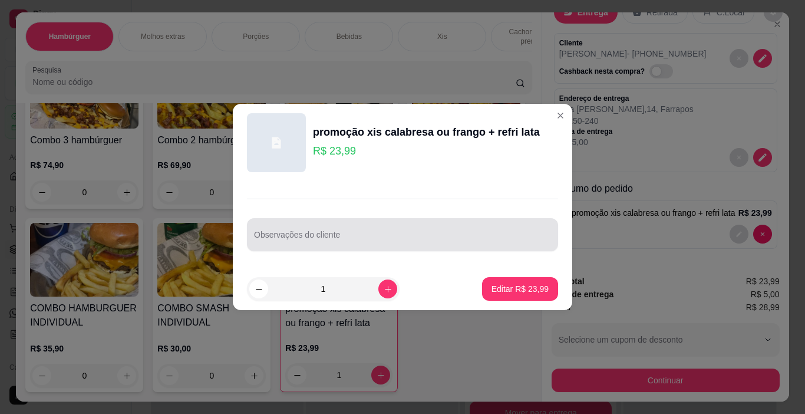
click at [393, 222] on div "Observações do cliente" at bounding box center [402, 234] width 311 height 33
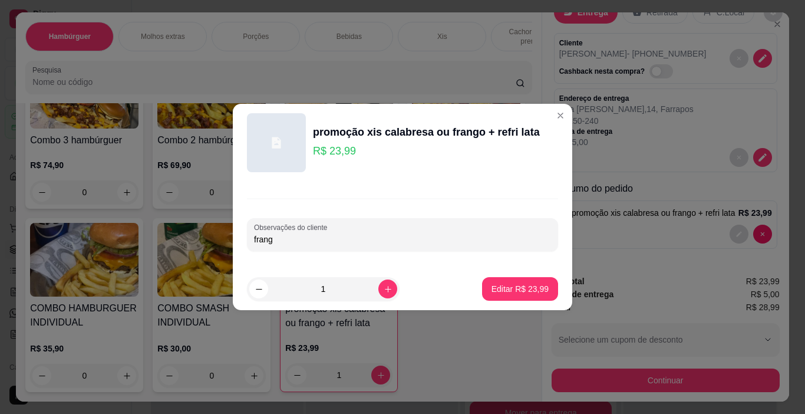
type input "frango"
click at [532, 291] on p "Editar R$ 23,99" at bounding box center [520, 289] width 57 height 12
type input "0"
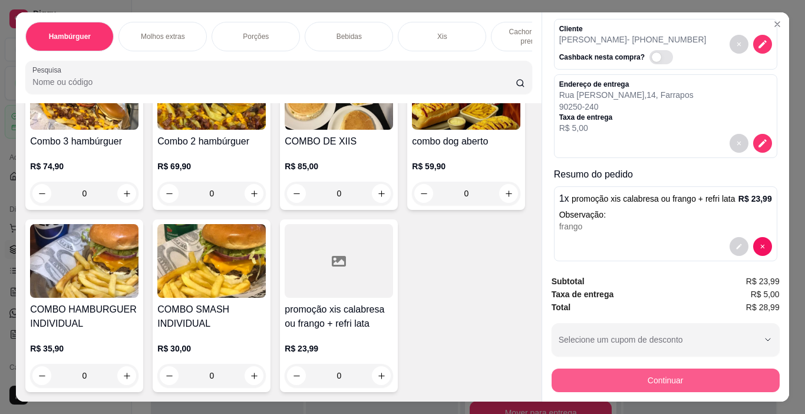
click at [608, 378] on button "Continuar" at bounding box center [666, 380] width 228 height 24
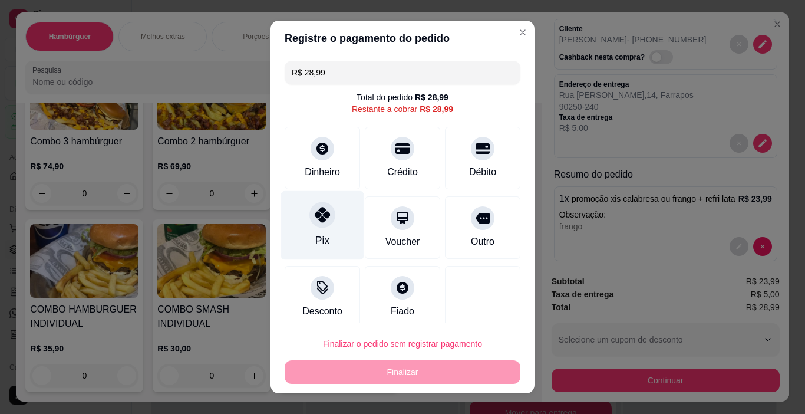
click at [297, 223] on div "Pix" at bounding box center [322, 225] width 83 height 69
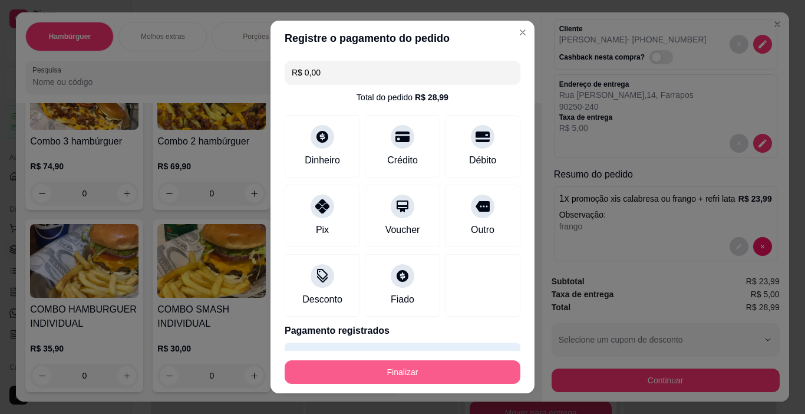
click at [374, 369] on button "Finalizar" at bounding box center [403, 372] width 236 height 24
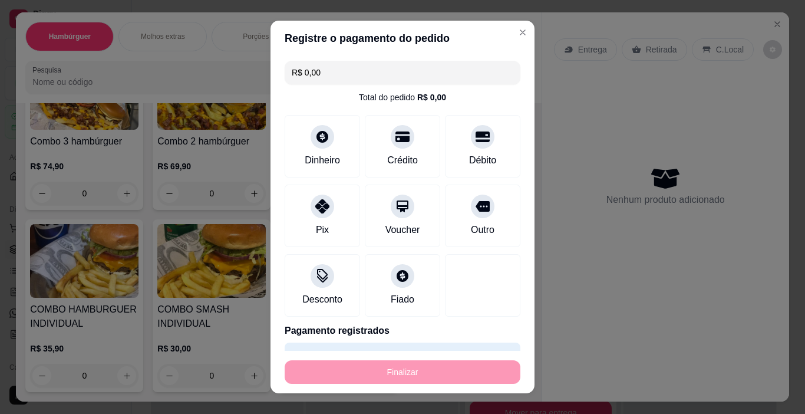
type input "-R$ 28,99"
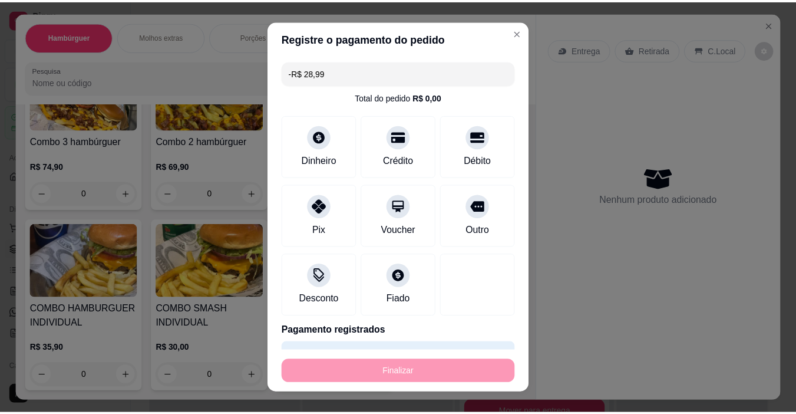
scroll to position [0, 0]
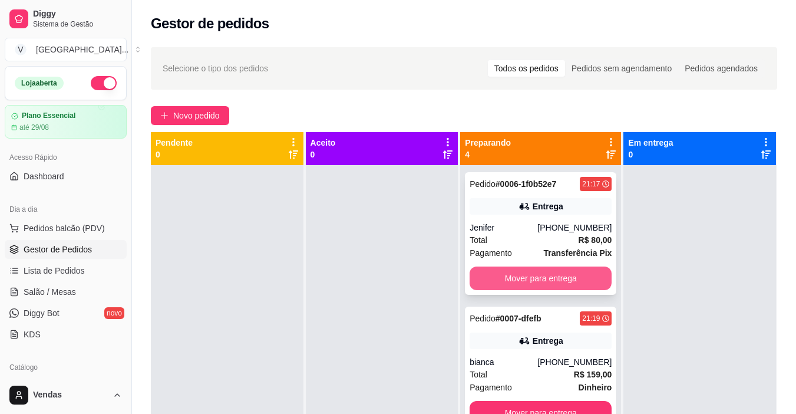
click at [542, 278] on button "Mover para entrega" at bounding box center [541, 278] width 142 height 24
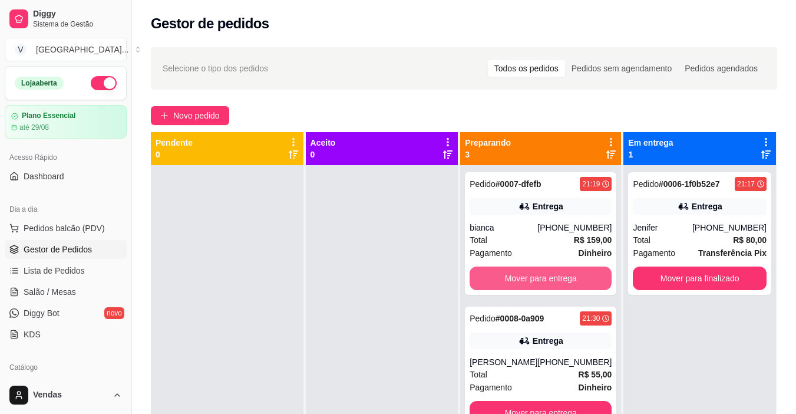
click at [542, 278] on button "Mover para entrega" at bounding box center [541, 278] width 142 height 24
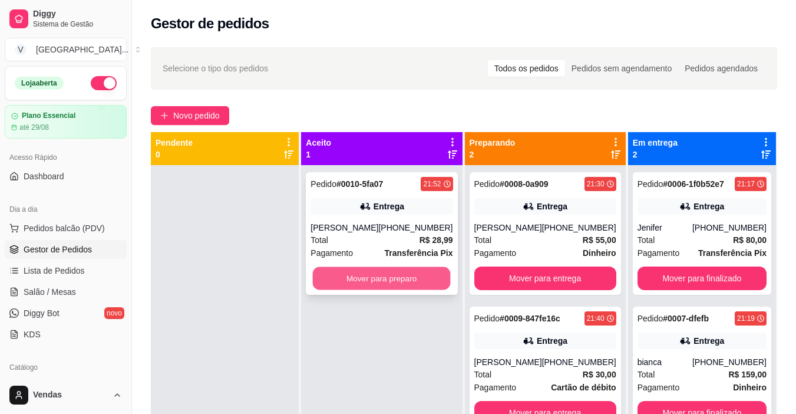
click at [381, 282] on button "Mover para preparo" at bounding box center [382, 278] width 138 height 23
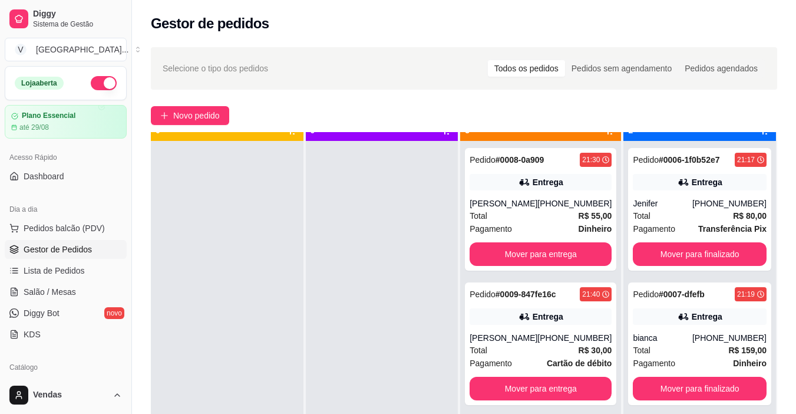
scroll to position [33, 0]
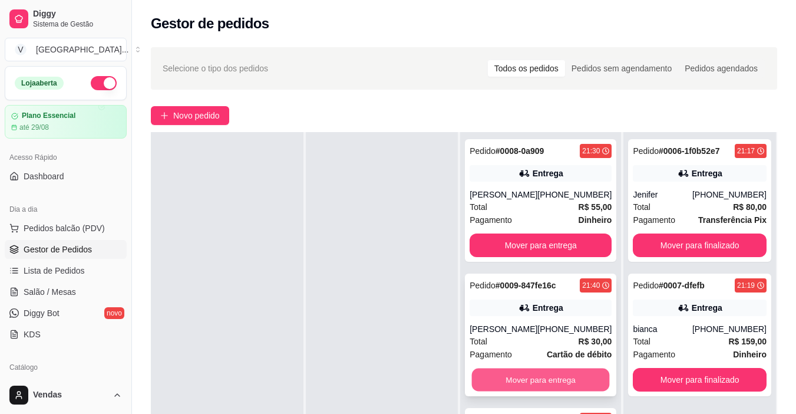
click at [490, 377] on button "Mover para entrega" at bounding box center [541, 379] width 138 height 23
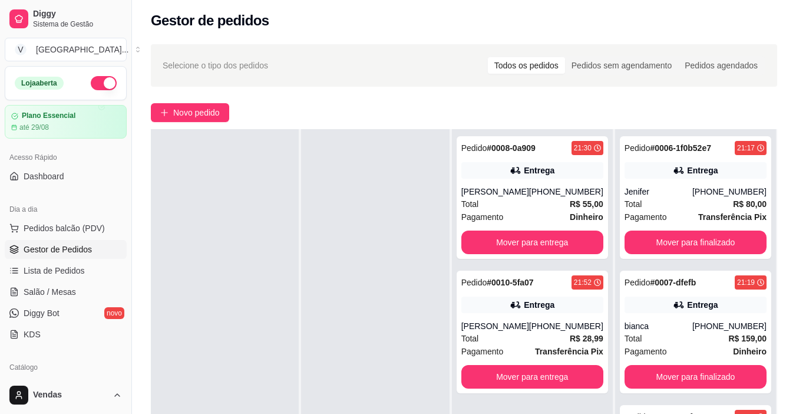
click at [318, 133] on div at bounding box center [375, 336] width 148 height 414
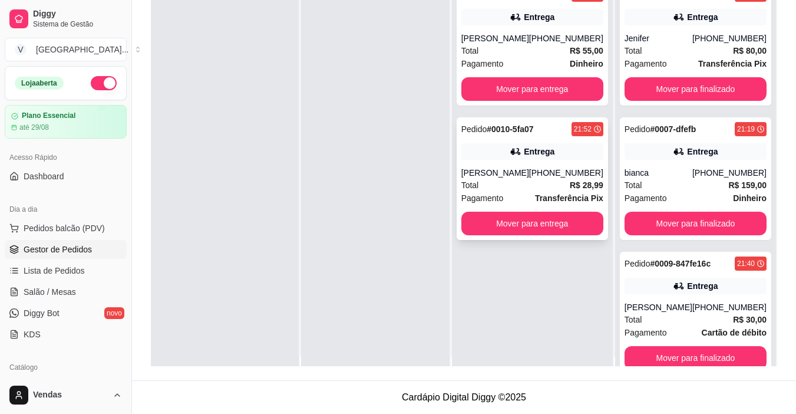
scroll to position [0, 0]
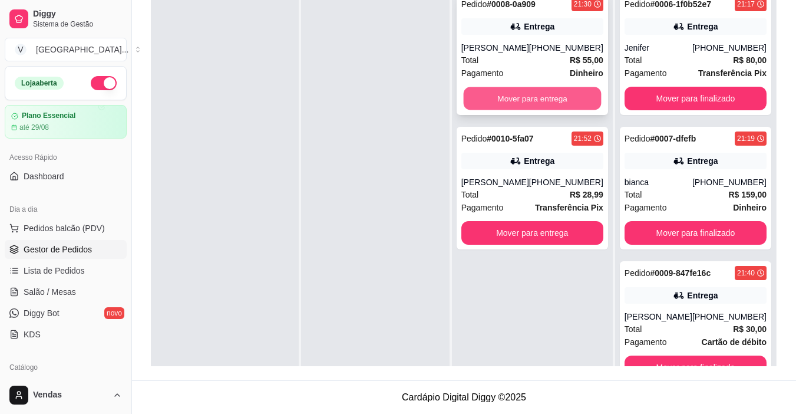
click at [532, 110] on button "Mover para entrega" at bounding box center [532, 98] width 138 height 23
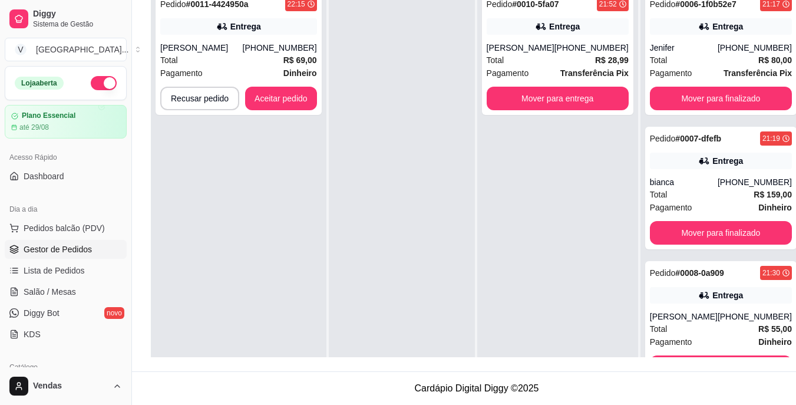
drag, startPoint x: 451, startPoint y: 280, endPoint x: 454, endPoint y: 268, distance: 12.2
click at [451, 280] on div at bounding box center [402, 187] width 146 height 405
click at [282, 100] on button "Aceitar pedido" at bounding box center [281, 99] width 72 height 24
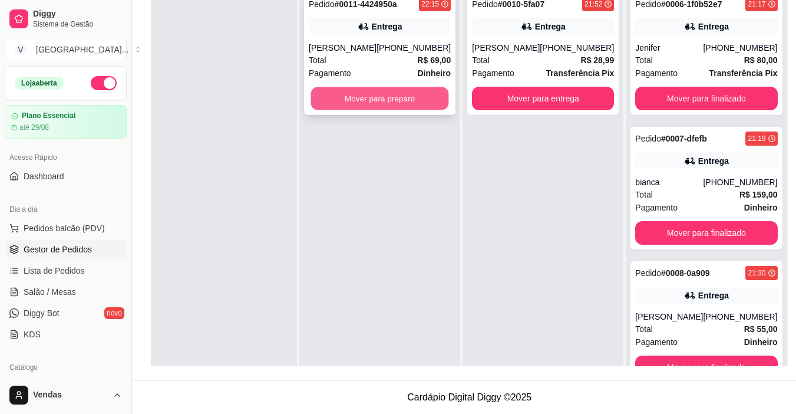
click at [407, 95] on button "Mover para preparo" at bounding box center [380, 98] width 138 height 23
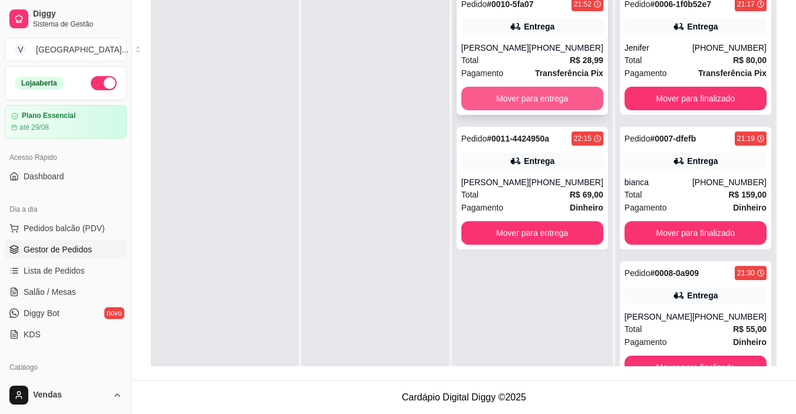
click at [520, 103] on button "Mover para entrega" at bounding box center [533, 99] width 142 height 24
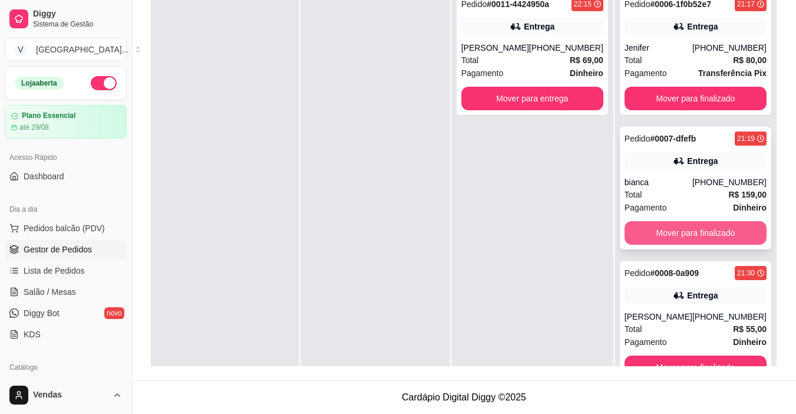
click at [657, 228] on button "Mover para finalizado" at bounding box center [696, 233] width 142 height 24
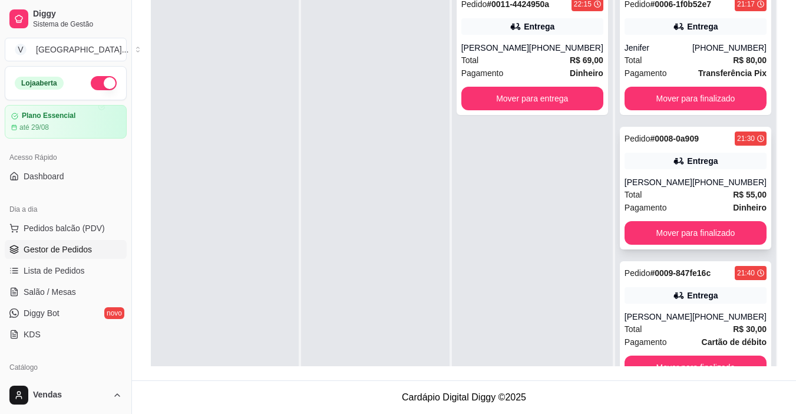
click at [660, 167] on div "Entrega" at bounding box center [696, 161] width 142 height 17
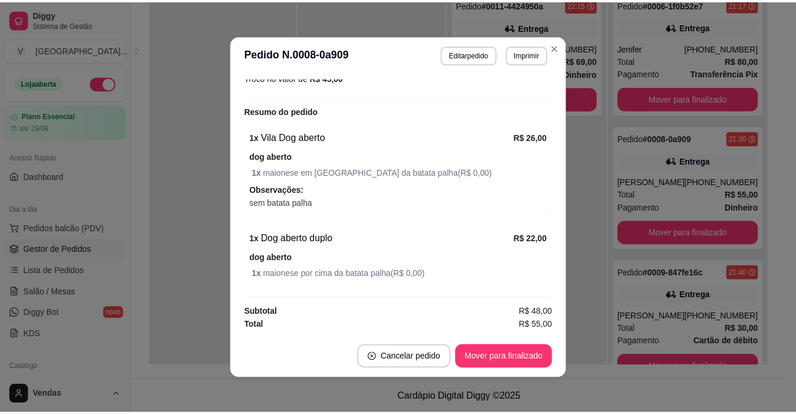
scroll to position [95, 0]
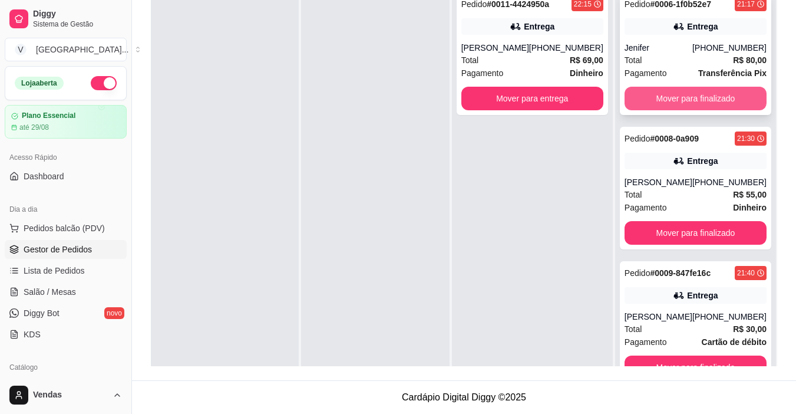
click at [722, 105] on button "Mover para finalizado" at bounding box center [696, 99] width 142 height 24
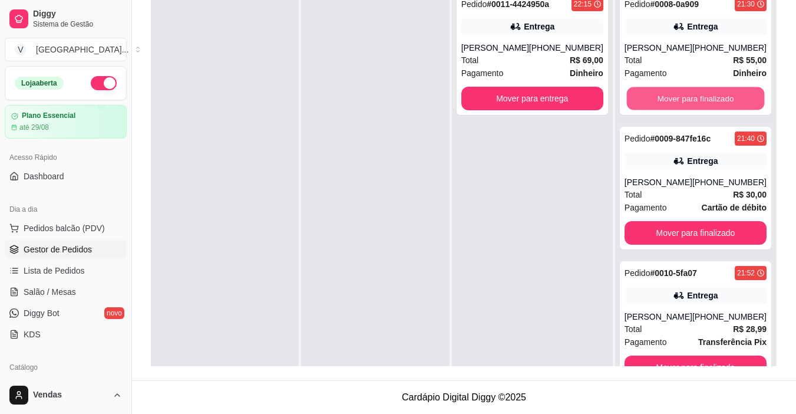
click at [722, 105] on button "Mover para finalizado" at bounding box center [696, 98] width 138 height 23
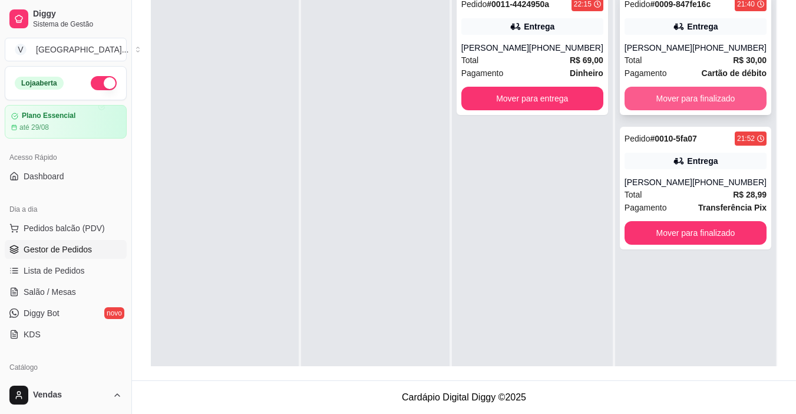
click at [722, 104] on button "Mover para finalizado" at bounding box center [696, 99] width 142 height 24
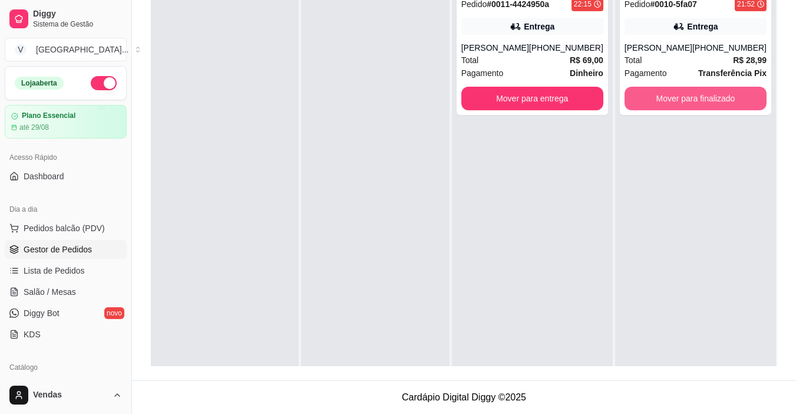
click at [722, 104] on button "Mover para finalizado" at bounding box center [696, 99] width 142 height 24
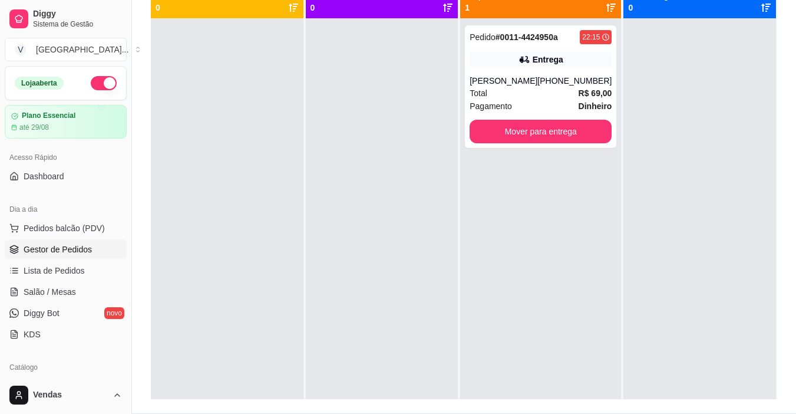
scroll to position [62, 0]
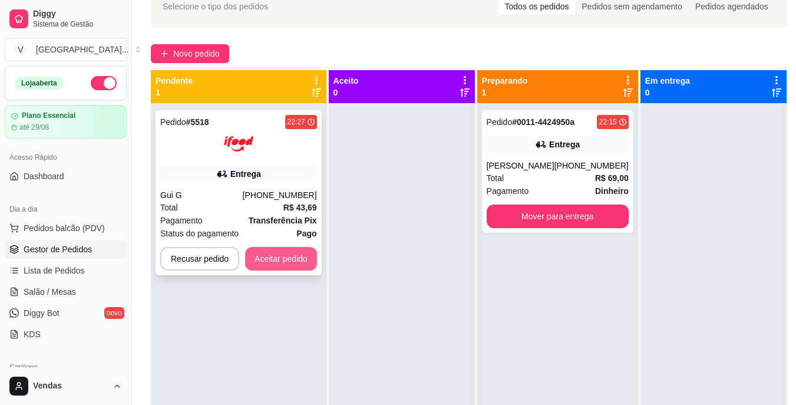
click at [294, 264] on button "Aceitar pedido" at bounding box center [281, 259] width 72 height 24
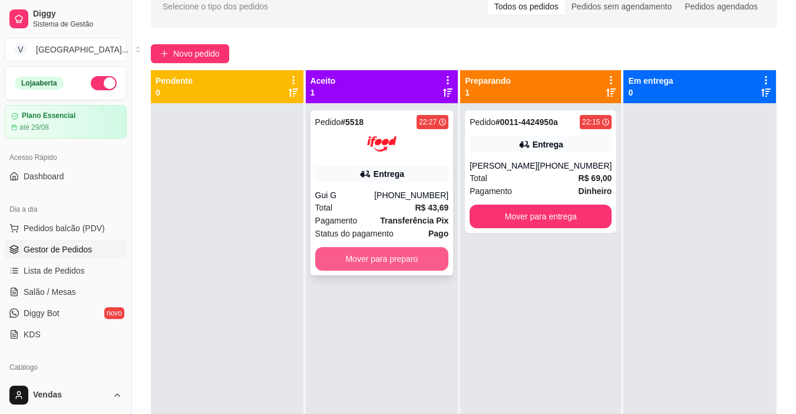
click at [409, 269] on button "Mover para preparo" at bounding box center [382, 259] width 134 height 24
click at [401, 266] on button "Mover para preparo" at bounding box center [382, 259] width 134 height 24
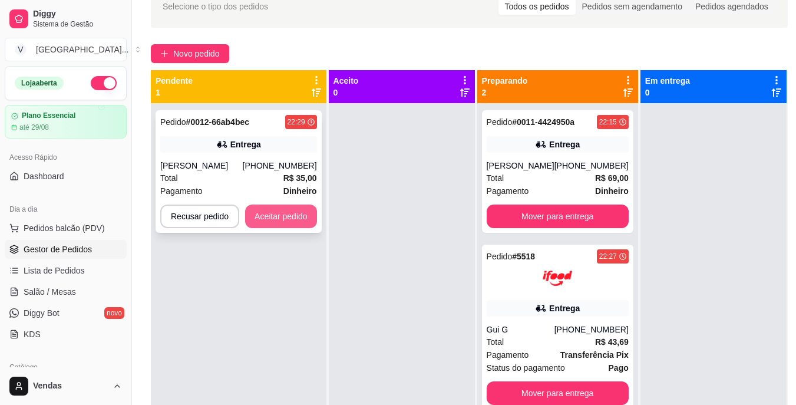
click at [279, 223] on button "Aceitar pedido" at bounding box center [281, 217] width 72 height 24
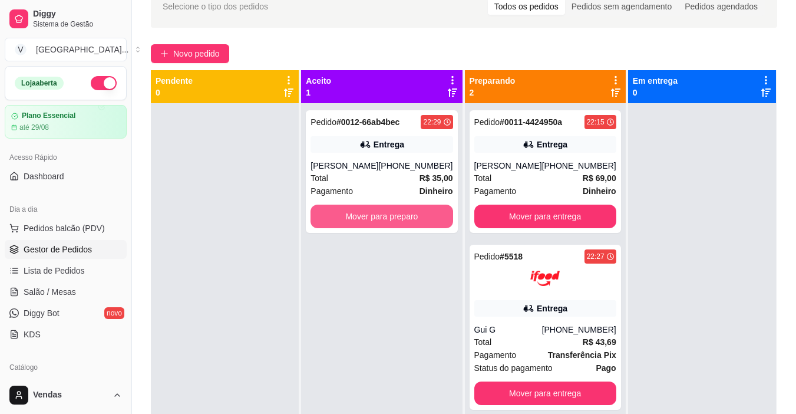
click at [406, 228] on button "Mover para preparo" at bounding box center [382, 217] width 142 height 24
click at [413, 220] on button "Mover para preparo" at bounding box center [382, 217] width 142 height 24
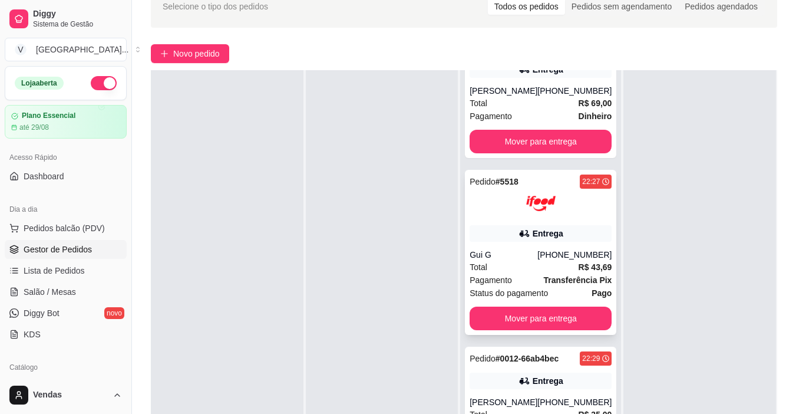
scroll to position [55, 0]
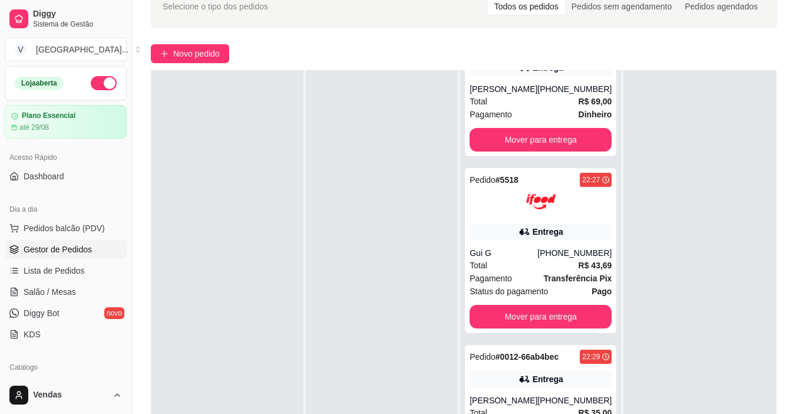
click at [325, 197] on div at bounding box center [382, 277] width 153 height 414
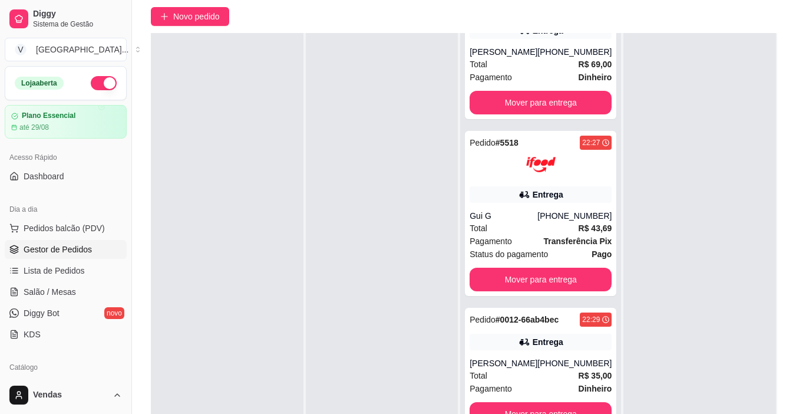
scroll to position [180, 0]
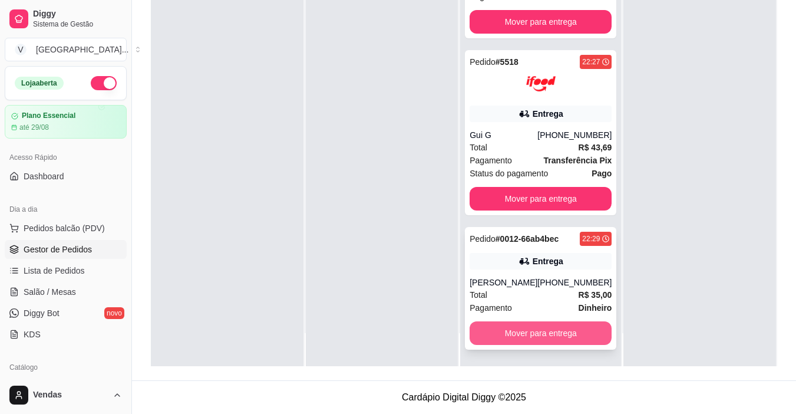
click at [519, 332] on button "Mover para entrega" at bounding box center [541, 333] width 142 height 24
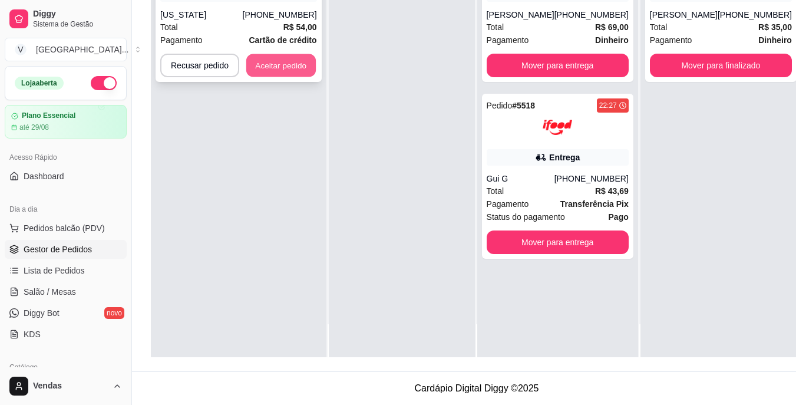
click at [296, 67] on button "Aceitar pedido" at bounding box center [281, 65] width 70 height 23
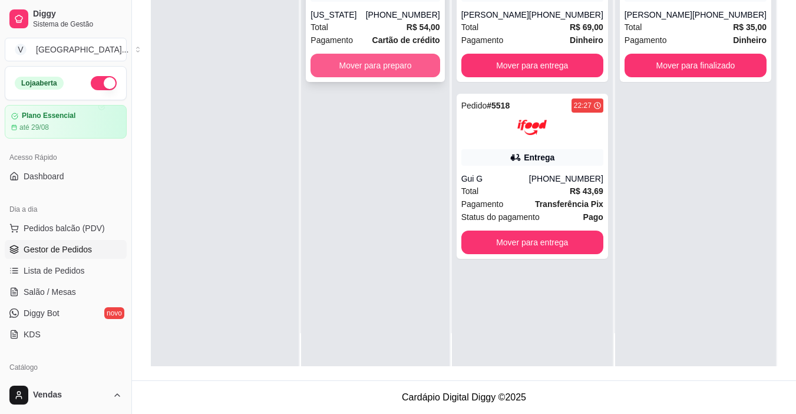
click at [365, 59] on button "Mover para preparo" at bounding box center [375, 66] width 129 height 24
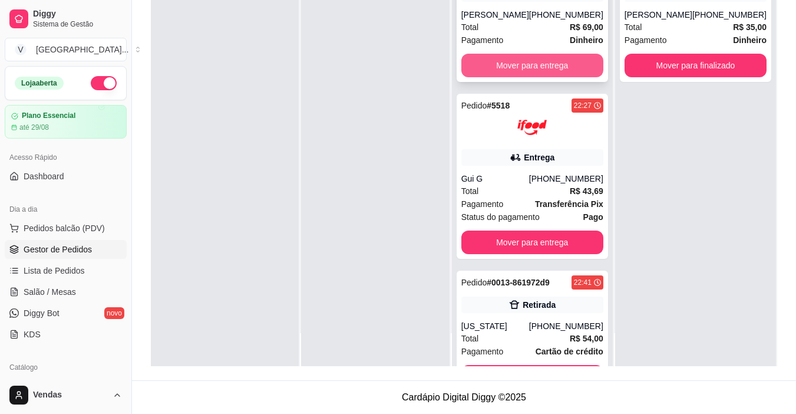
click at [548, 67] on button "Mover para entrega" at bounding box center [533, 66] width 142 height 24
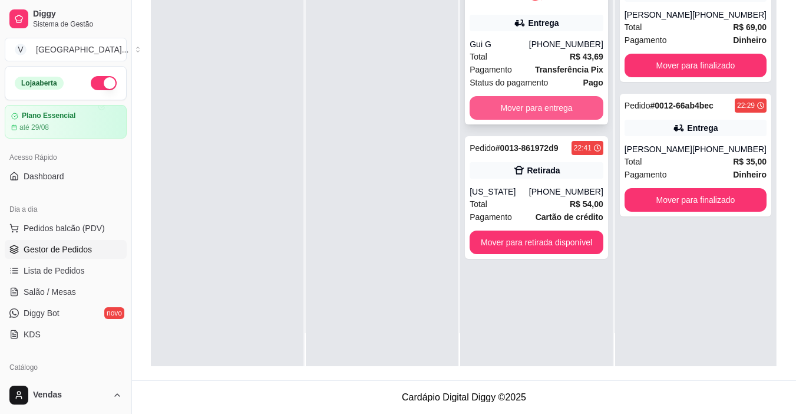
click at [545, 109] on button "Mover para entrega" at bounding box center [537, 108] width 134 height 24
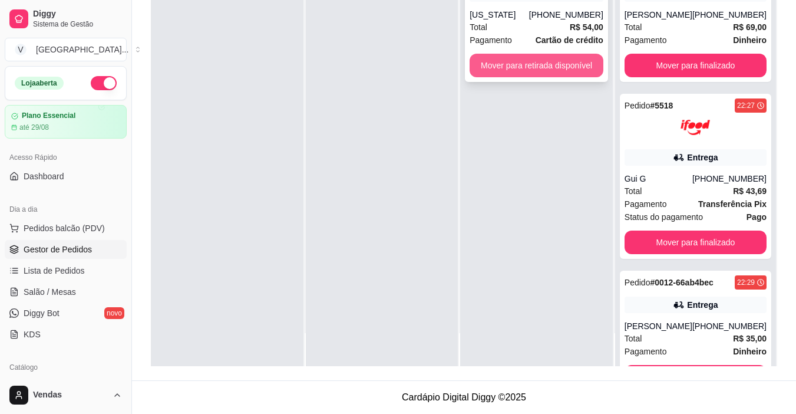
click at [562, 71] on button "Mover para retirada disponível" at bounding box center [537, 66] width 134 height 24
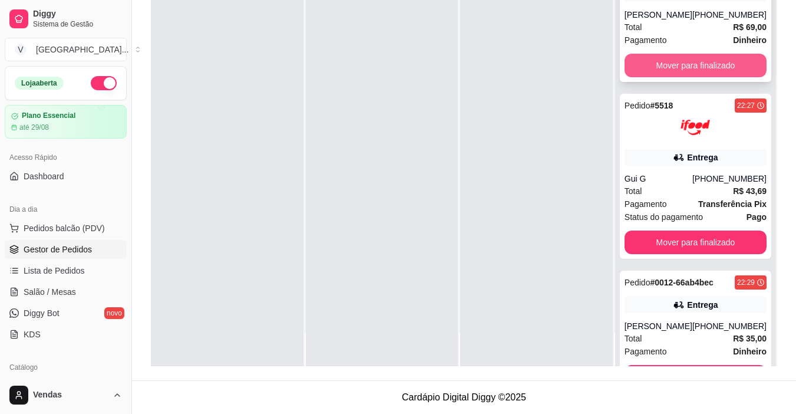
click at [697, 59] on button "Mover para finalizado" at bounding box center [696, 66] width 142 height 24
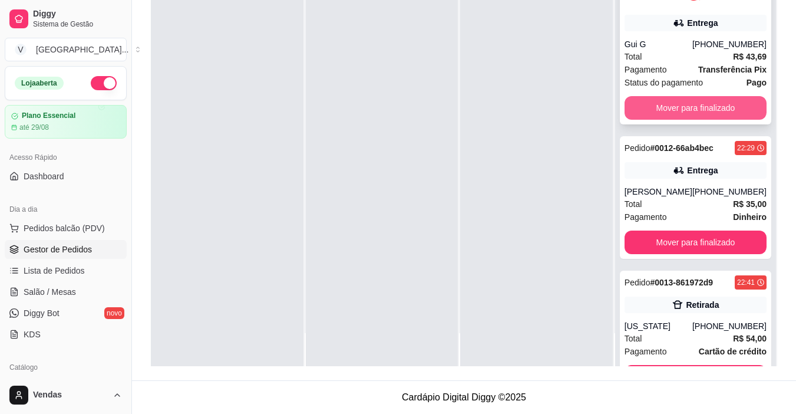
click at [684, 111] on button "Mover para finalizado" at bounding box center [696, 108] width 142 height 24
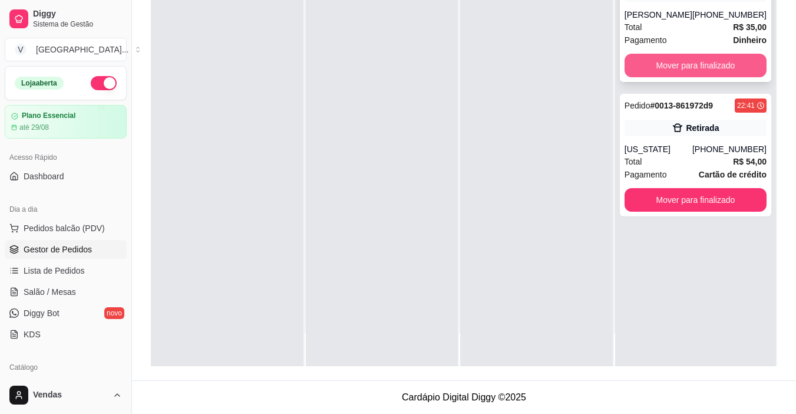
click at [681, 77] on button "Mover para finalizado" at bounding box center [696, 66] width 142 height 24
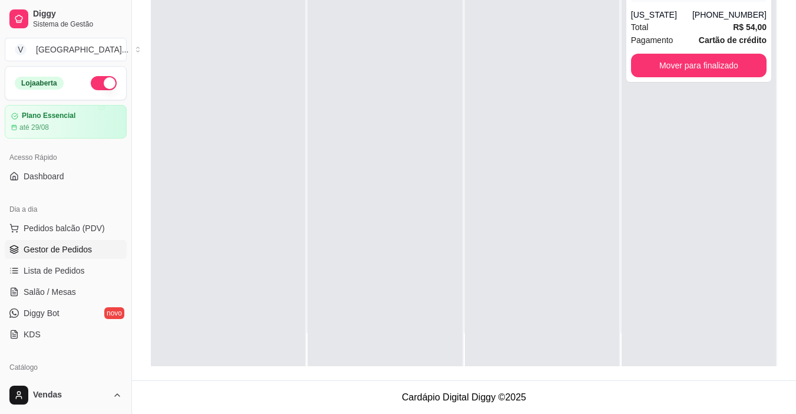
click at [480, 83] on div at bounding box center [542, 159] width 154 height 414
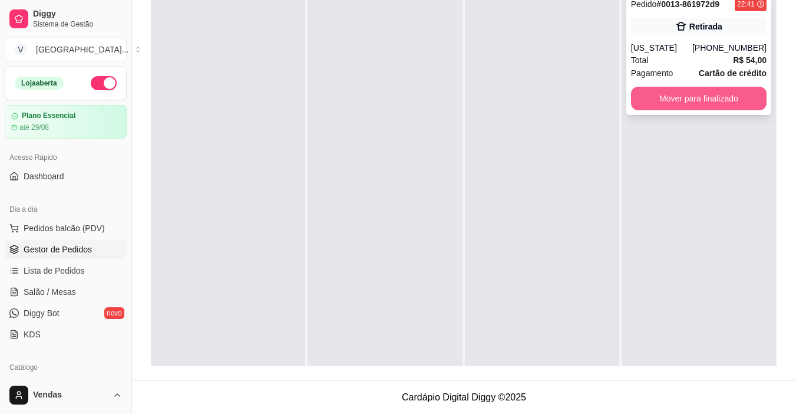
click at [720, 108] on button "Mover para finalizado" at bounding box center [699, 99] width 136 height 24
